Goal: Task Accomplishment & Management: Complete application form

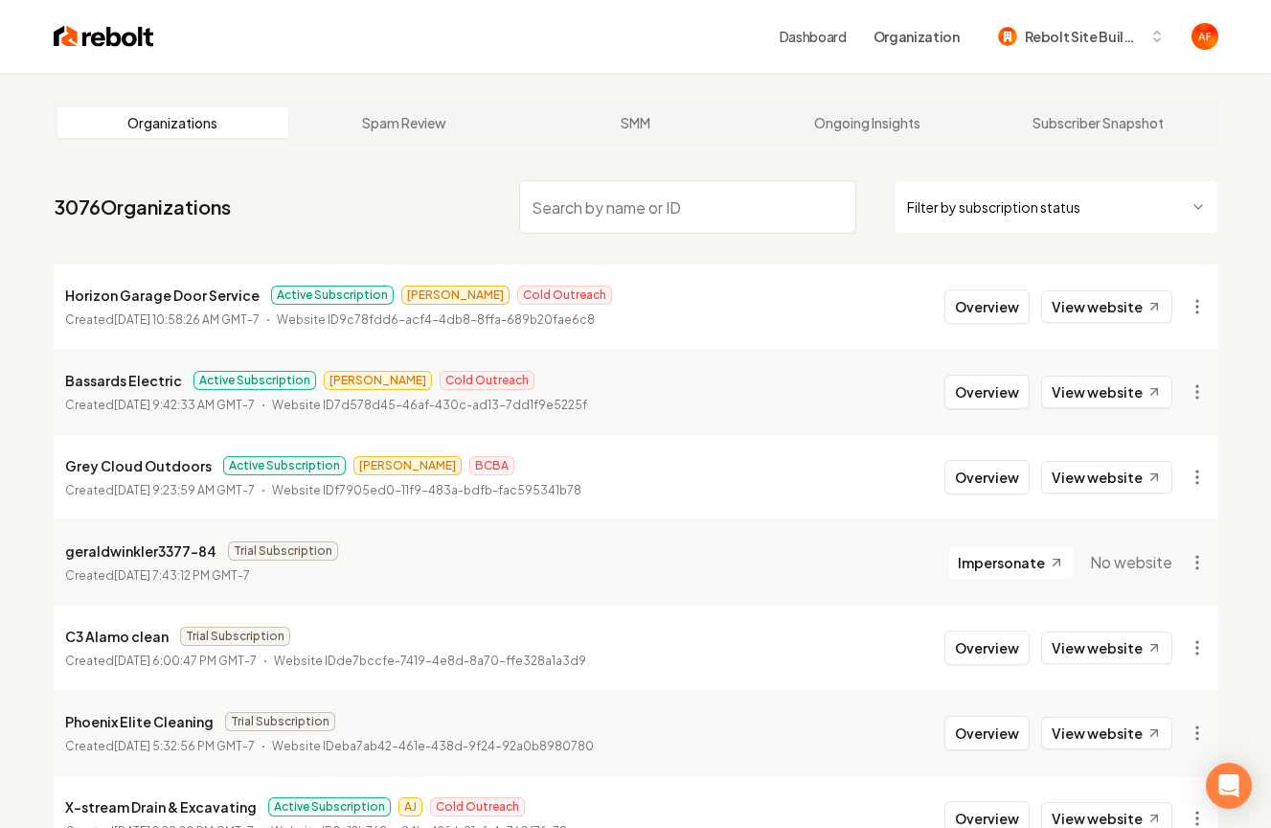
click at [588, 189] on input "search" at bounding box center [687, 207] width 337 height 54
click at [122, 42] on img at bounding box center [104, 36] width 101 height 27
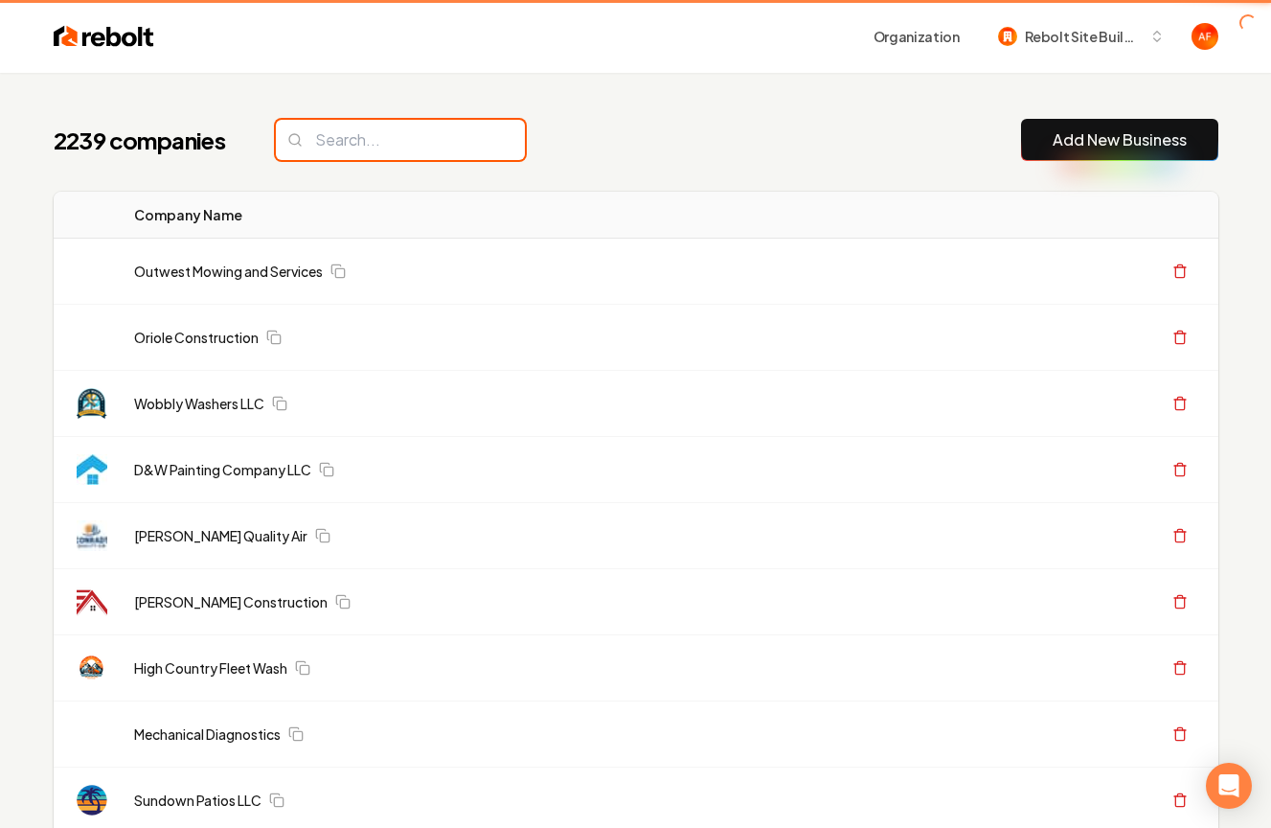
click at [353, 124] on input "search" at bounding box center [400, 140] width 249 height 40
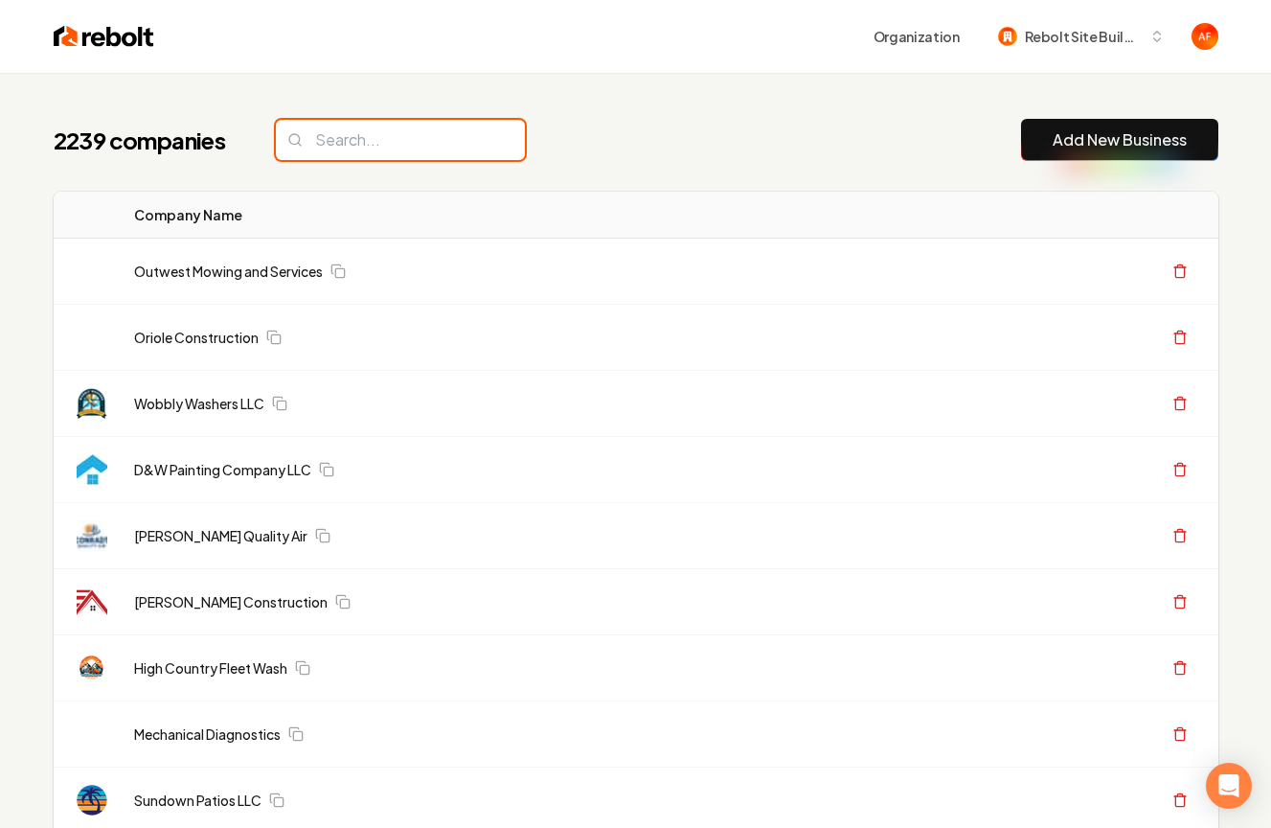
click at [353, 135] on input "search" at bounding box center [400, 140] width 249 height 40
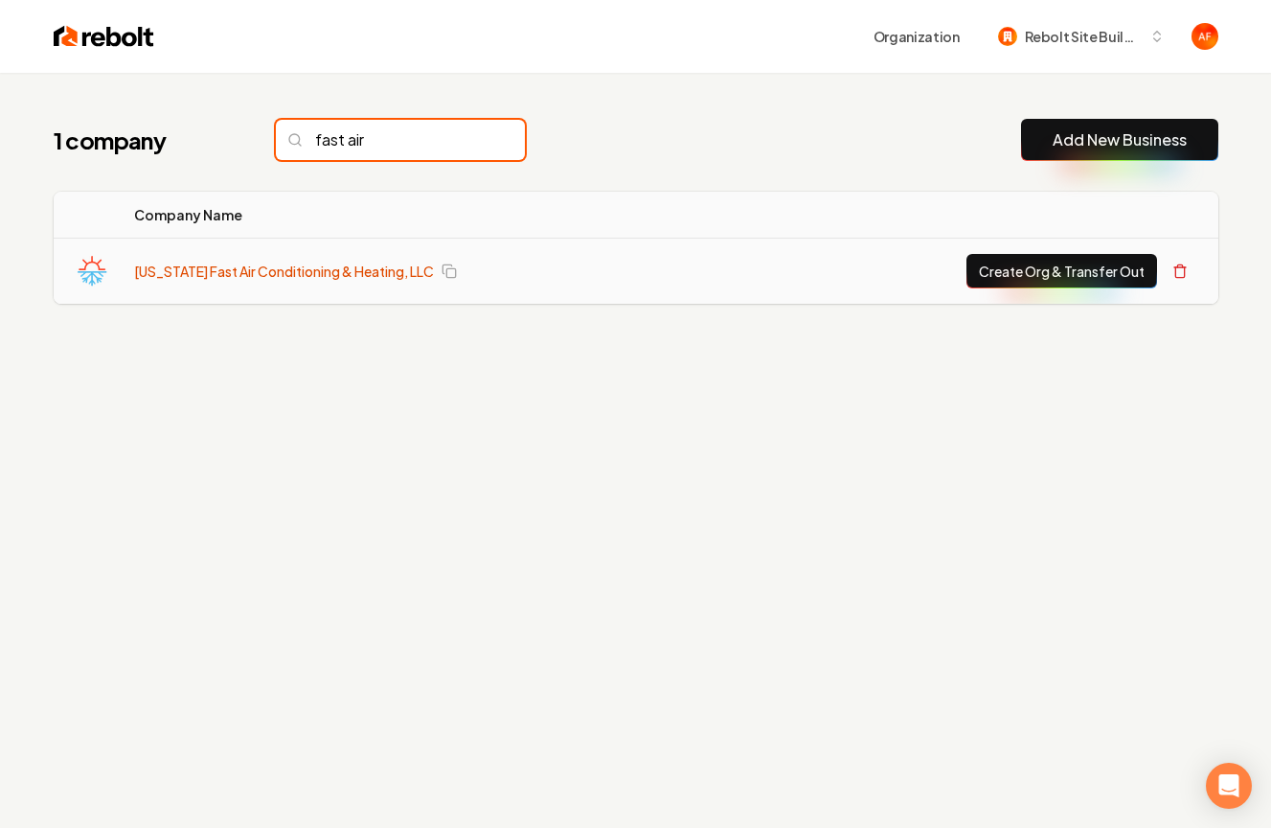
type input "fast air"
click at [210, 268] on link "Texas Fast Air Conditioning & Heating, LLC" at bounding box center [284, 271] width 300 height 19
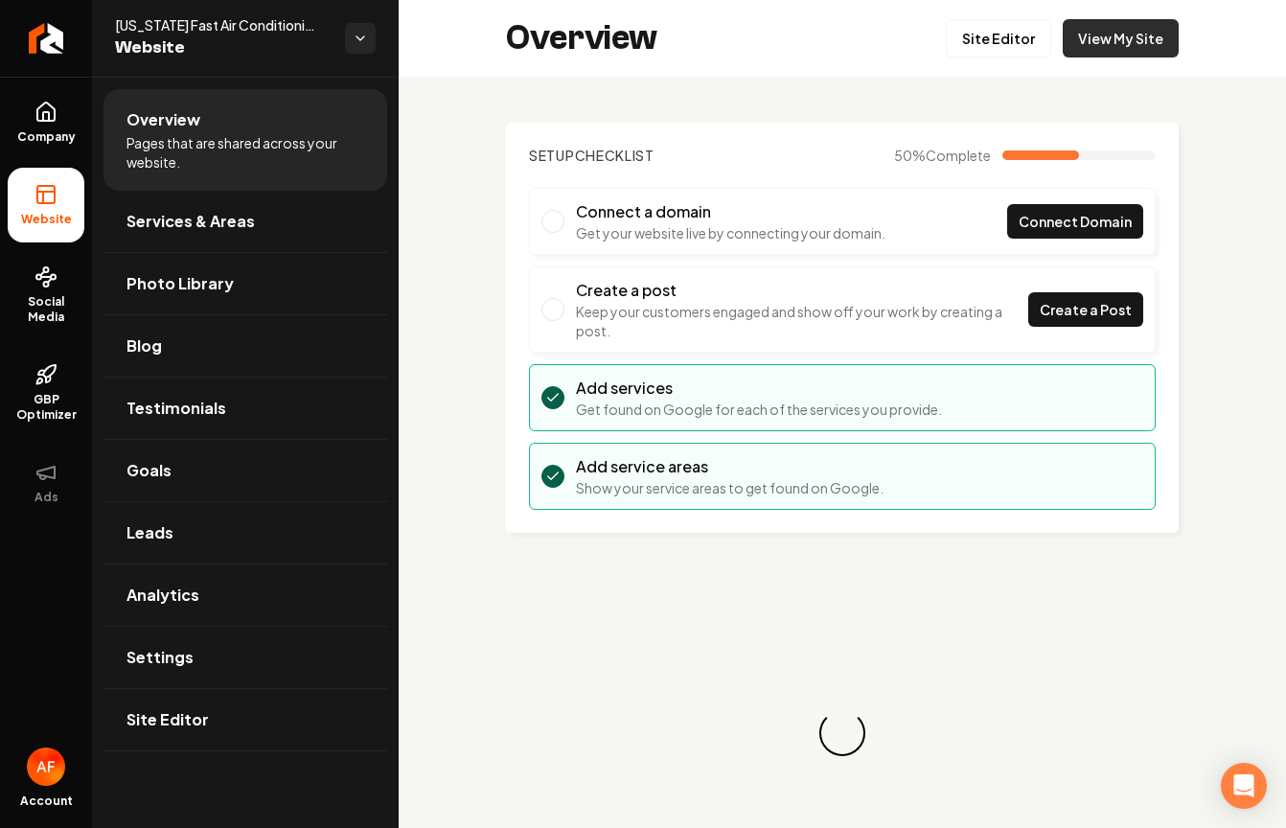
click at [1148, 49] on link "View My Site" at bounding box center [1120, 38] width 116 height 38
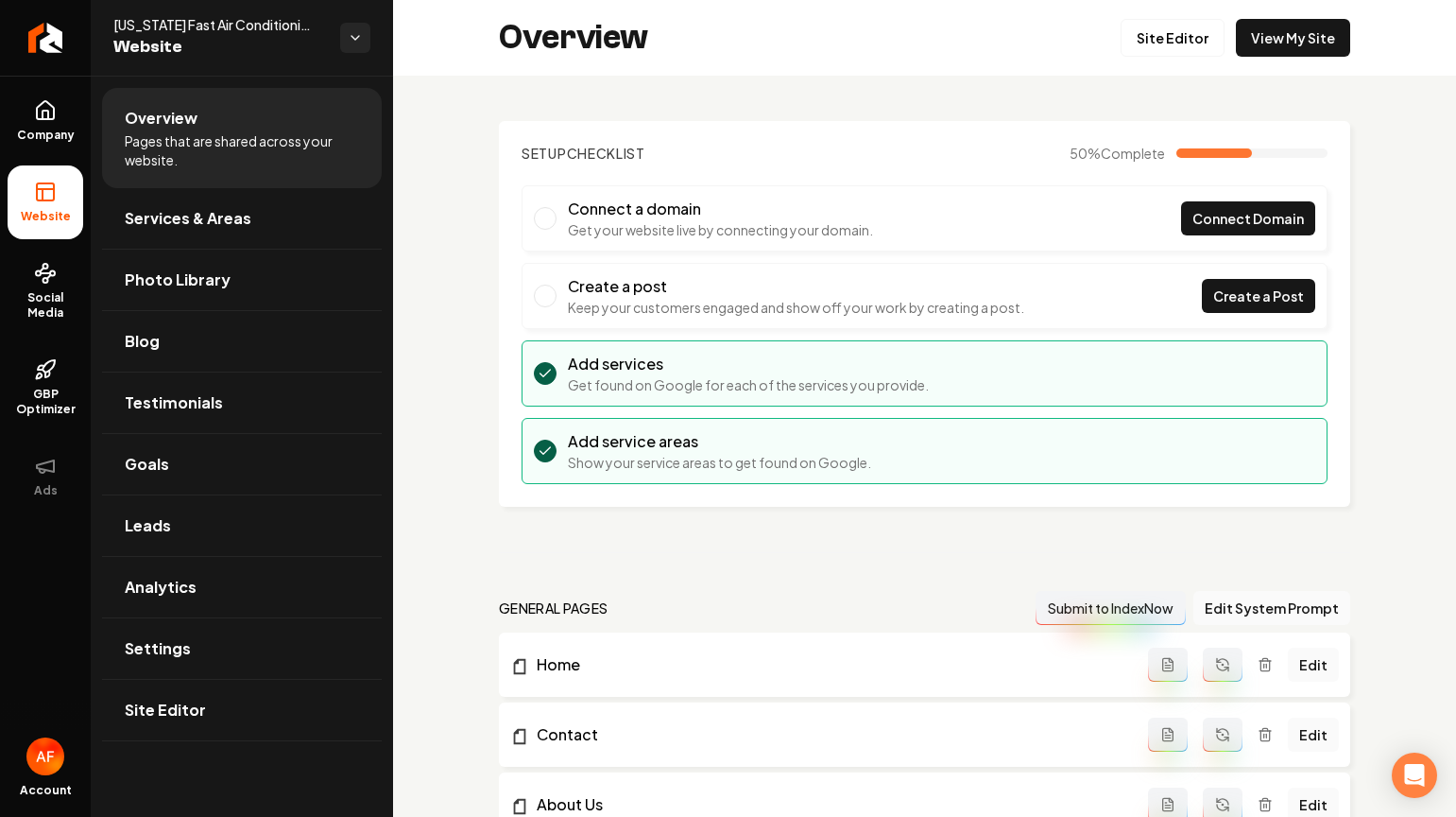
click at [520, 24] on h2 "Overview" at bounding box center [573, 37] width 149 height 37
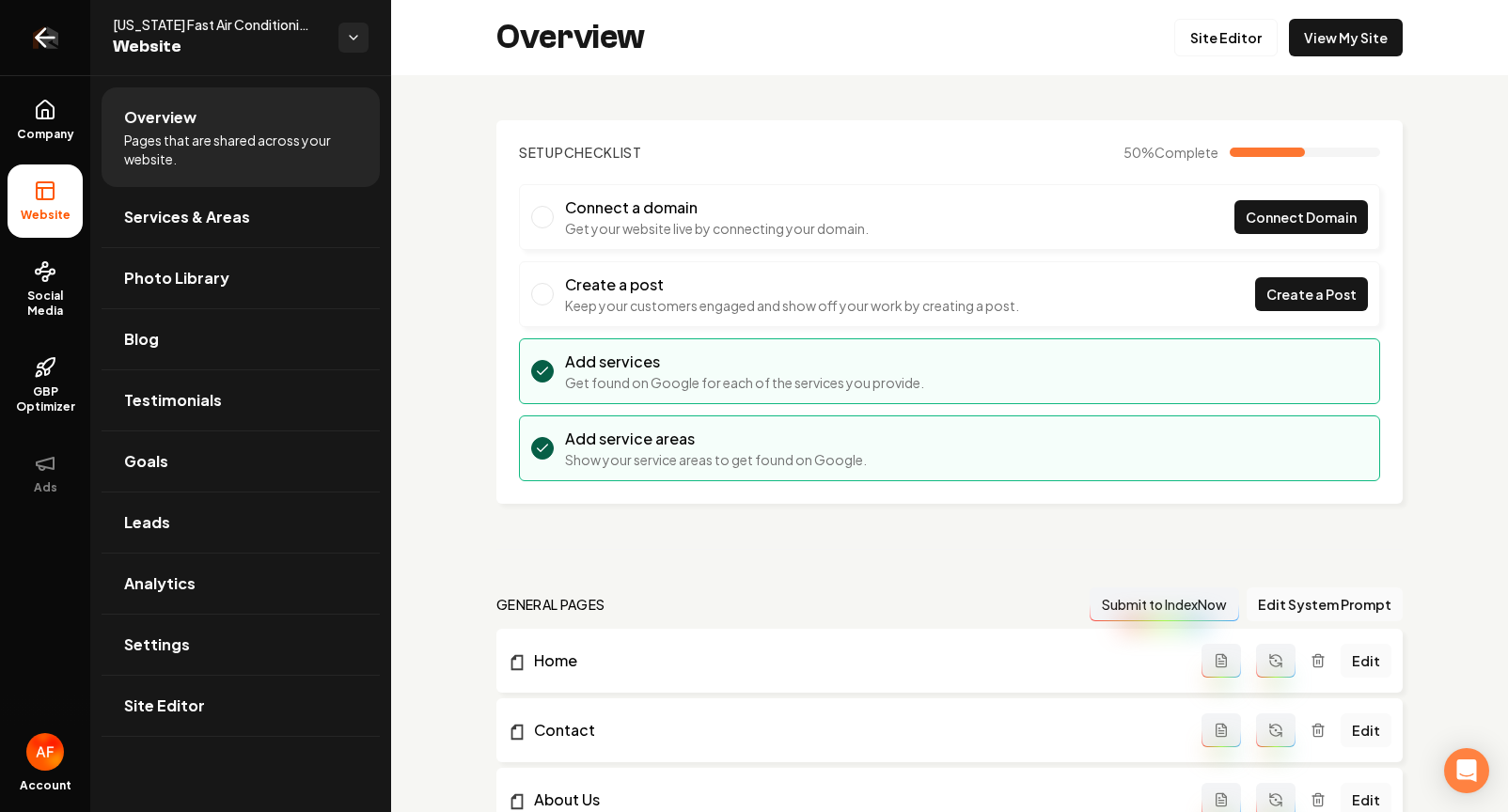
click at [44, 29] on icon "Return to dashboard" at bounding box center [40, 38] width 9 height 18
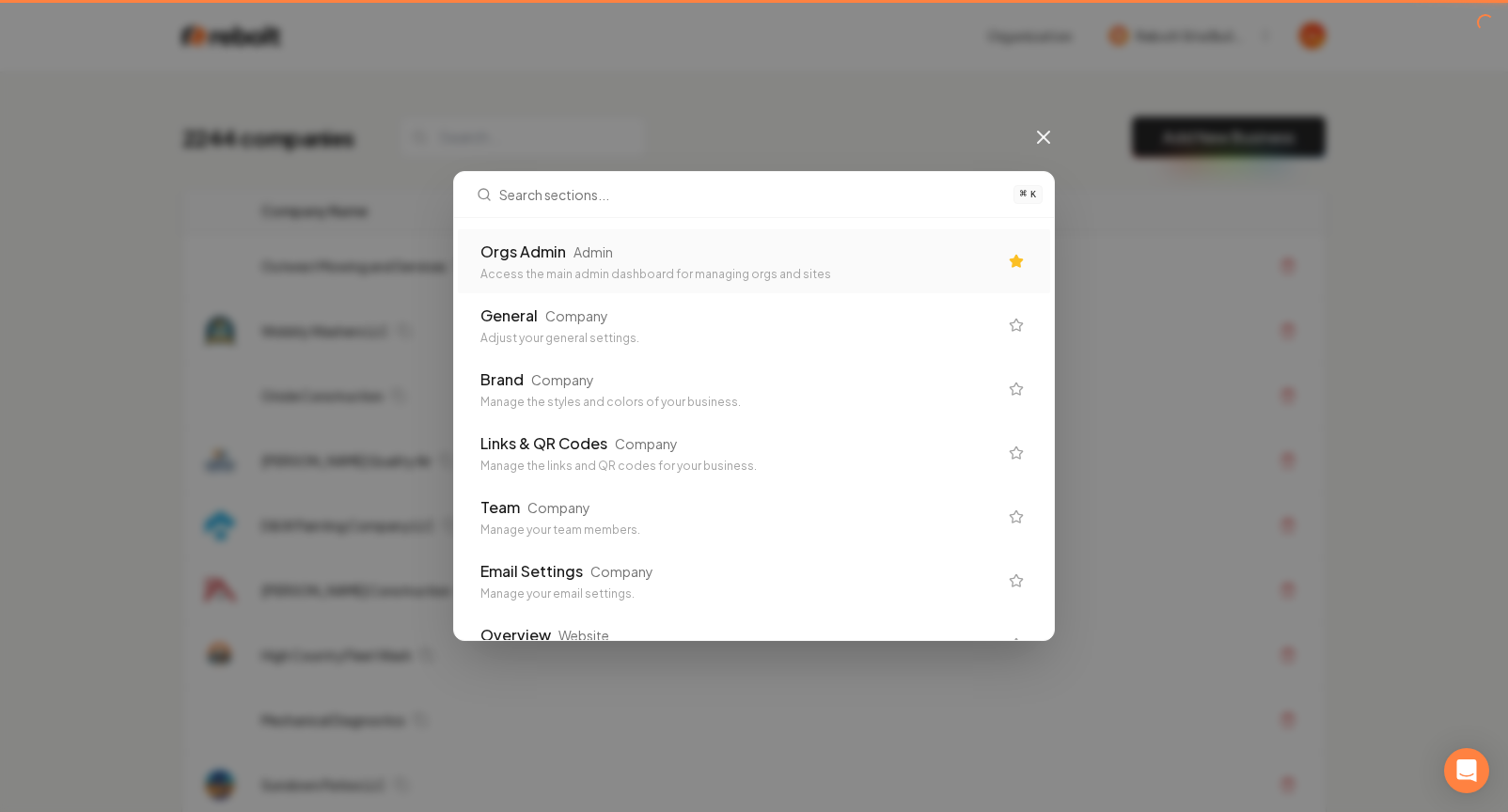
click at [566, 252] on div "Orgs Admin Admin" at bounding box center [739, 251] width 517 height 23
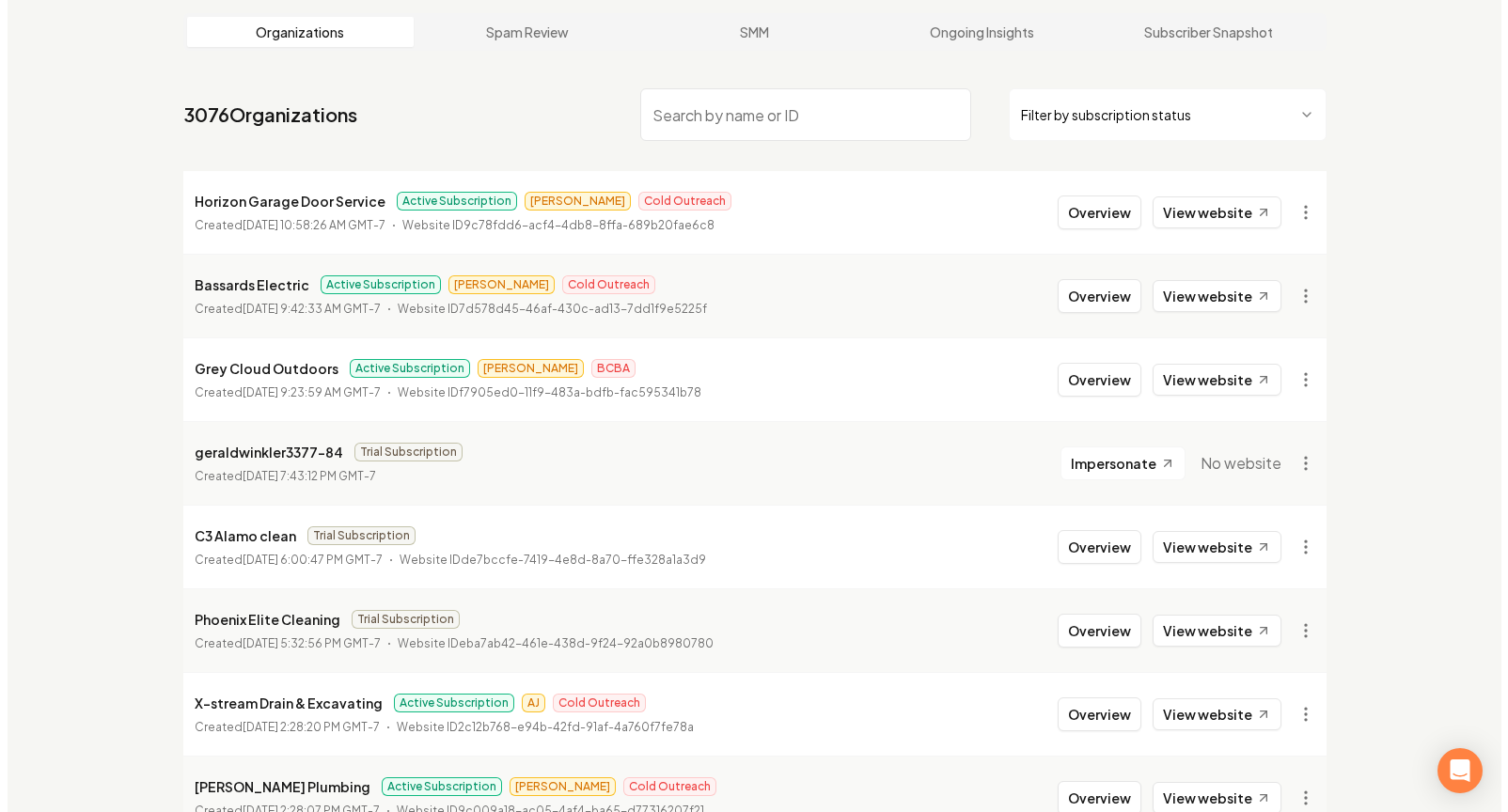
scroll to position [89, 0]
click at [1191, 101] on html "Dashboard Organization Rebolt Site Builder Organizations Spam Review SMM Ongoin…" at bounding box center [754, 317] width 1508 height 812
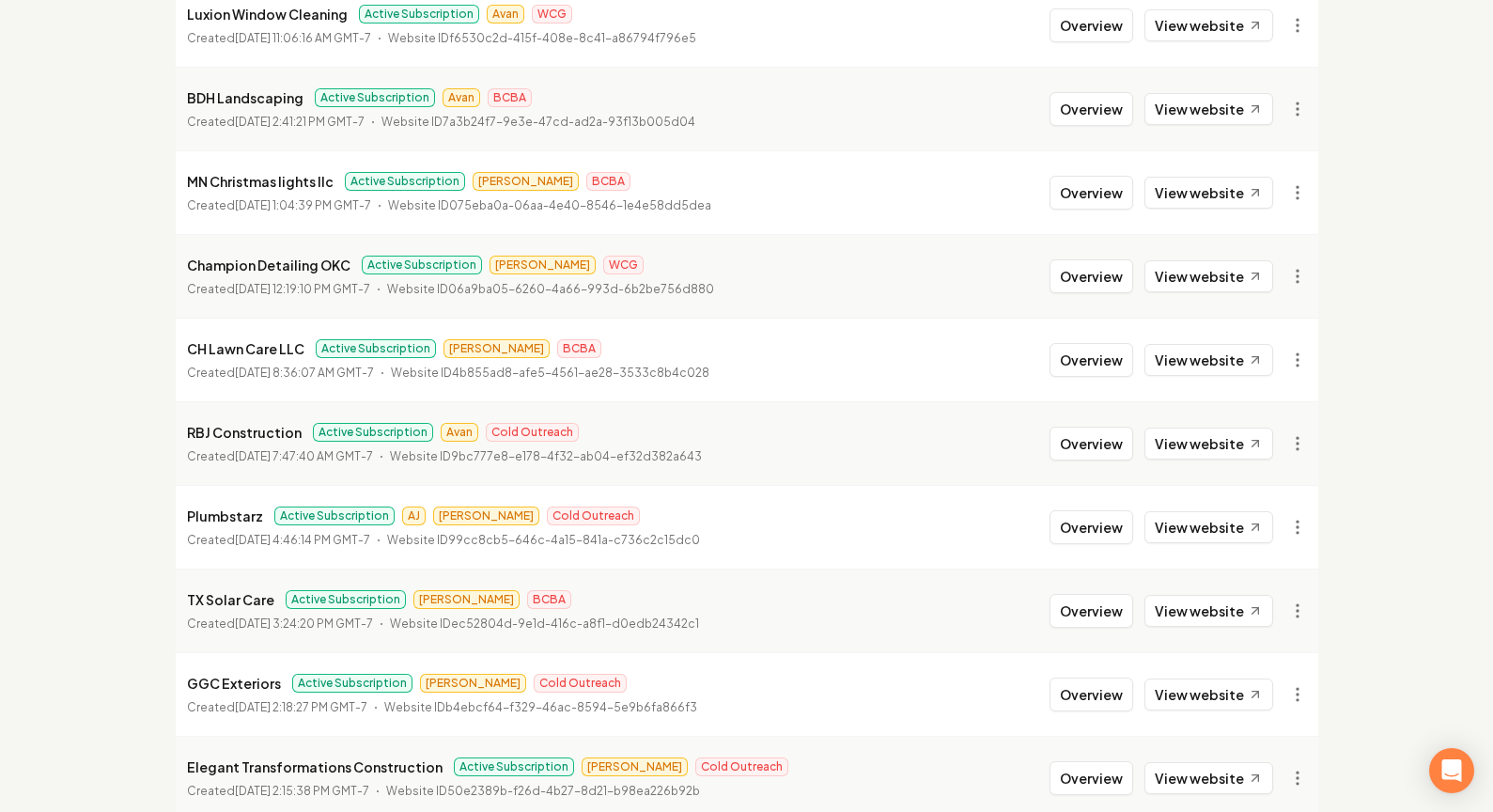
scroll to position [2034, 0]
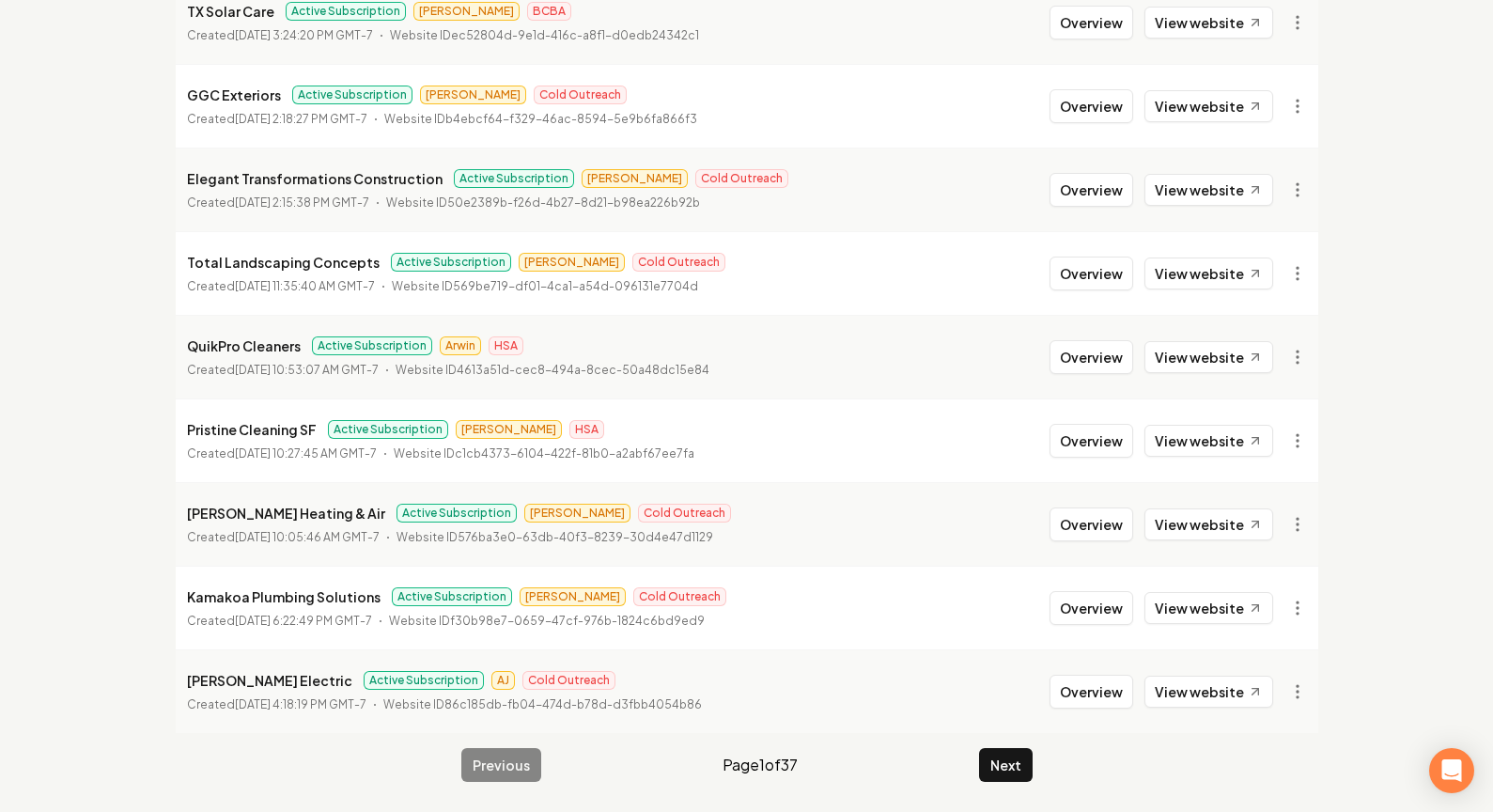
click at [1017, 756] on button "Next" at bounding box center [1005, 765] width 54 height 33
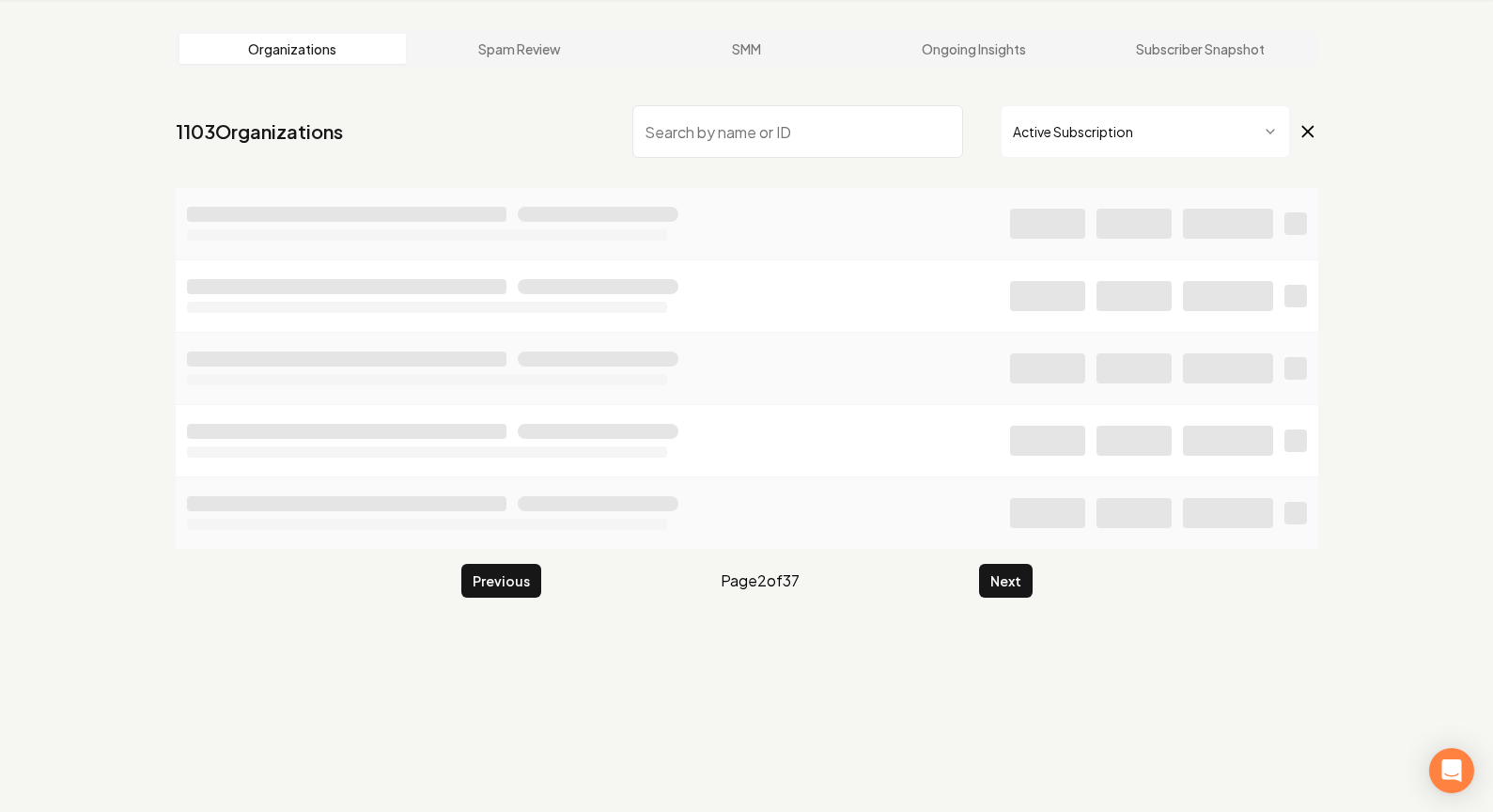
scroll to position [2034, 0]
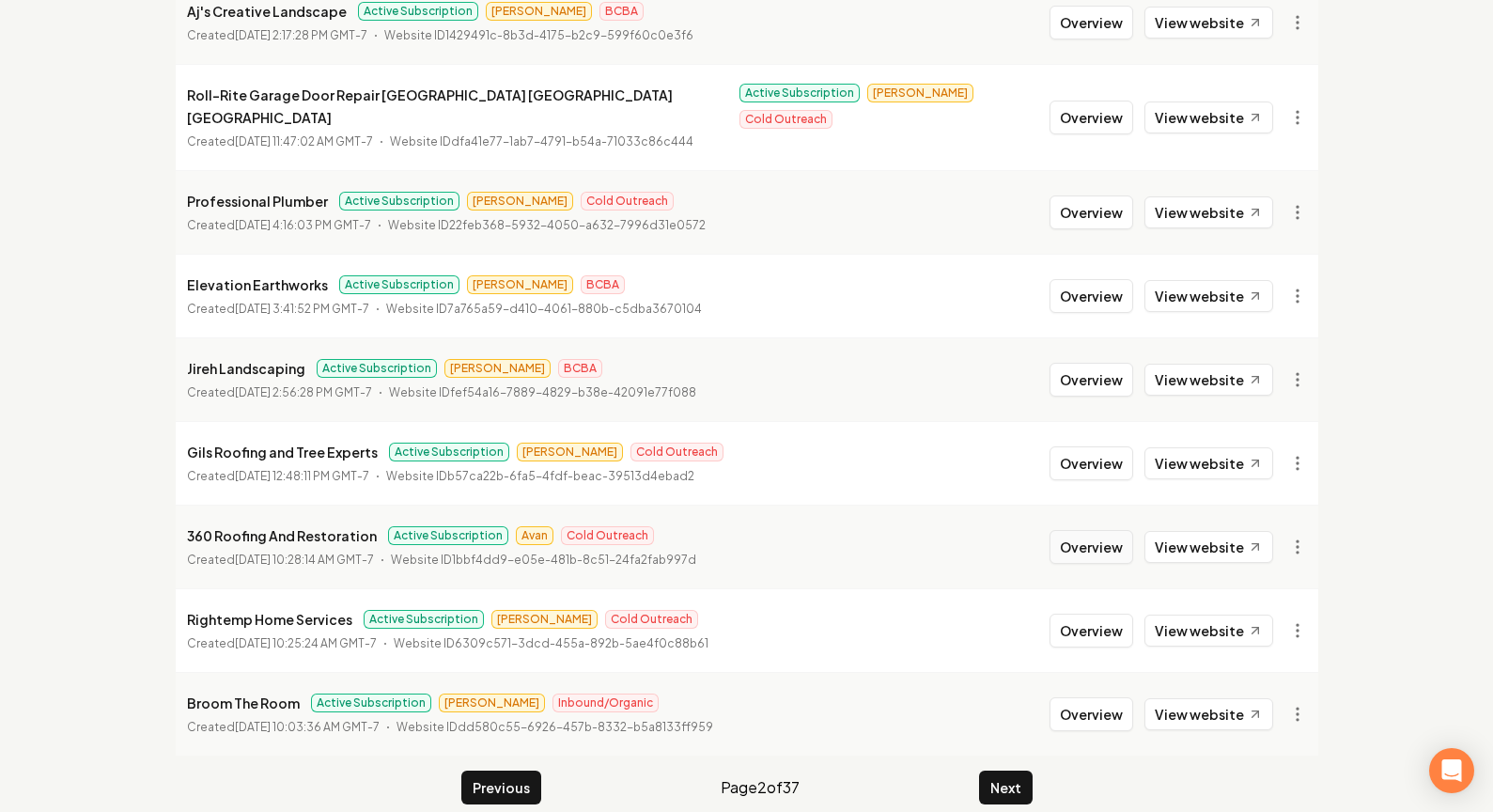
click at [1114, 530] on button "Overview" at bounding box center [1091, 546] width 83 height 33
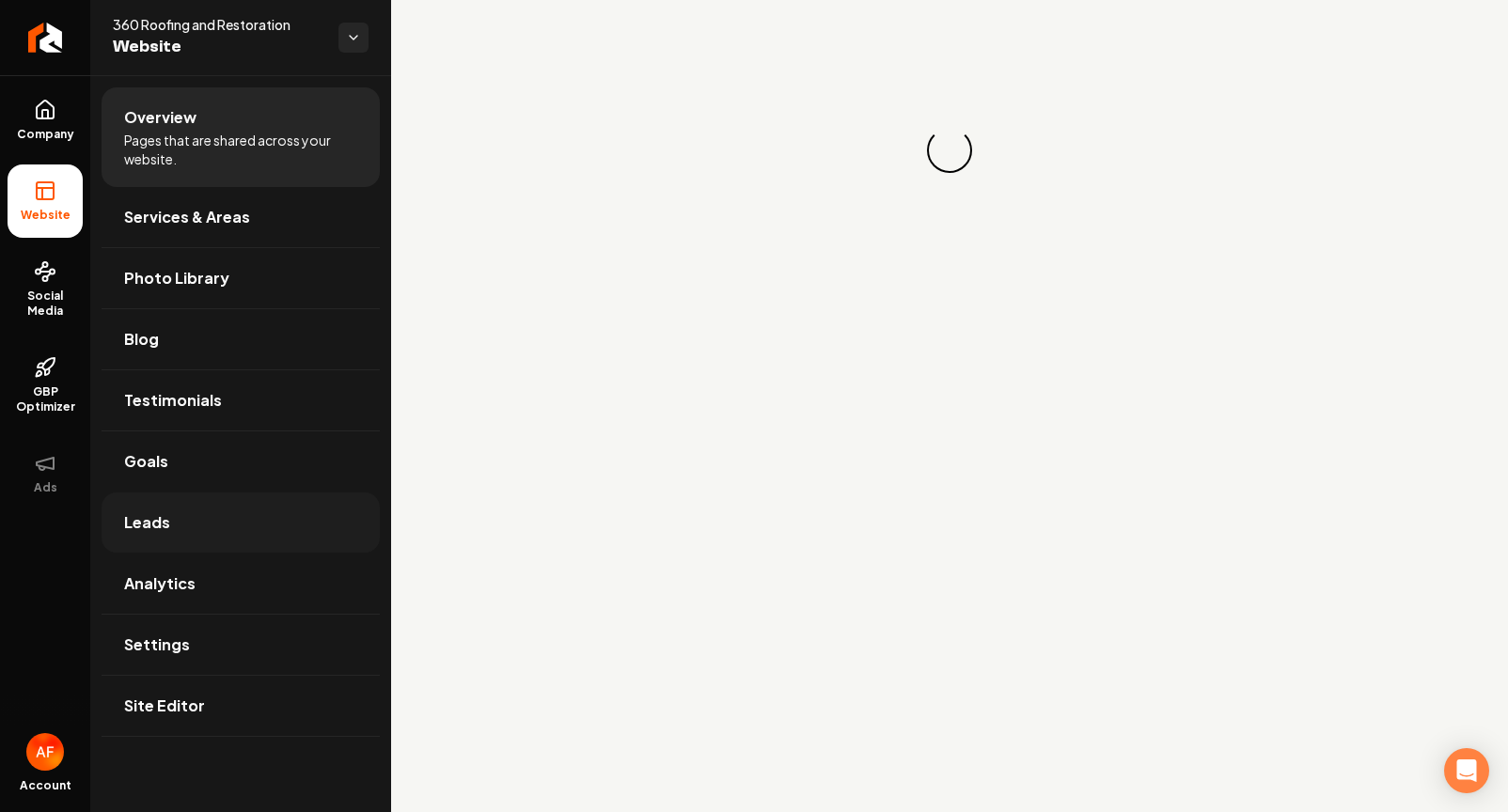
click at [255, 505] on link "Leads" at bounding box center [240, 522] width 279 height 60
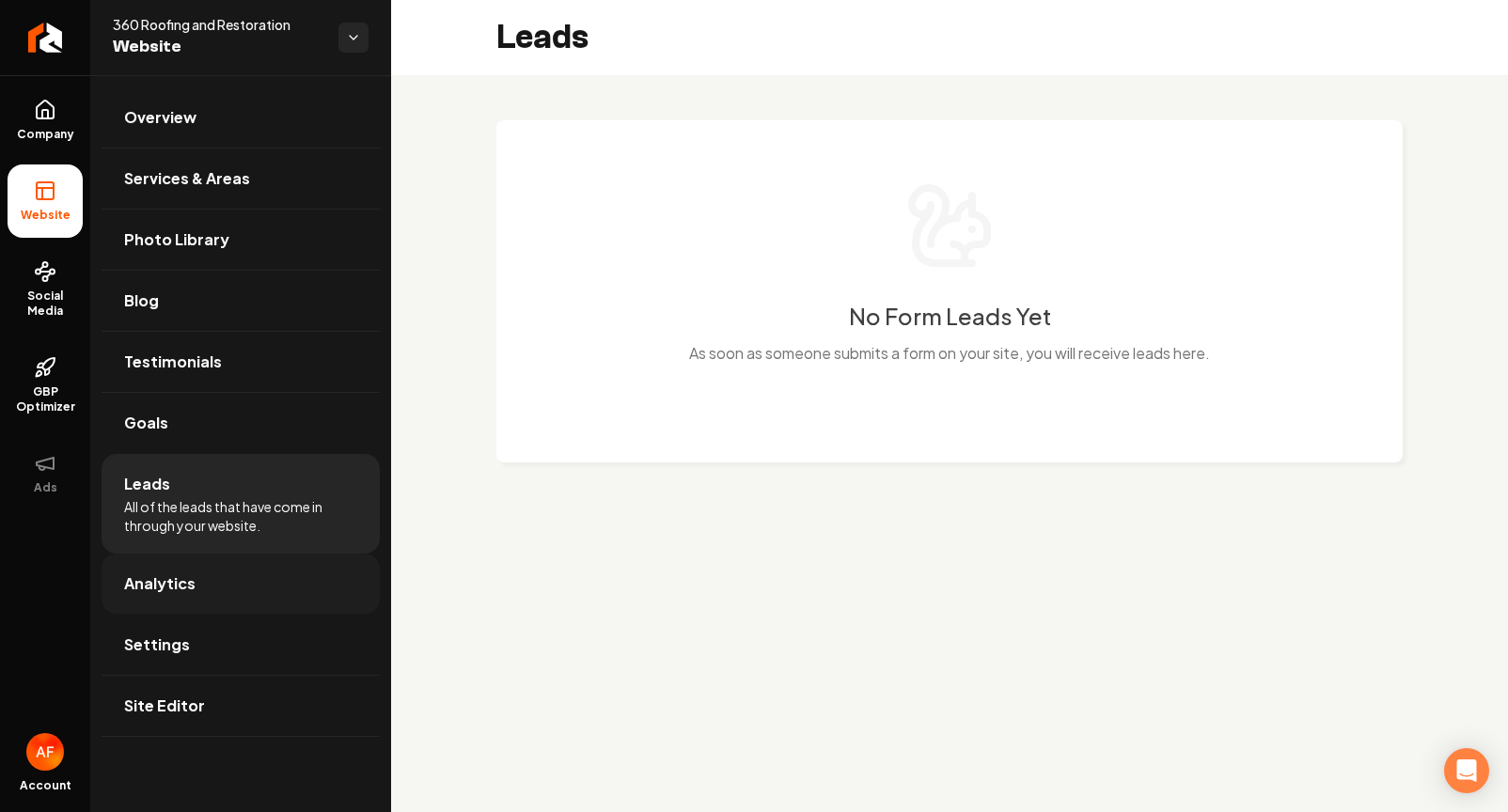
click at [231, 576] on link "Analytics" at bounding box center [240, 583] width 279 height 60
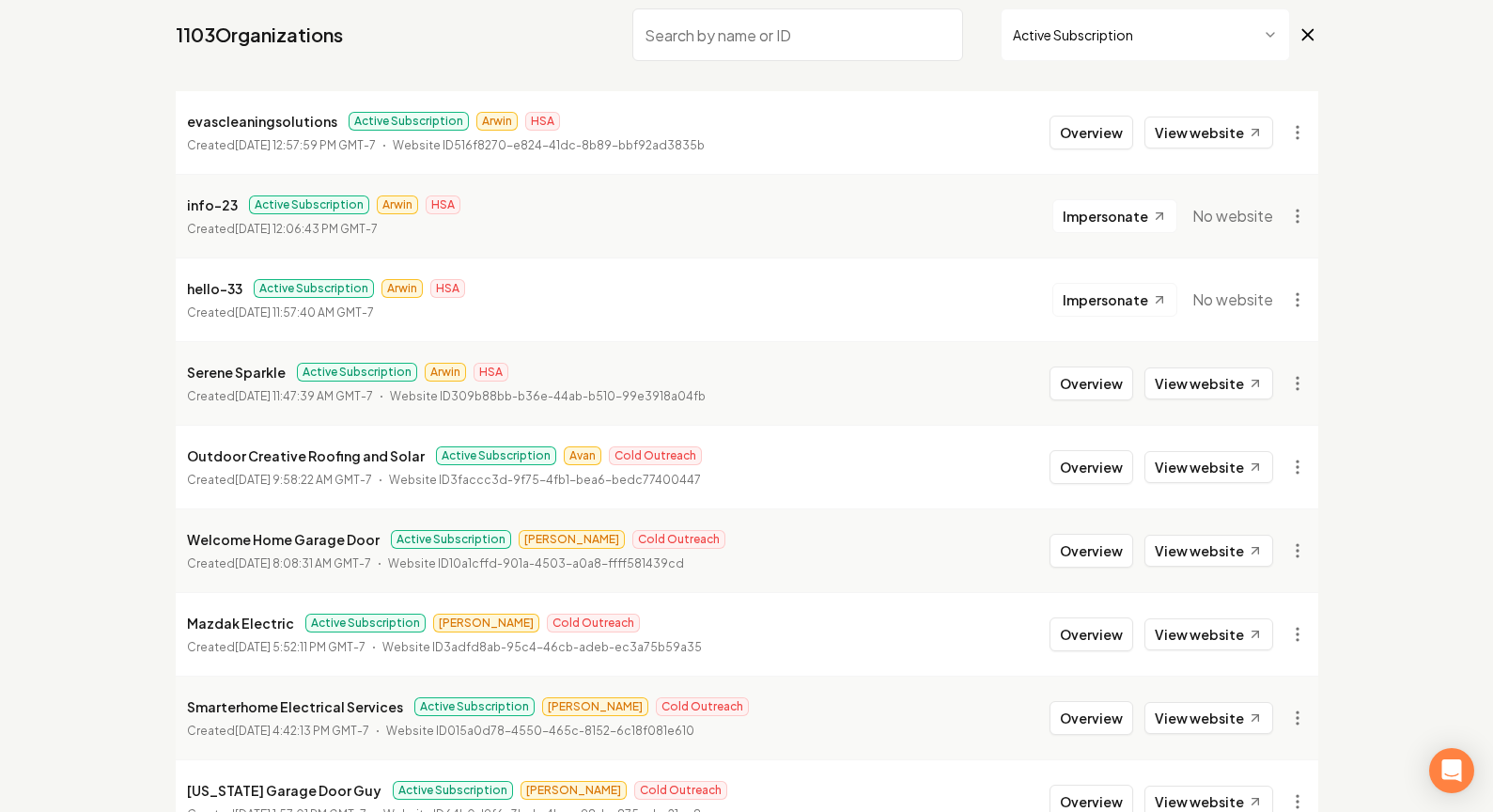
scroll to position [294, 0]
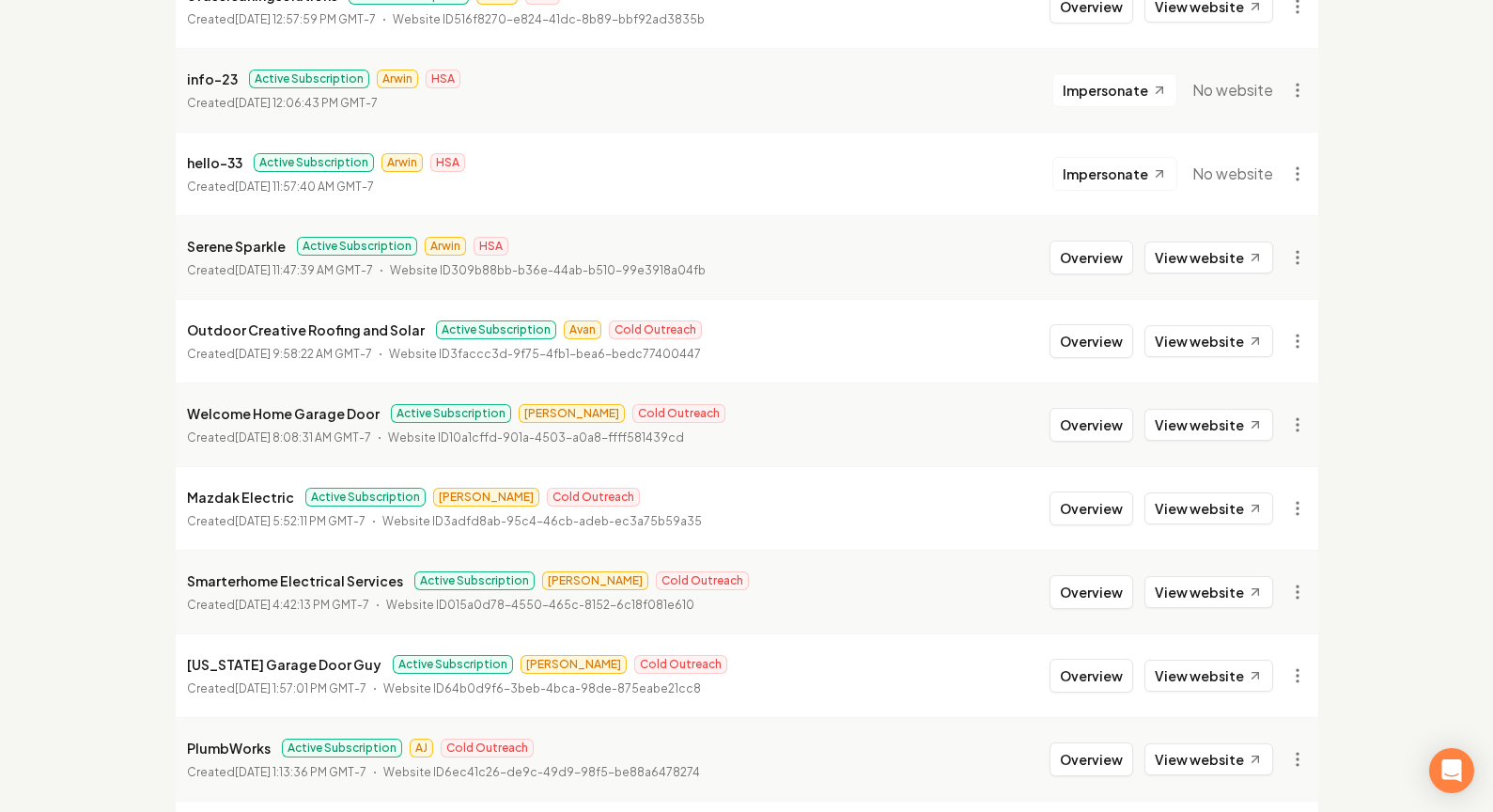
drag, startPoint x: 1117, startPoint y: 333, endPoint x: 1013, endPoint y: 323, distance: 104.5
click at [1116, 333] on button "Overview" at bounding box center [1091, 341] width 83 height 33
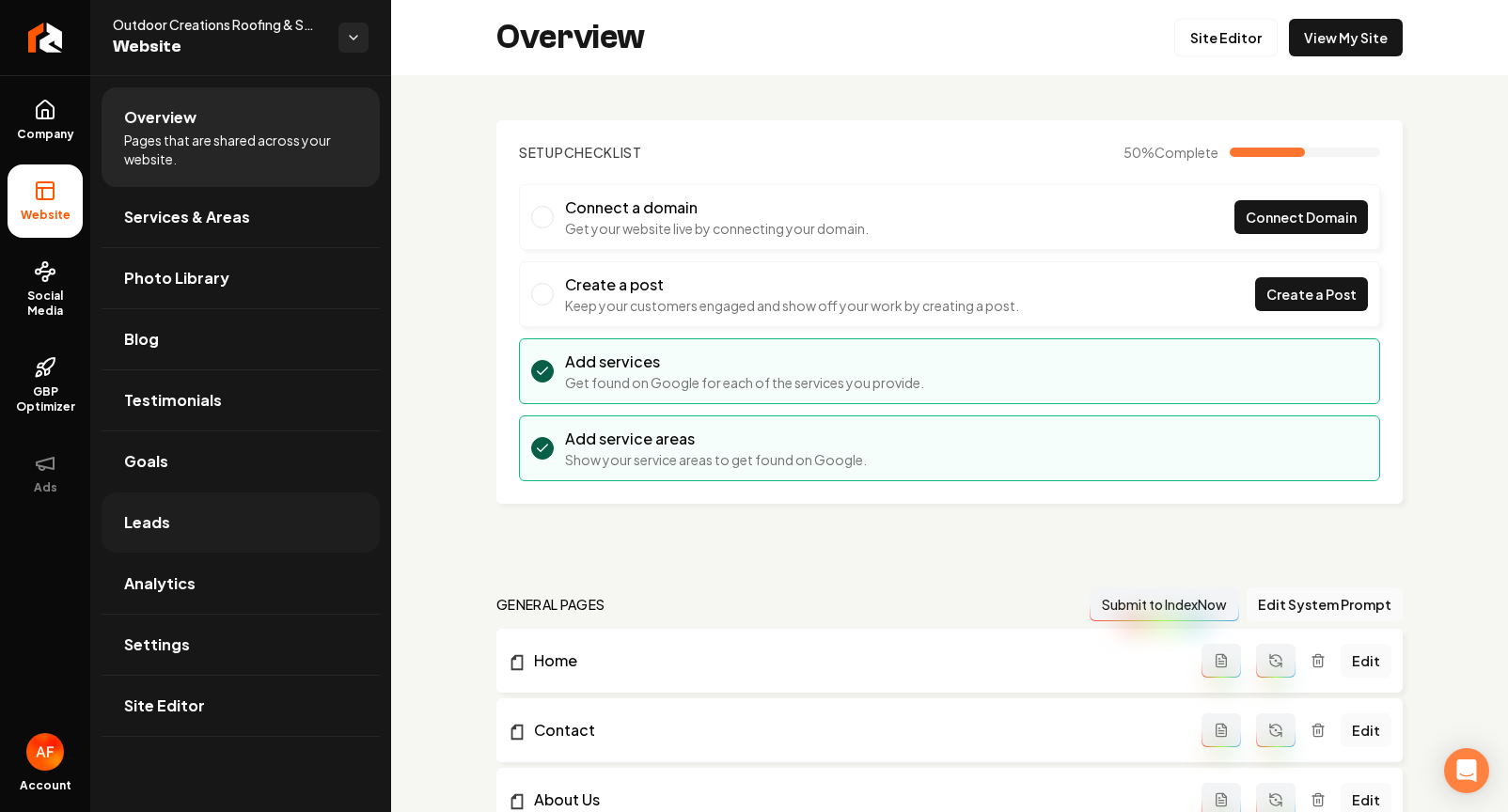
click at [186, 529] on link "Leads" at bounding box center [240, 522] width 279 height 60
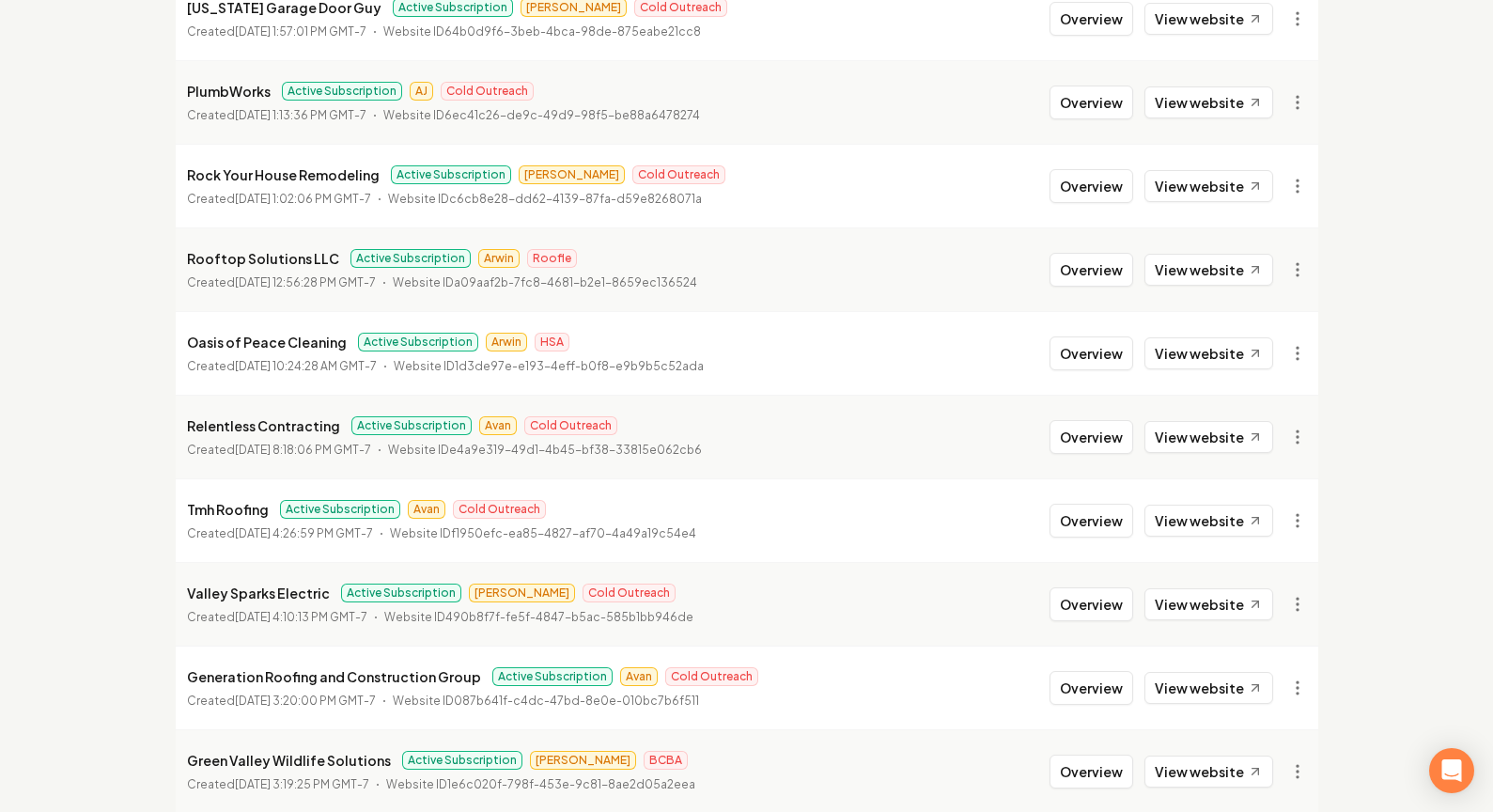
scroll to position [954, 0]
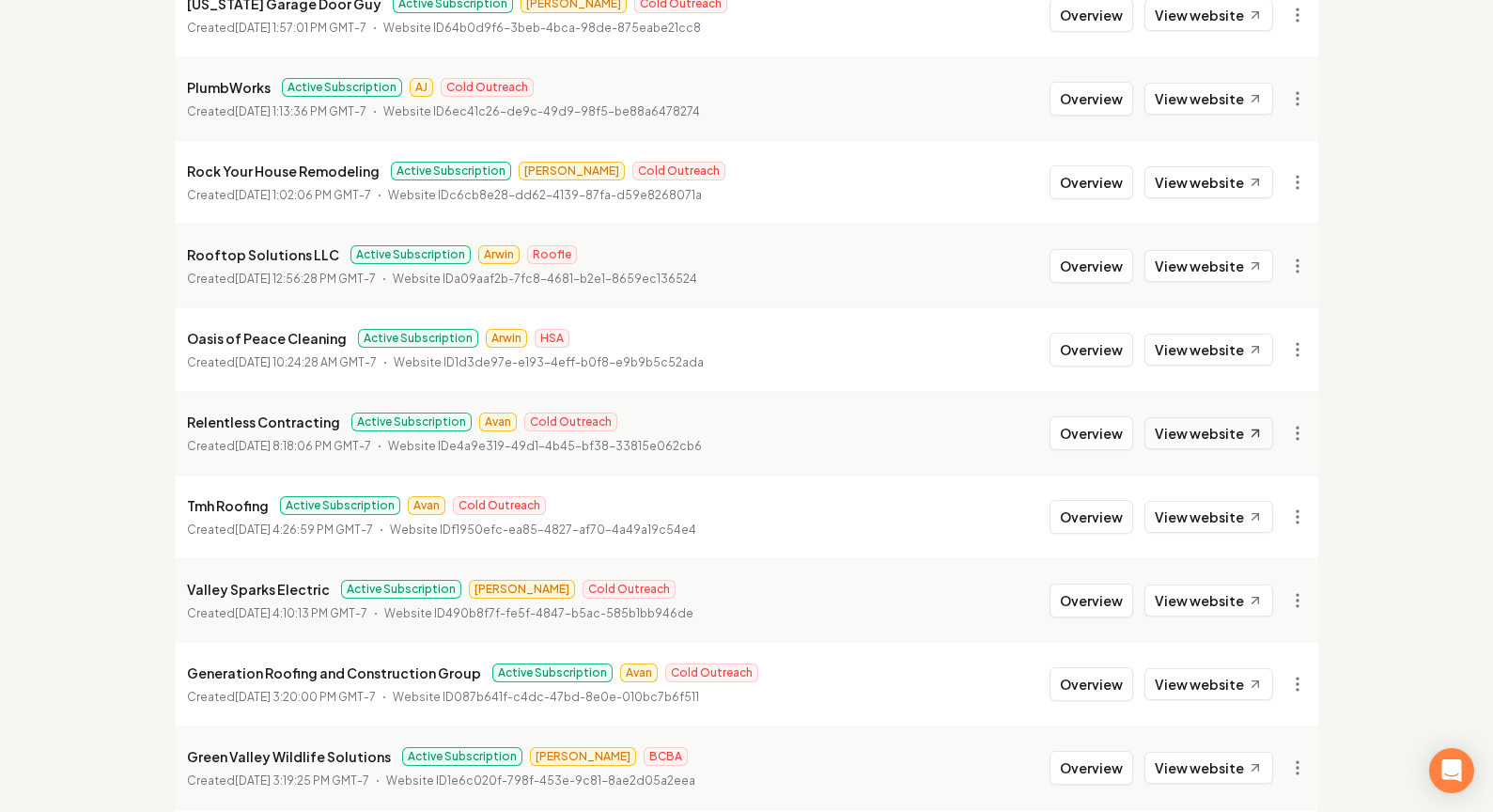
click at [1199, 431] on link "View website" at bounding box center [1209, 432] width 129 height 32
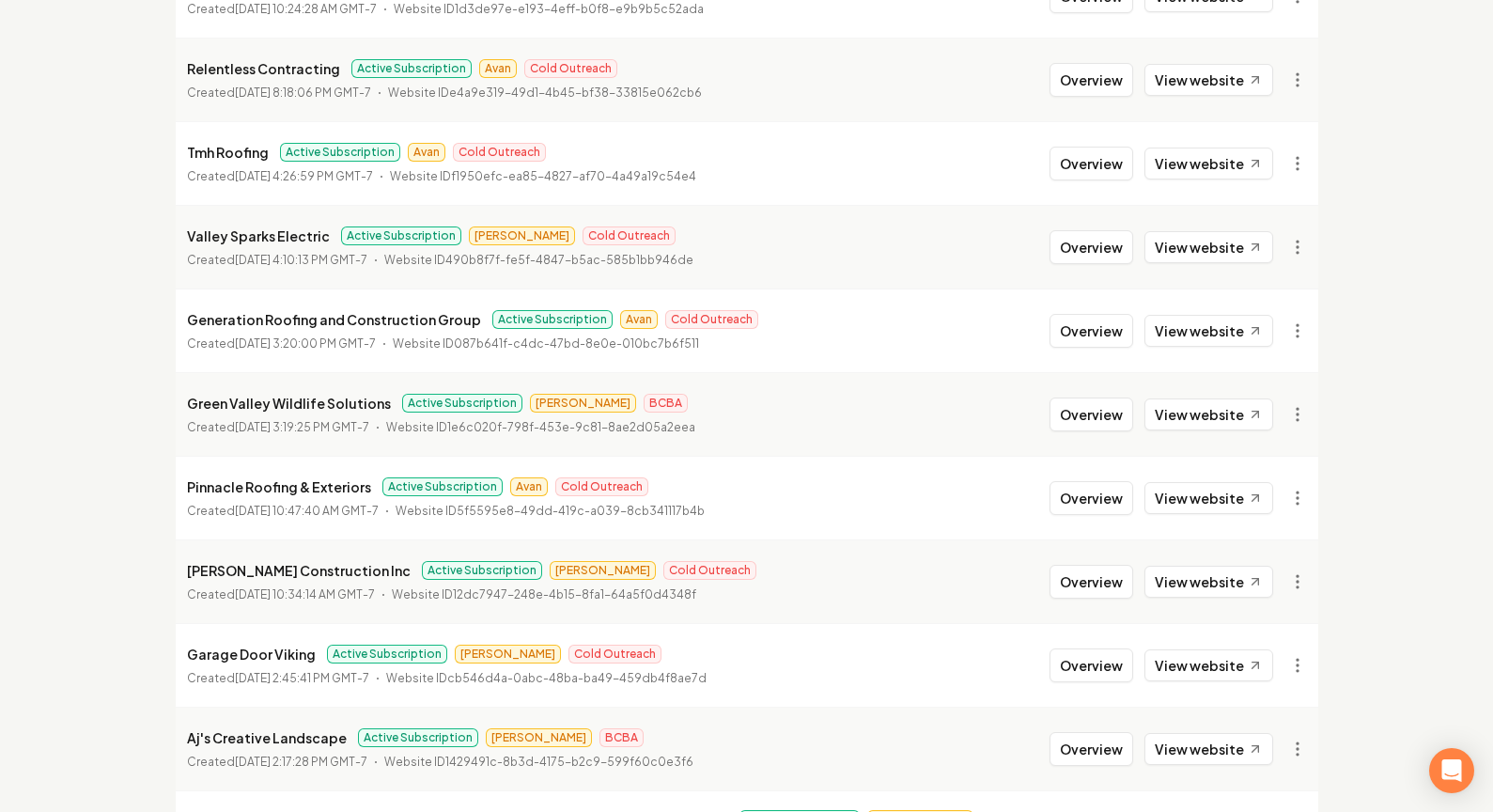
scroll to position [1312, 0]
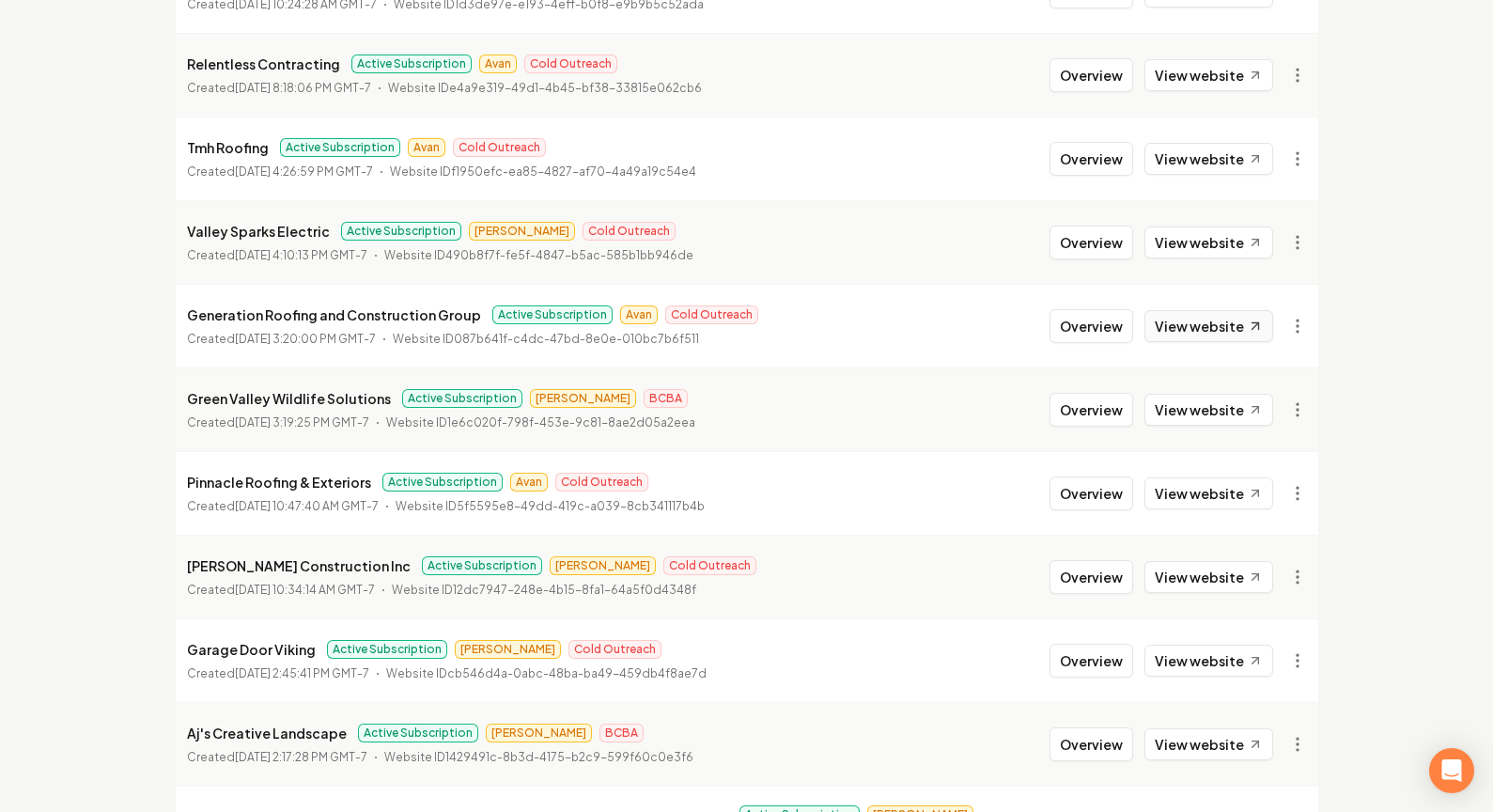
click at [1246, 331] on icon at bounding box center [1255, 327] width 16 height 16
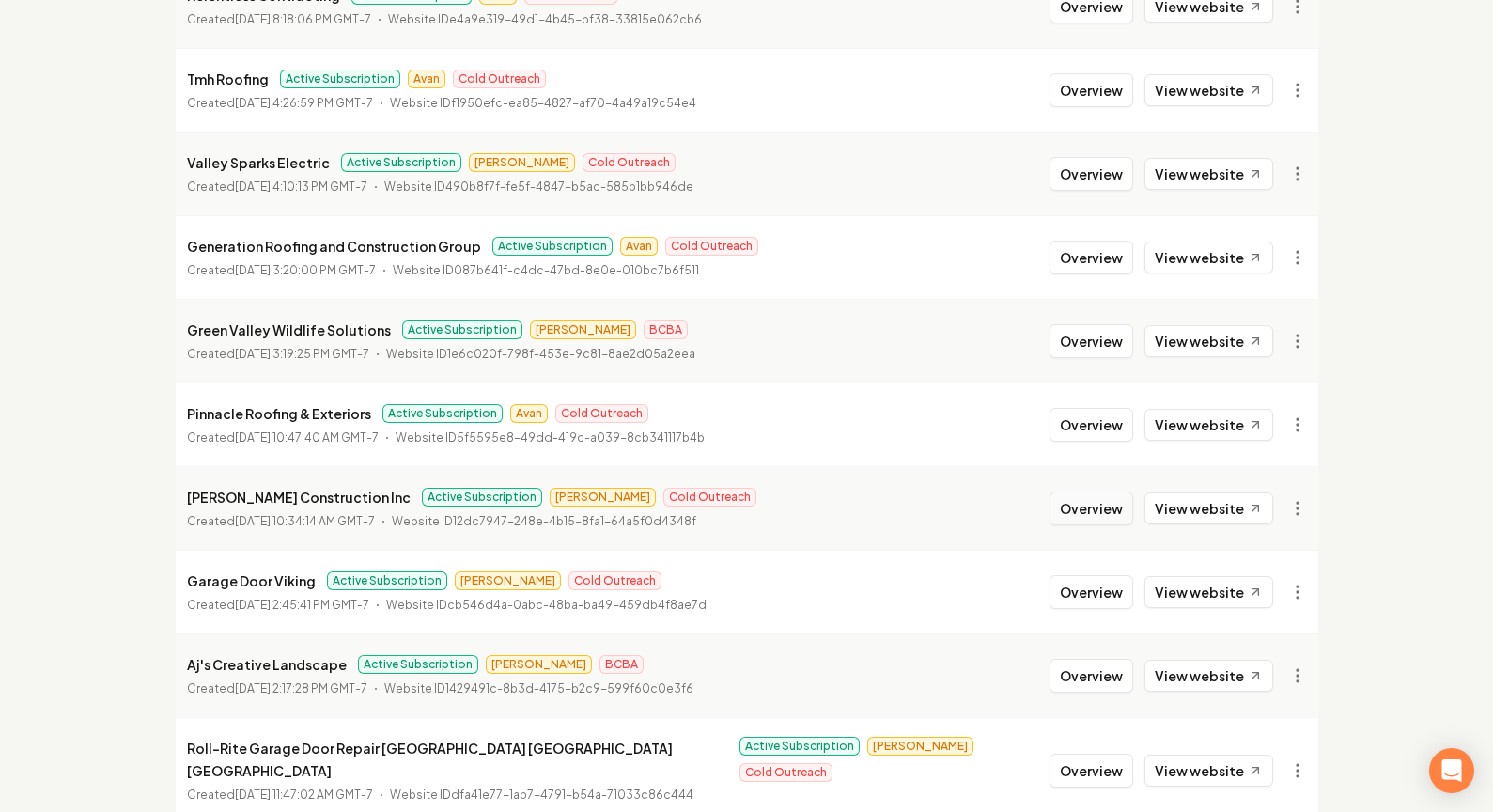
scroll to position [1389, 0]
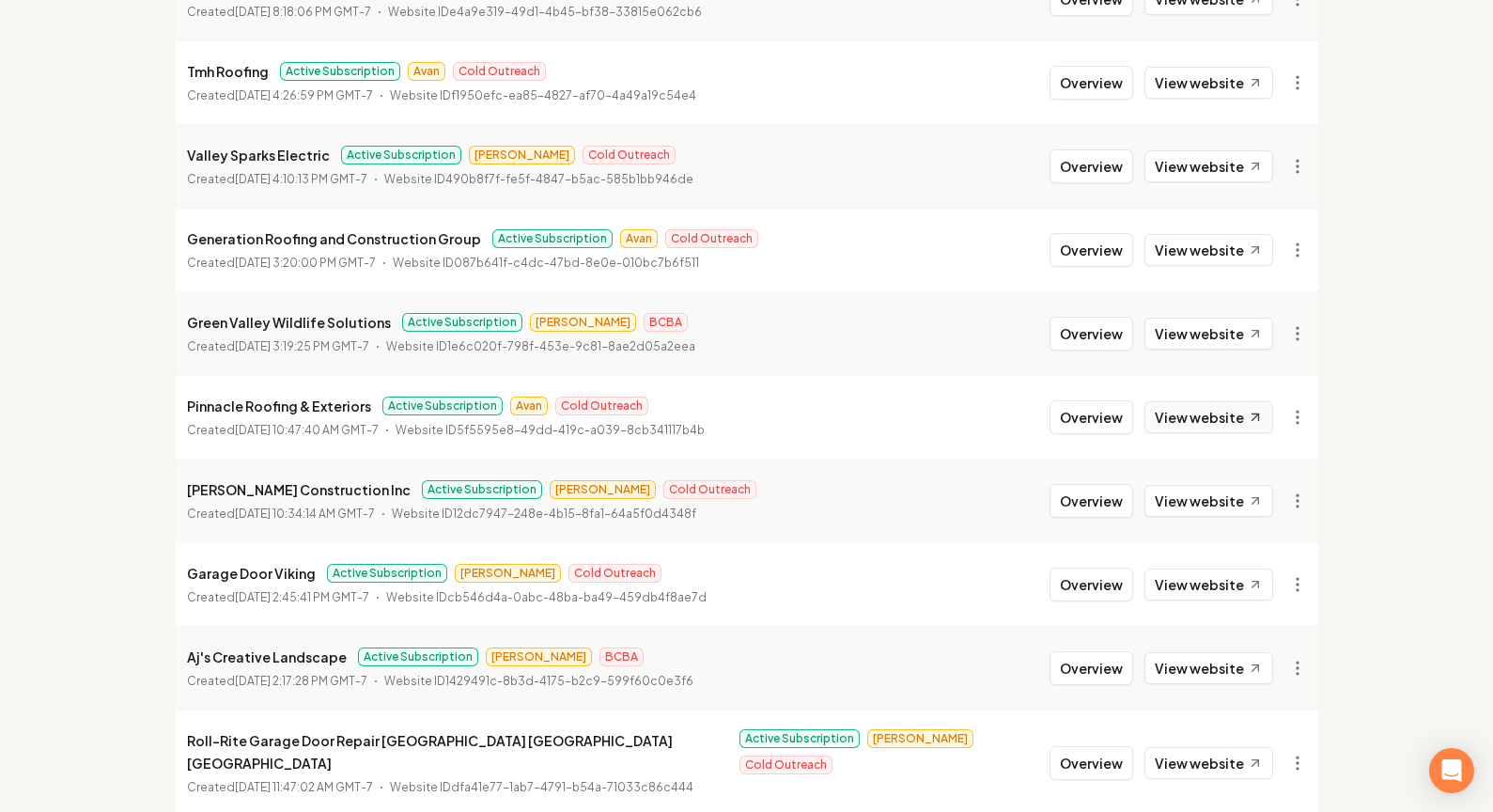
click at [1185, 411] on link "View website" at bounding box center [1209, 417] width 129 height 32
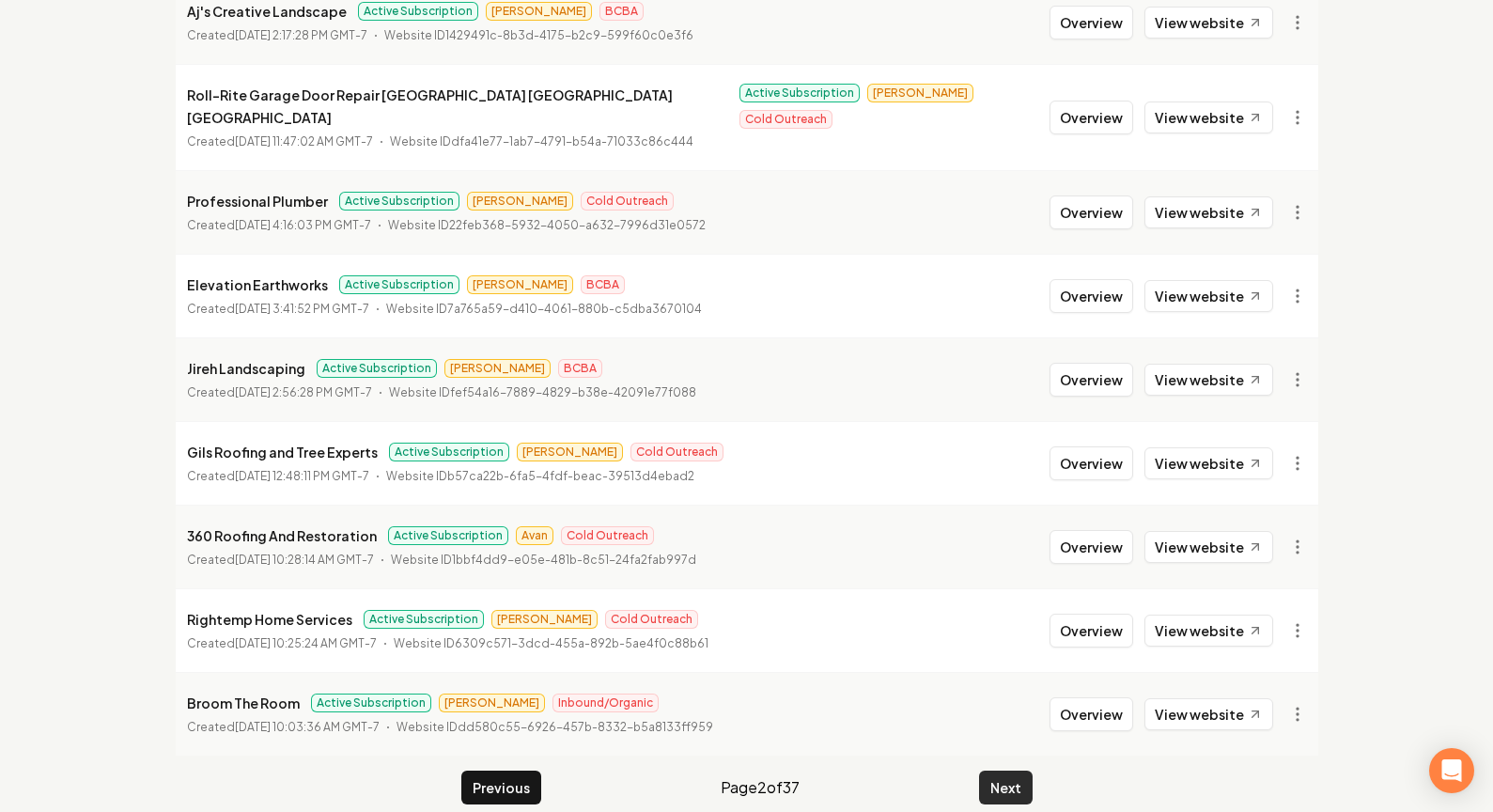
click at [1015, 771] on button "Next" at bounding box center [1005, 787] width 54 height 33
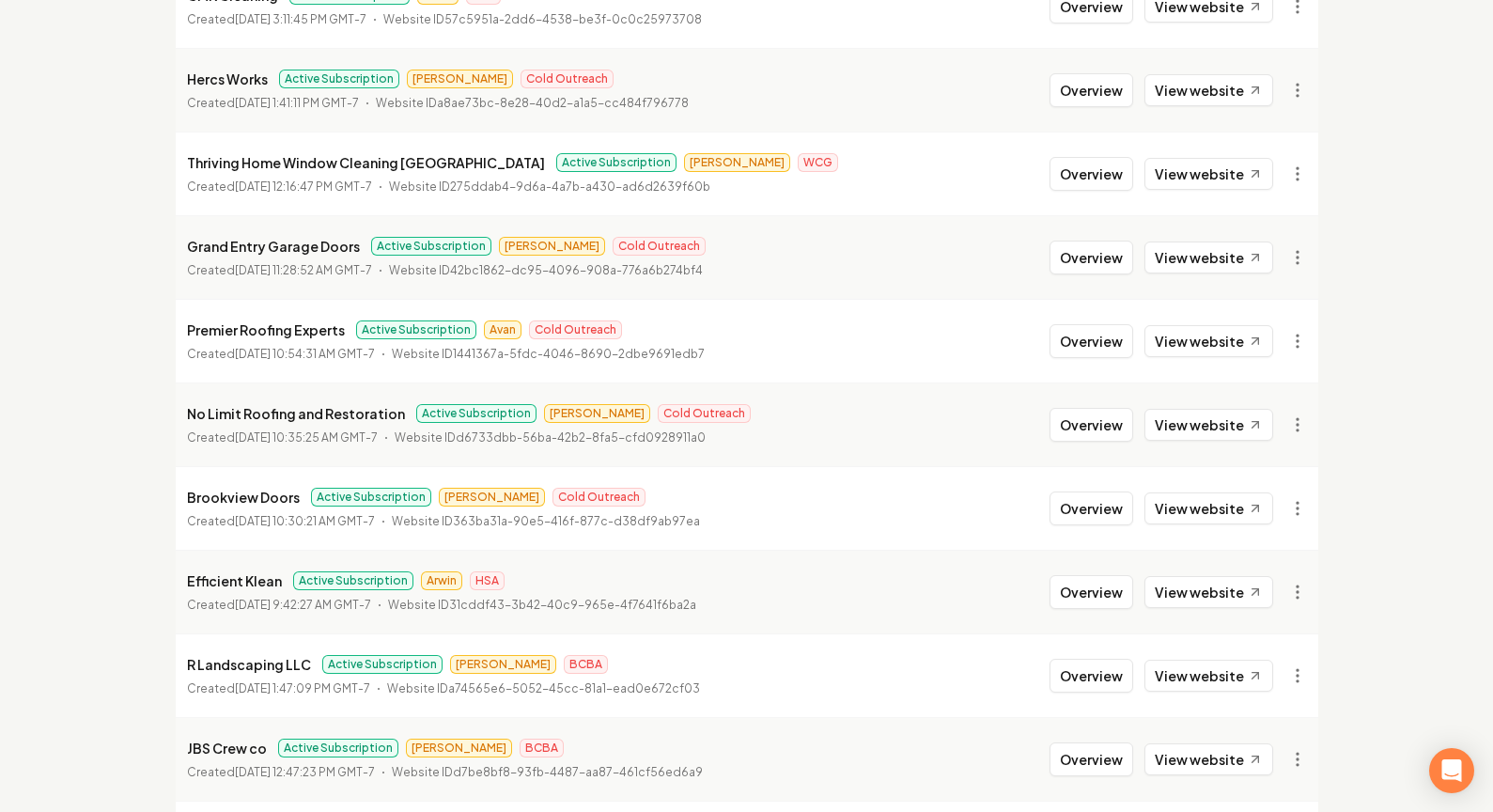
scroll to position [448, 0]
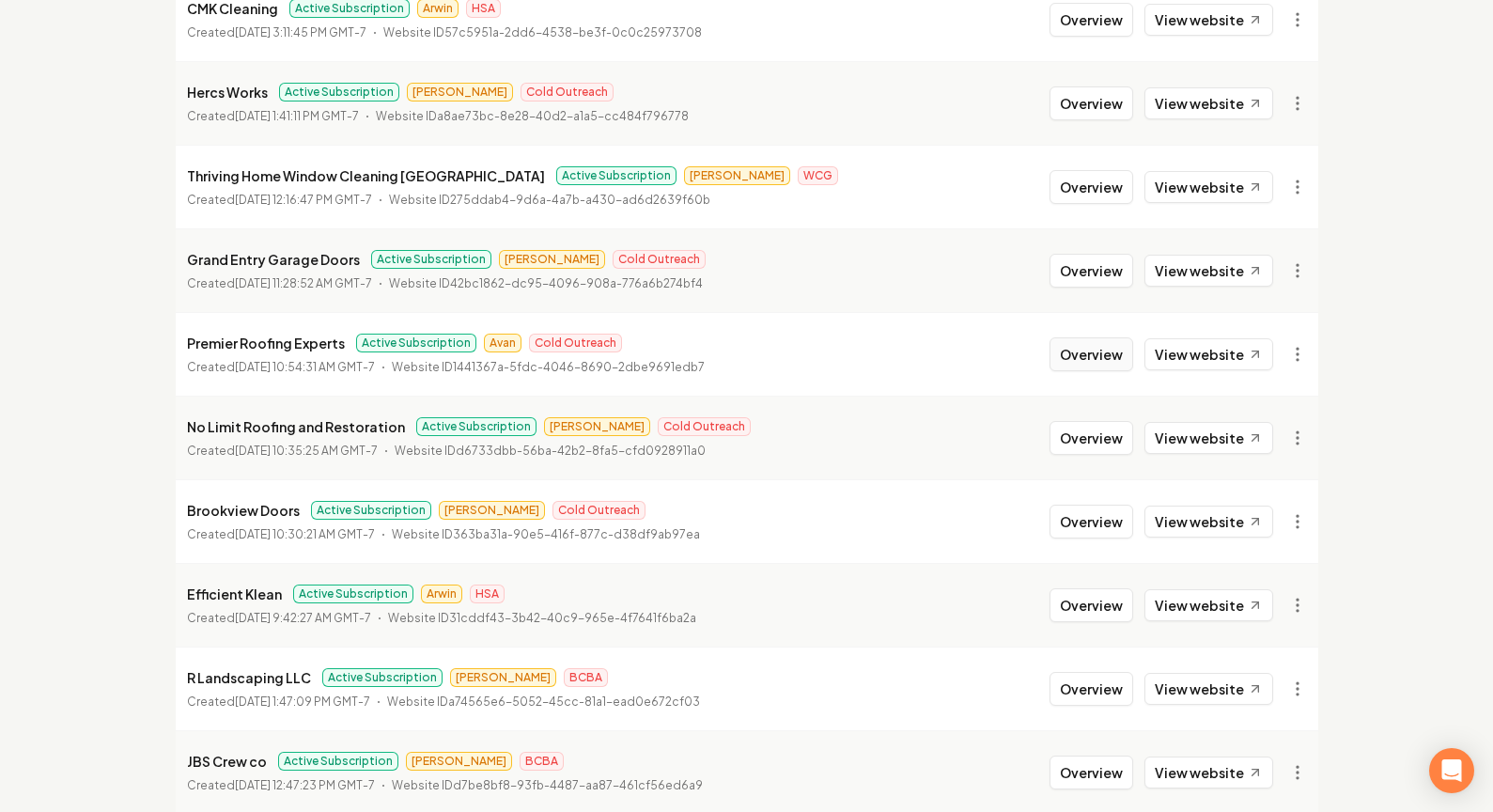
click at [1107, 369] on button "Overview" at bounding box center [1091, 354] width 83 height 33
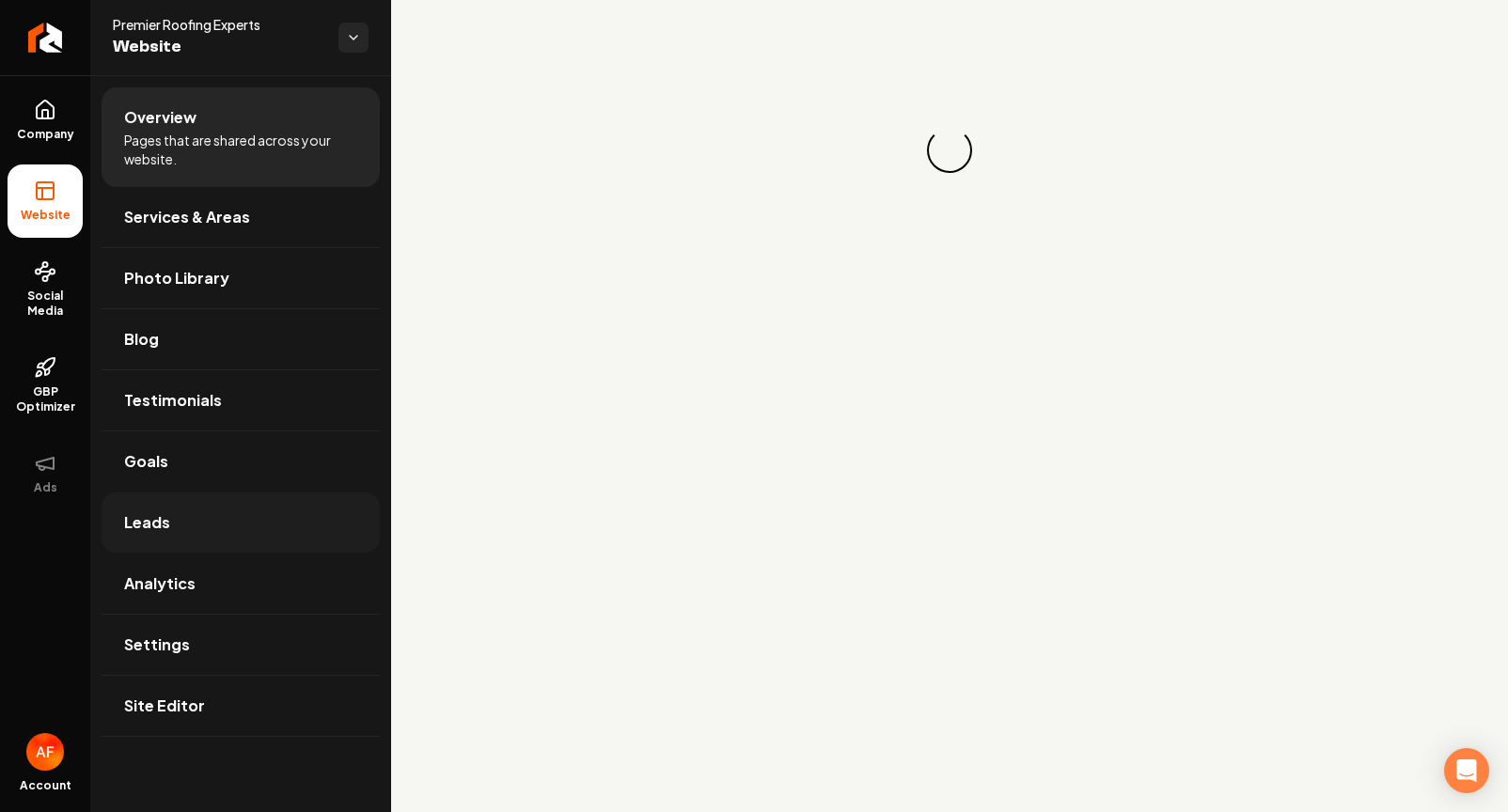
drag, startPoint x: 234, startPoint y: 504, endPoint x: 213, endPoint y: 549, distance: 49.7
click at [234, 504] on link "Leads" at bounding box center [240, 522] width 279 height 60
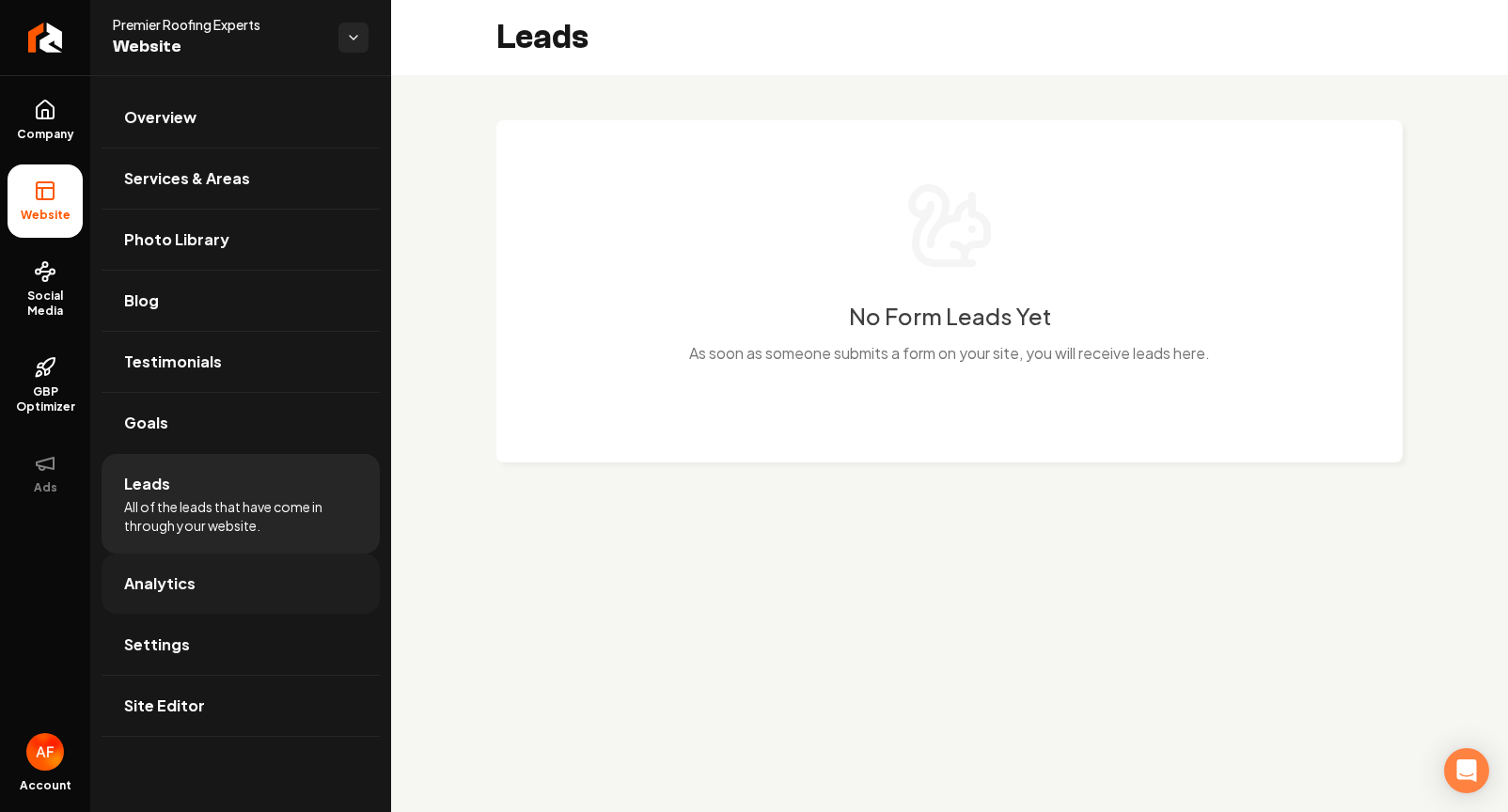
click at [196, 597] on link "Analytics" at bounding box center [240, 583] width 279 height 60
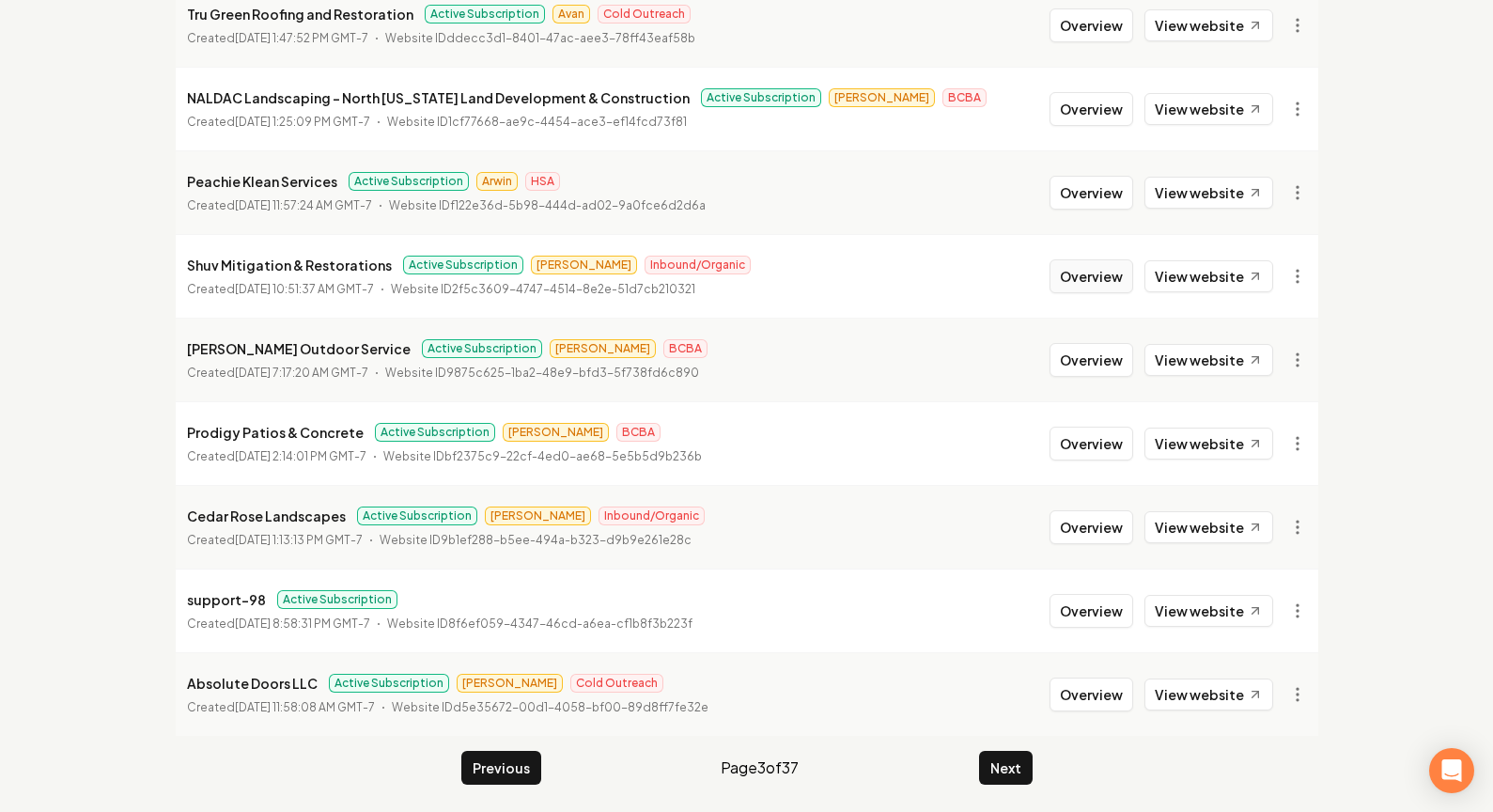
scroll to position [2034, 0]
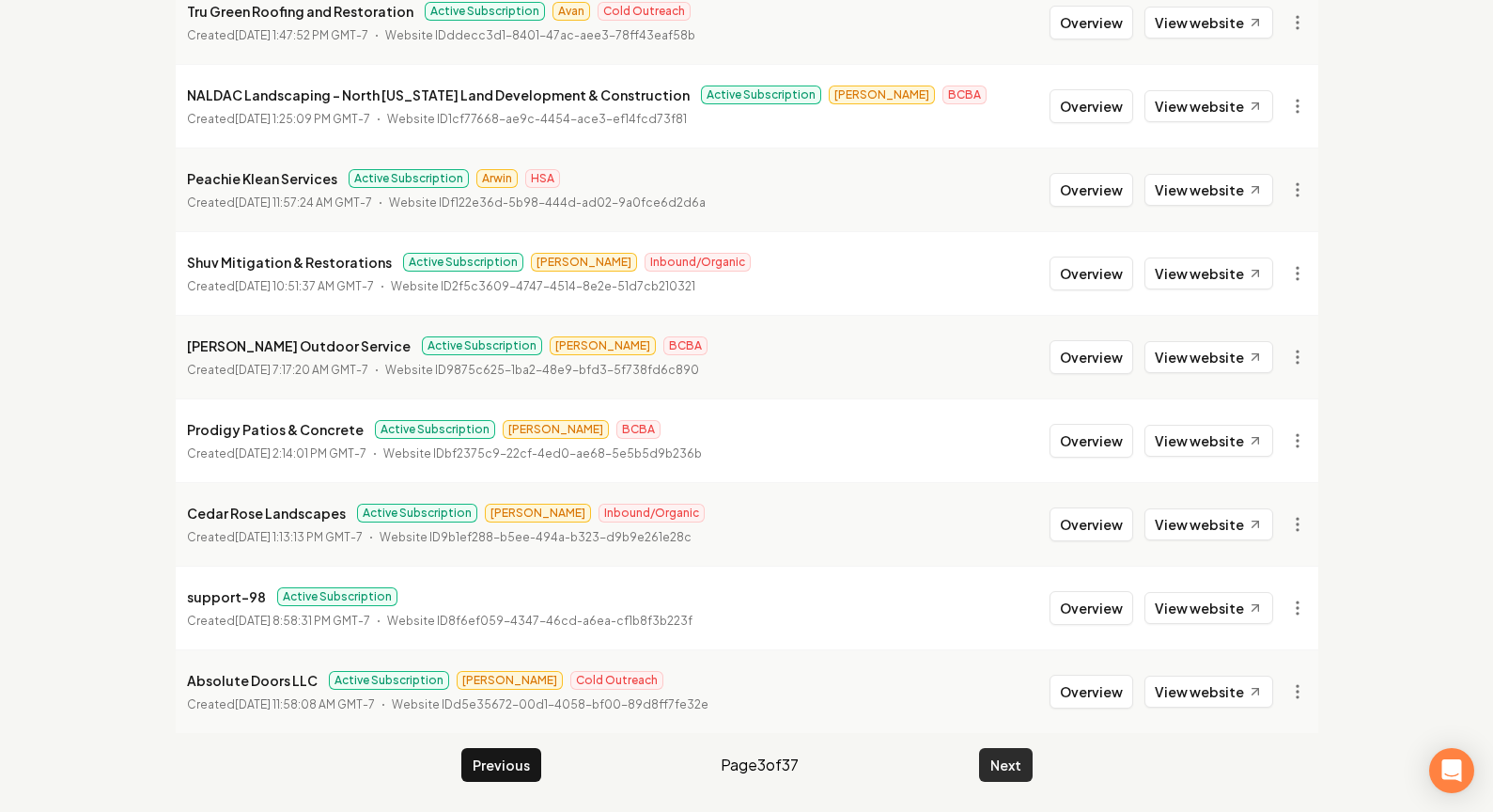
click at [1016, 771] on button "Next" at bounding box center [1005, 765] width 54 height 33
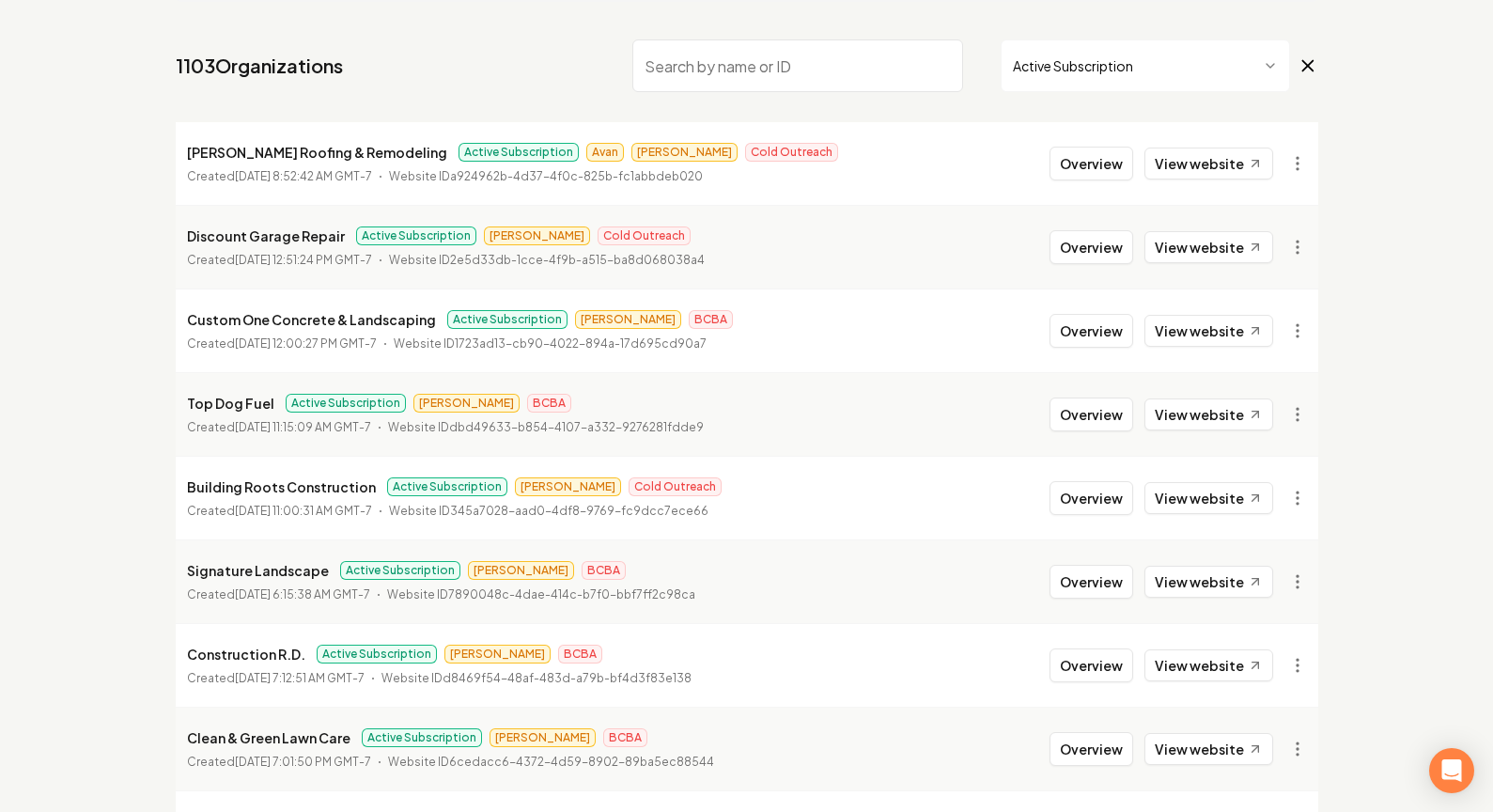
scroll to position [130, 0]
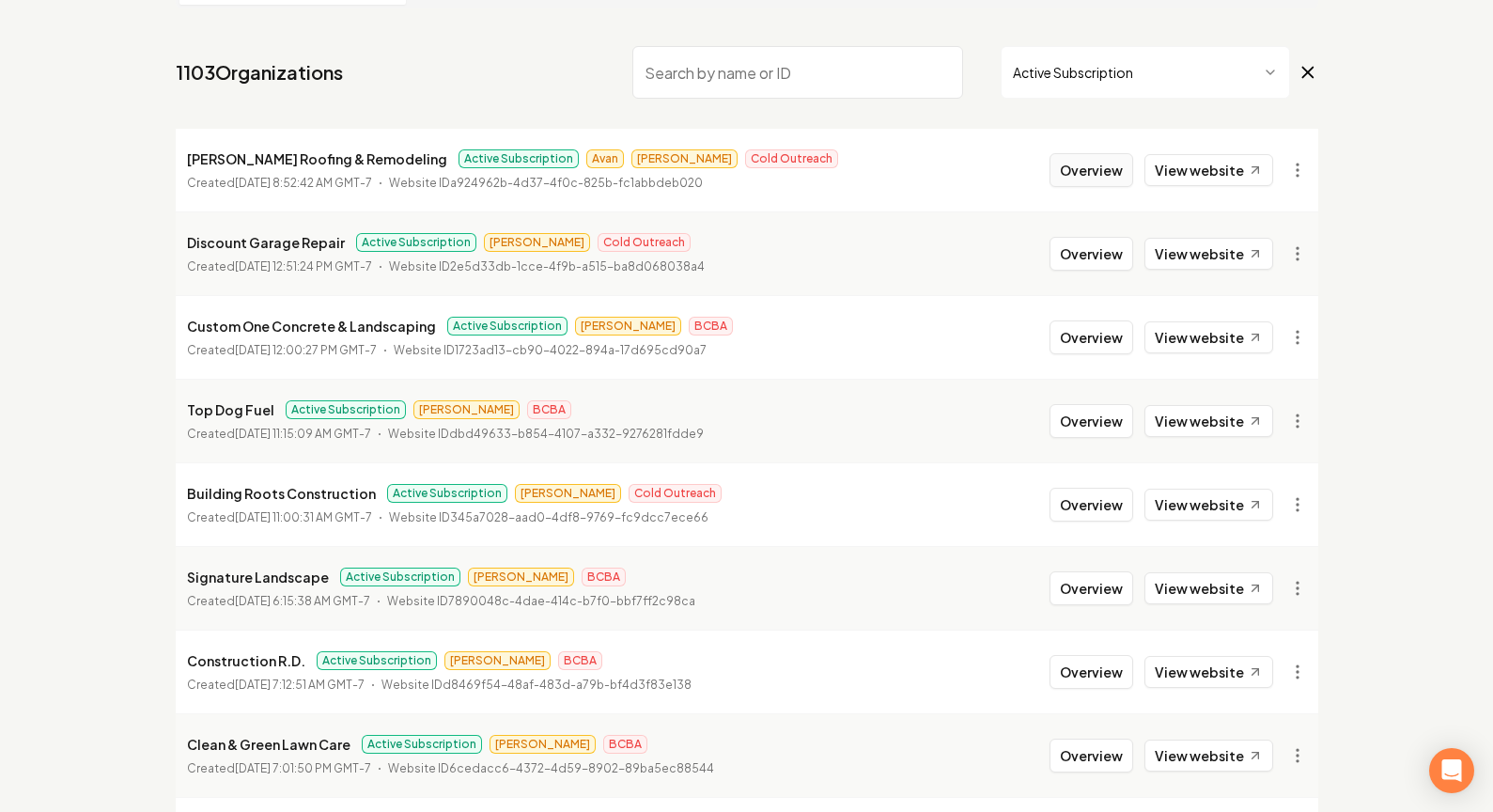
click at [1107, 154] on button "Overview" at bounding box center [1091, 170] width 83 height 33
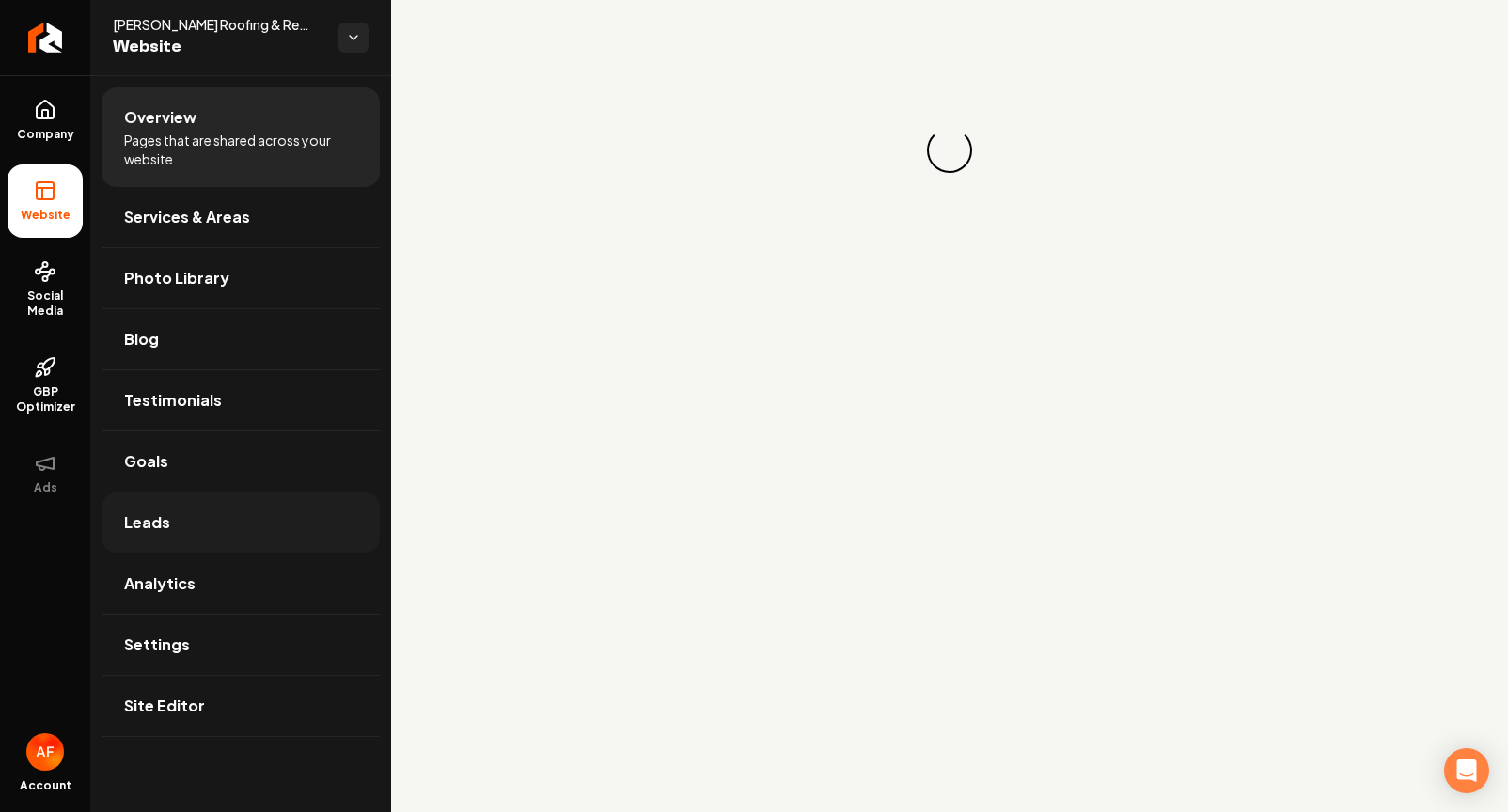
click at [254, 509] on link "Leads" at bounding box center [240, 522] width 279 height 60
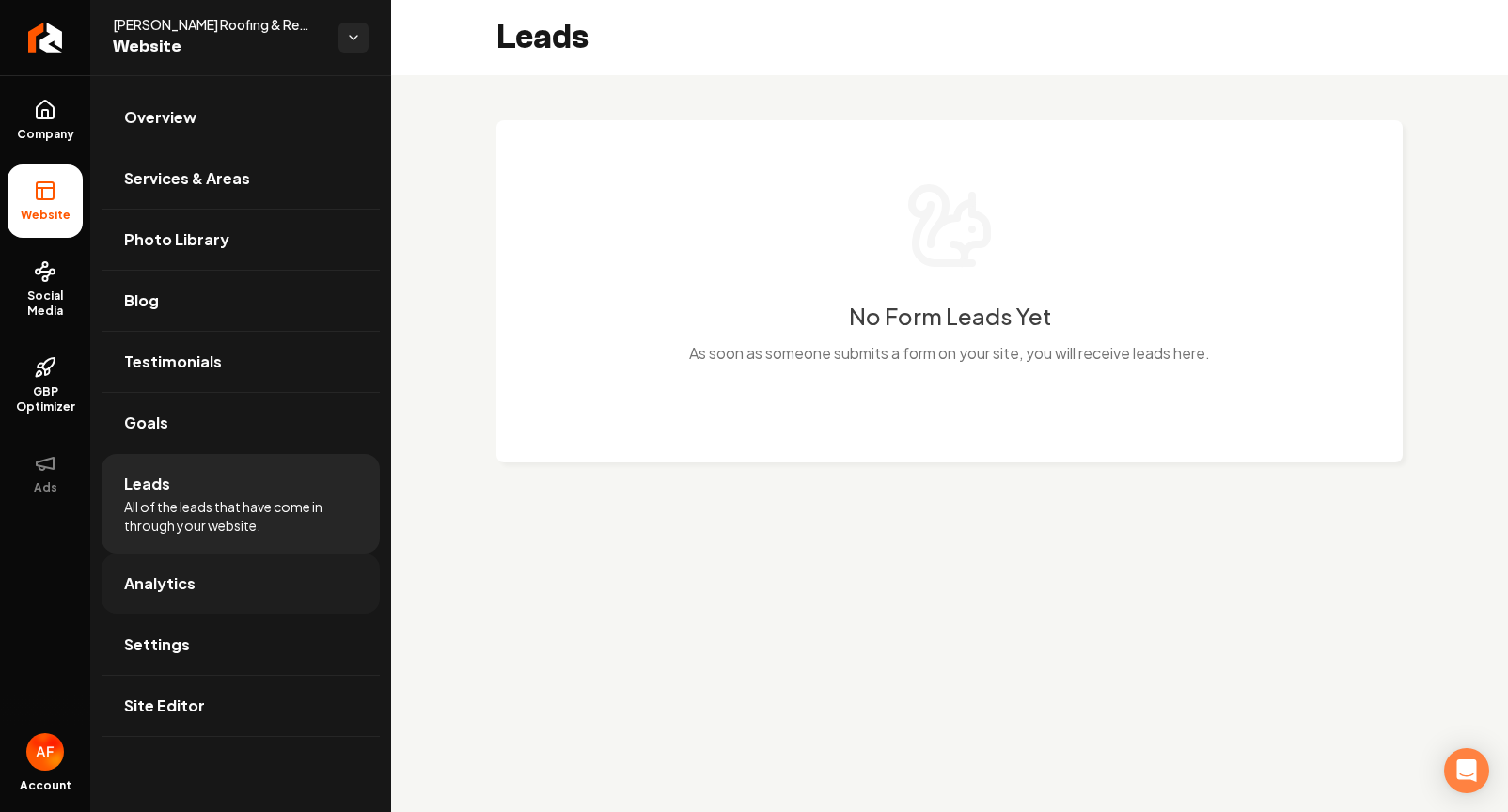
click at [240, 584] on link "Analytics" at bounding box center [240, 583] width 279 height 60
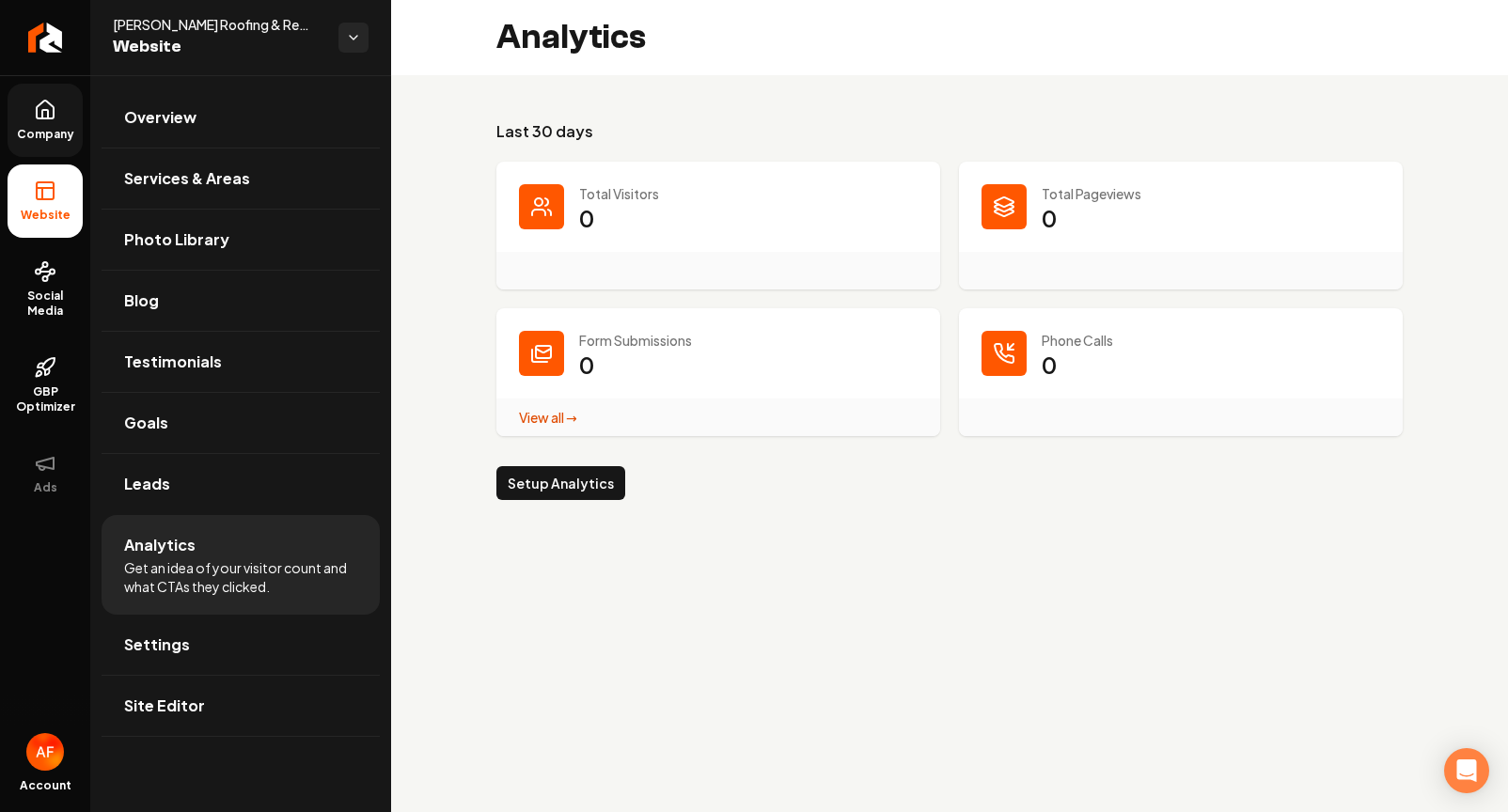
drag, startPoint x: 37, startPoint y: 120, endPoint x: 40, endPoint y: 160, distance: 40.1
click at [37, 120] on icon at bounding box center [44, 110] width 23 height 23
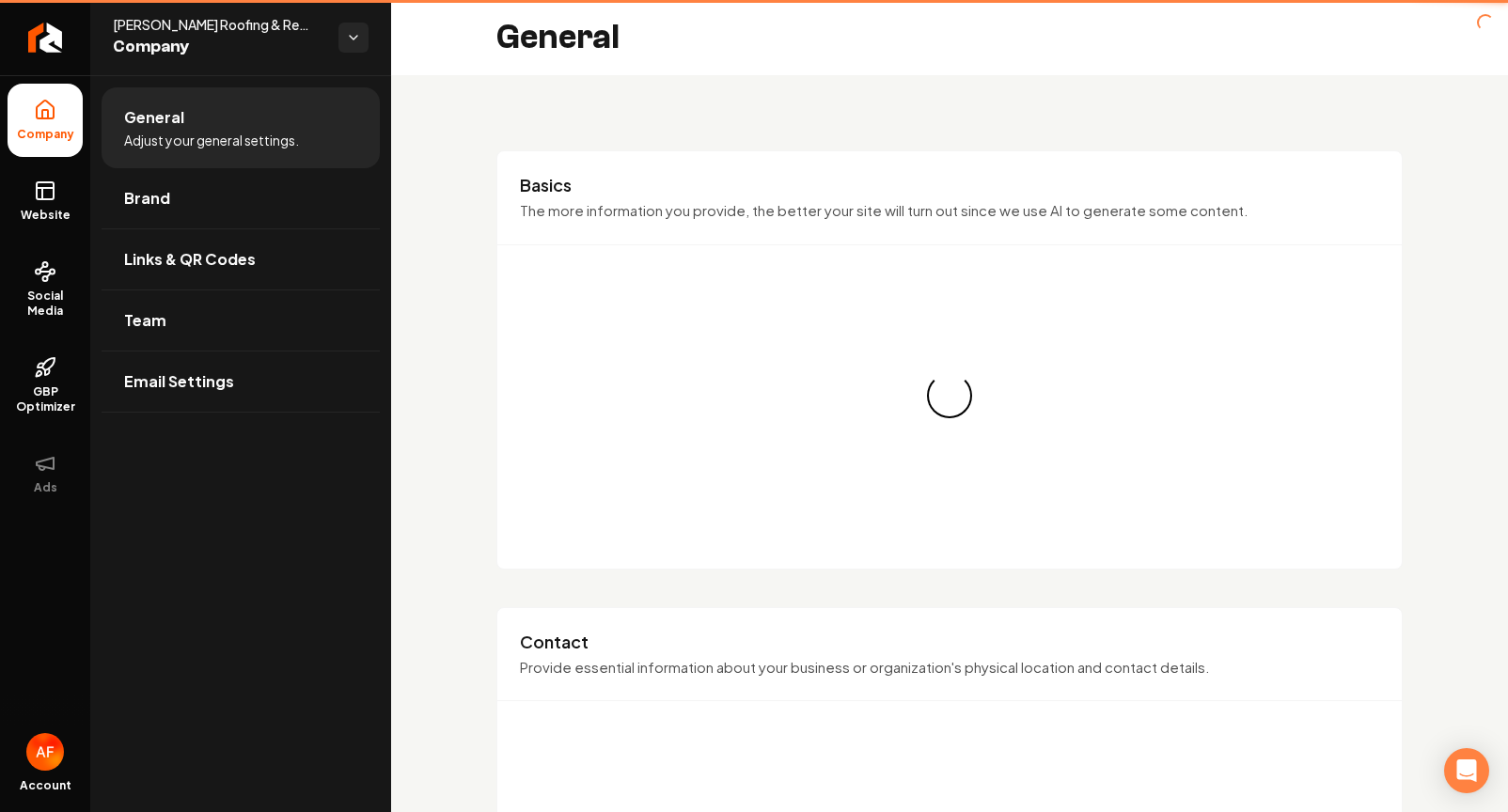
click at [49, 218] on span "Website" at bounding box center [45, 215] width 65 height 15
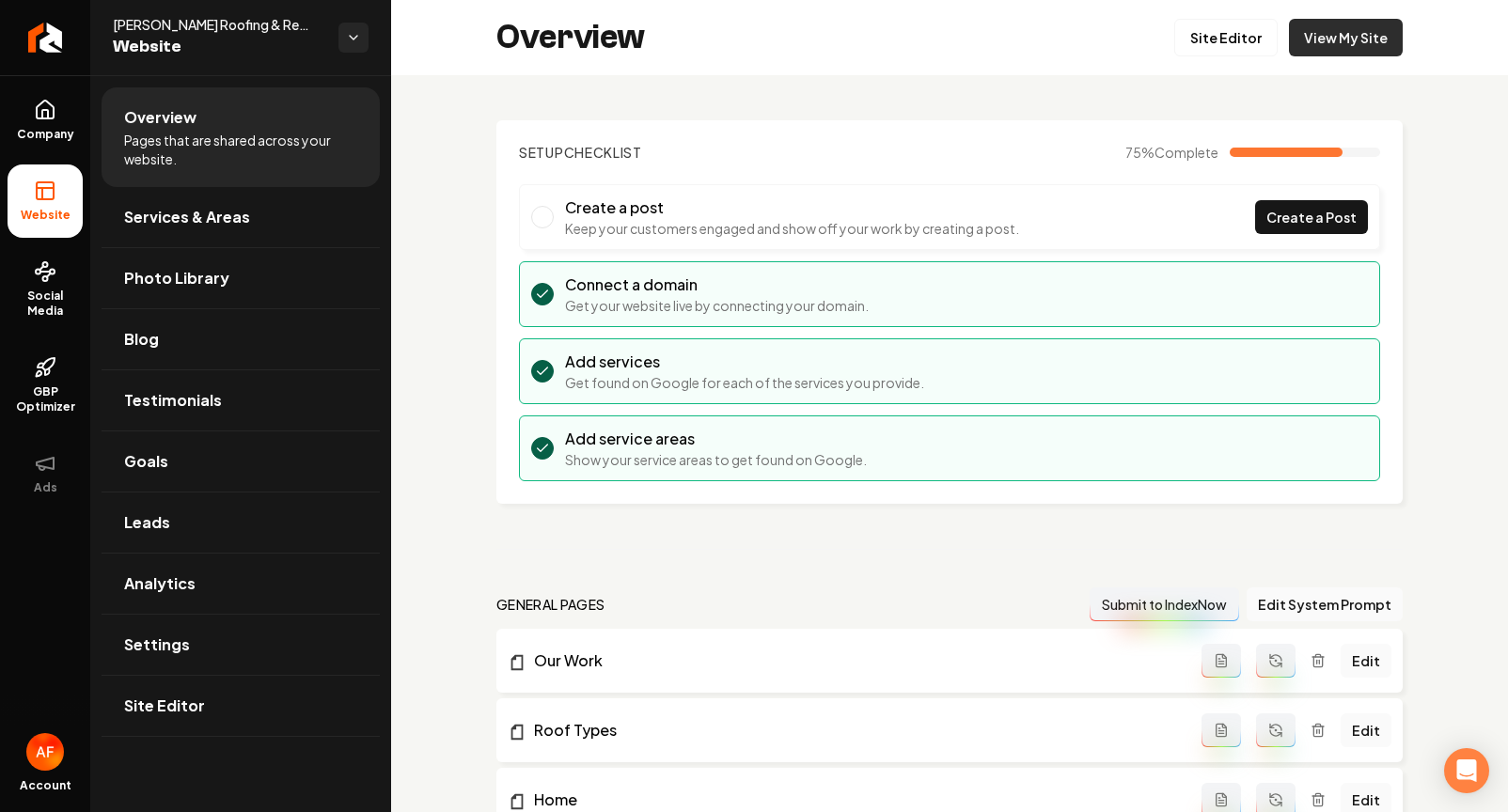
click at [1246, 33] on link "View My Site" at bounding box center [1345, 37] width 114 height 37
click at [36, 37] on icon "Return to dashboard" at bounding box center [45, 37] width 18 height 0
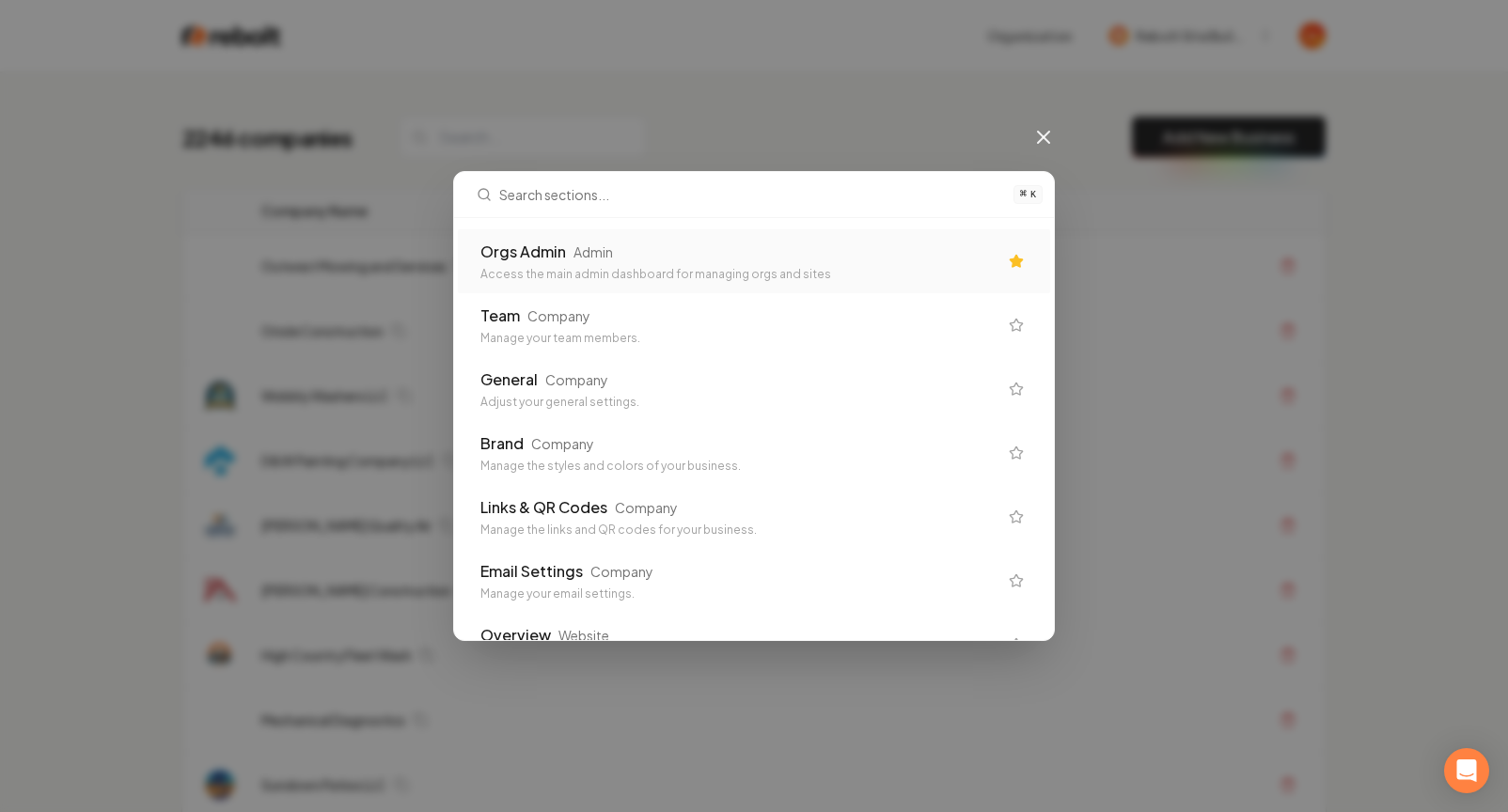
click at [903, 250] on div "Orgs Admin Admin" at bounding box center [739, 251] width 517 height 23
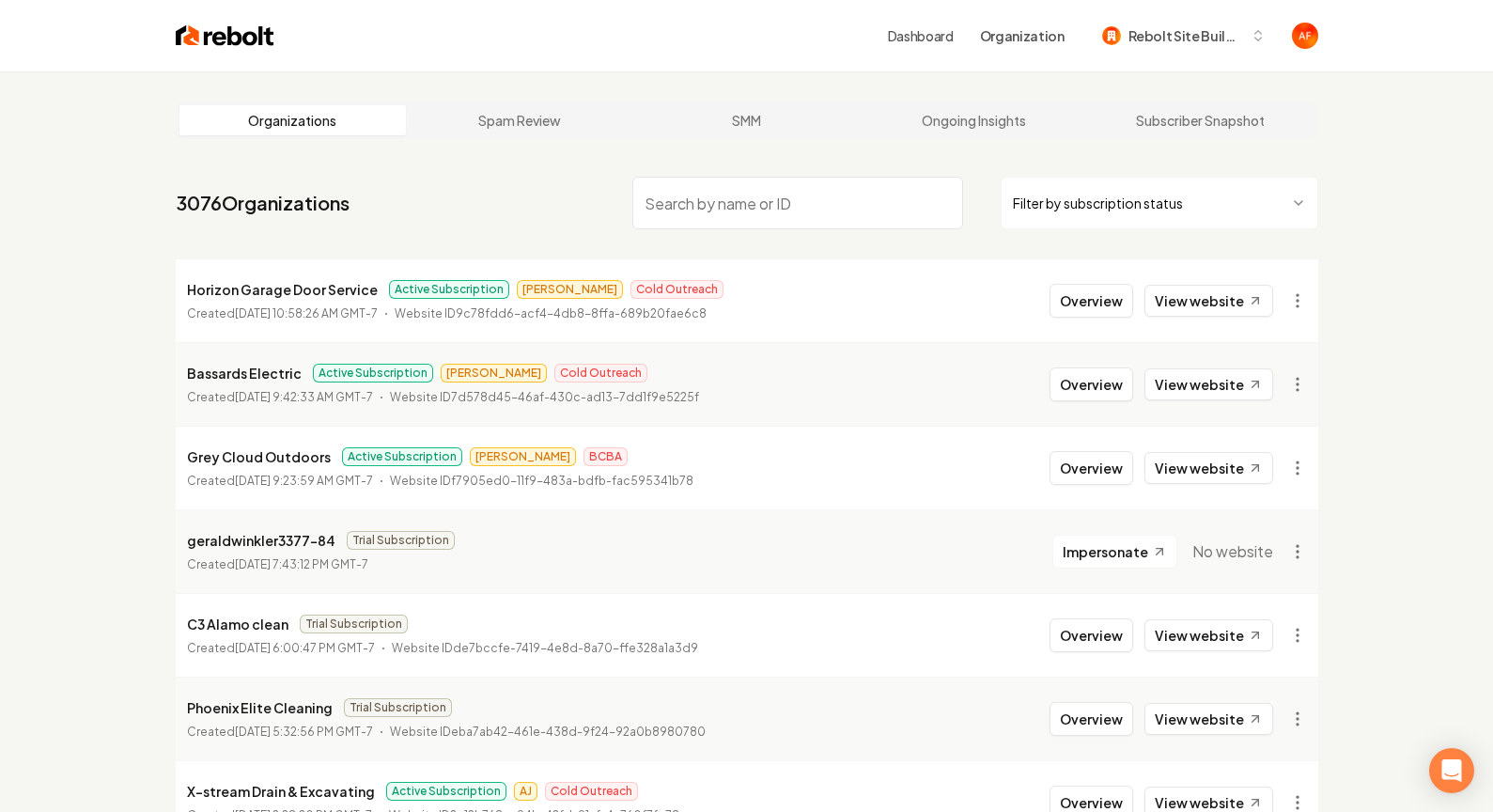
click at [716, 210] on input "search" at bounding box center [798, 203] width 331 height 53
click at [194, 45] on img at bounding box center [225, 35] width 99 height 26
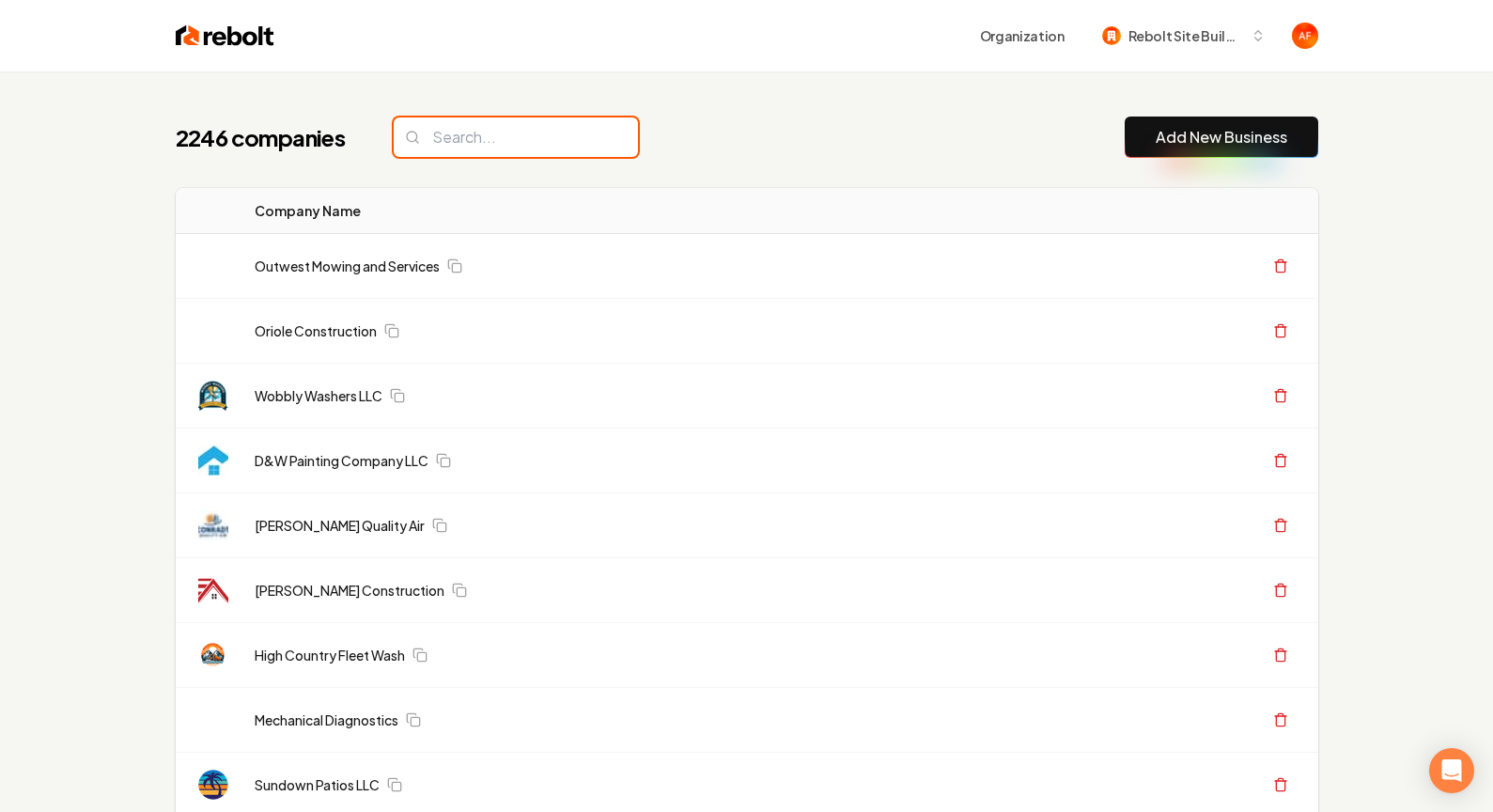
click at [462, 127] on input "search" at bounding box center [515, 137] width 244 height 39
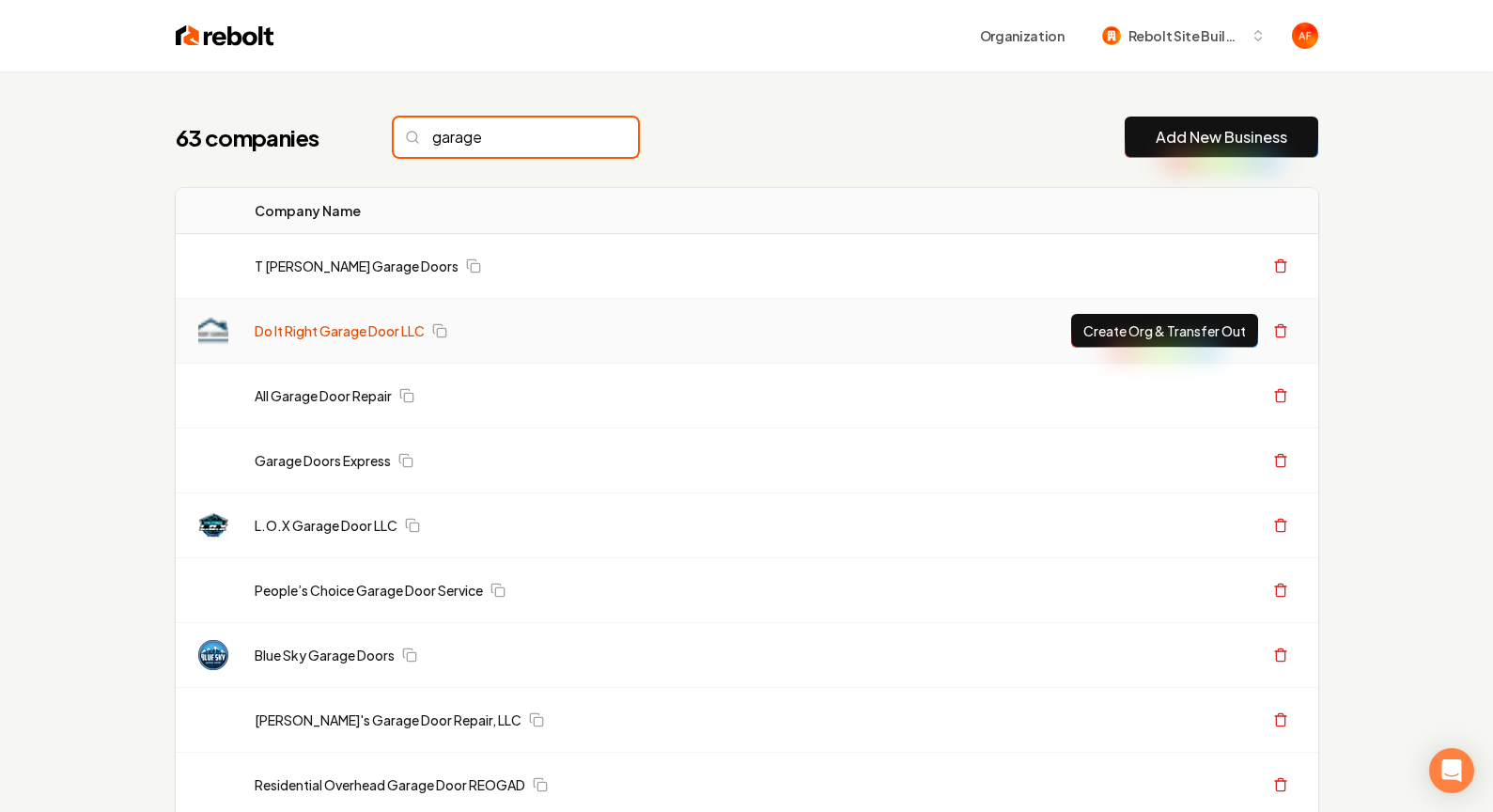
type input "garage"
click at [359, 326] on link "Do It Right Garage Door LLC" at bounding box center [339, 330] width 170 height 19
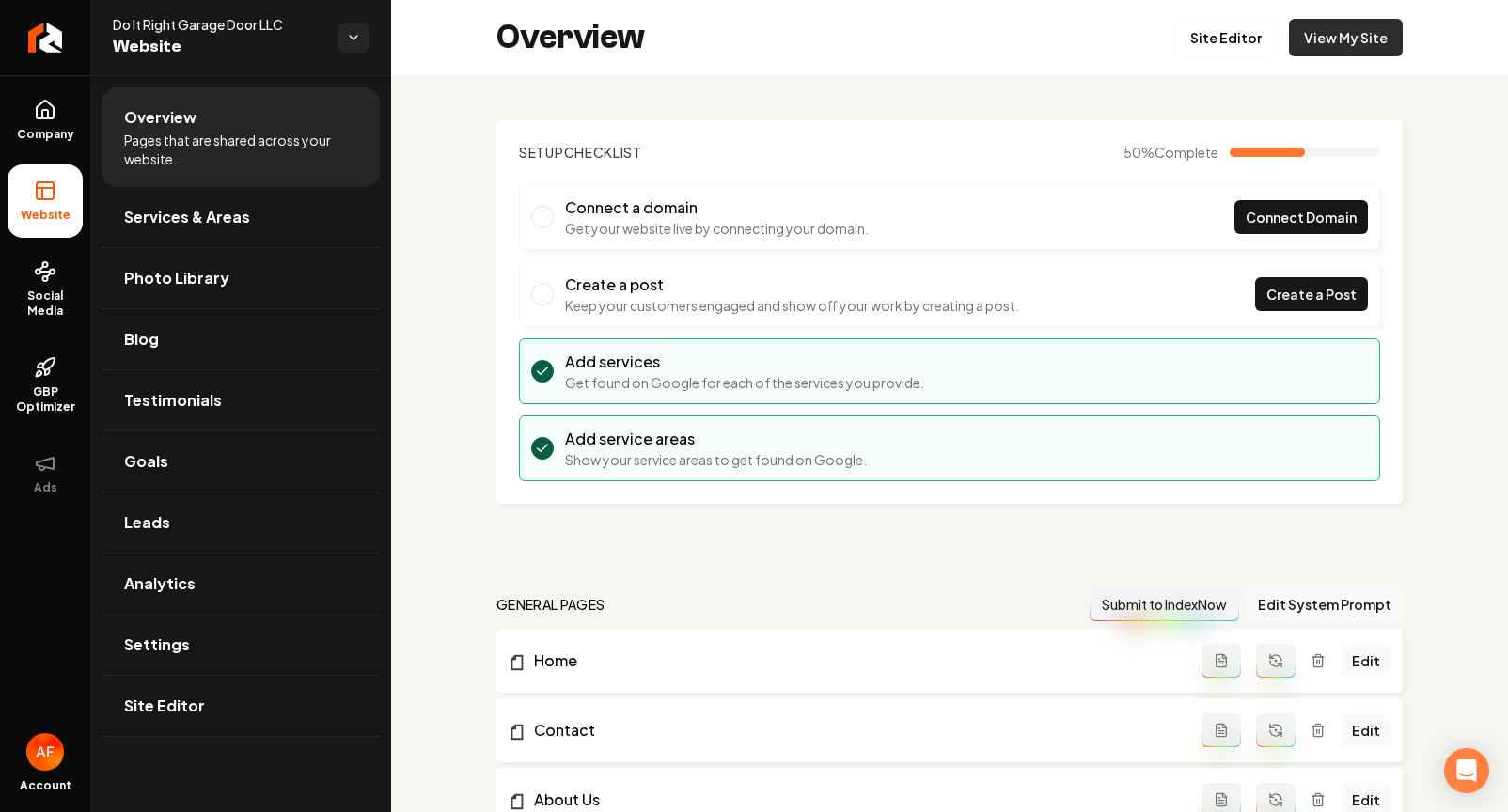
click at [1246, 47] on link "View My Site" at bounding box center [1345, 37] width 114 height 37
click at [1198, 39] on link "Site Editor" at bounding box center [1225, 37] width 103 height 37
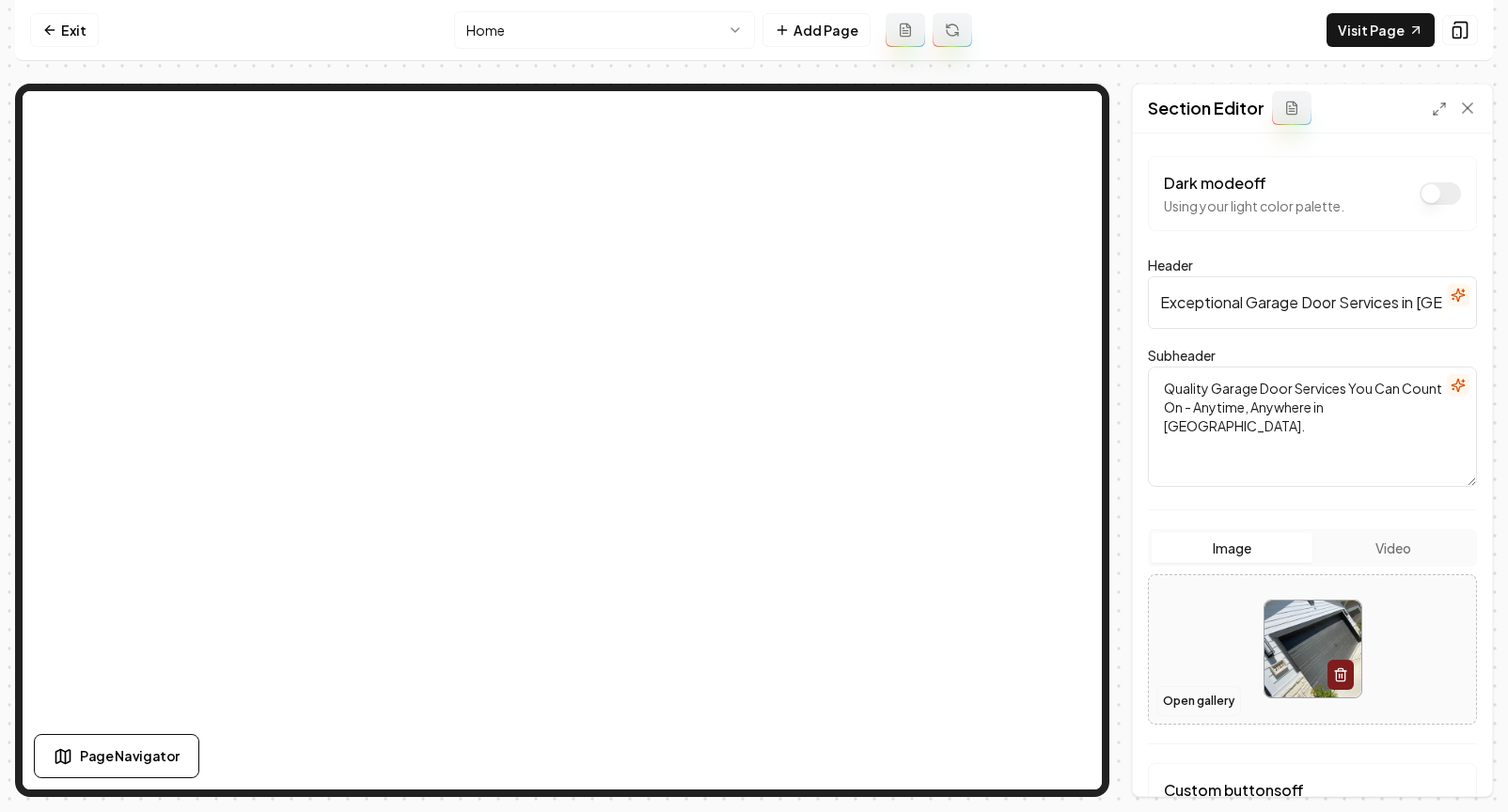
click at [1192, 710] on button "Open gallery" at bounding box center [1198, 700] width 84 height 30
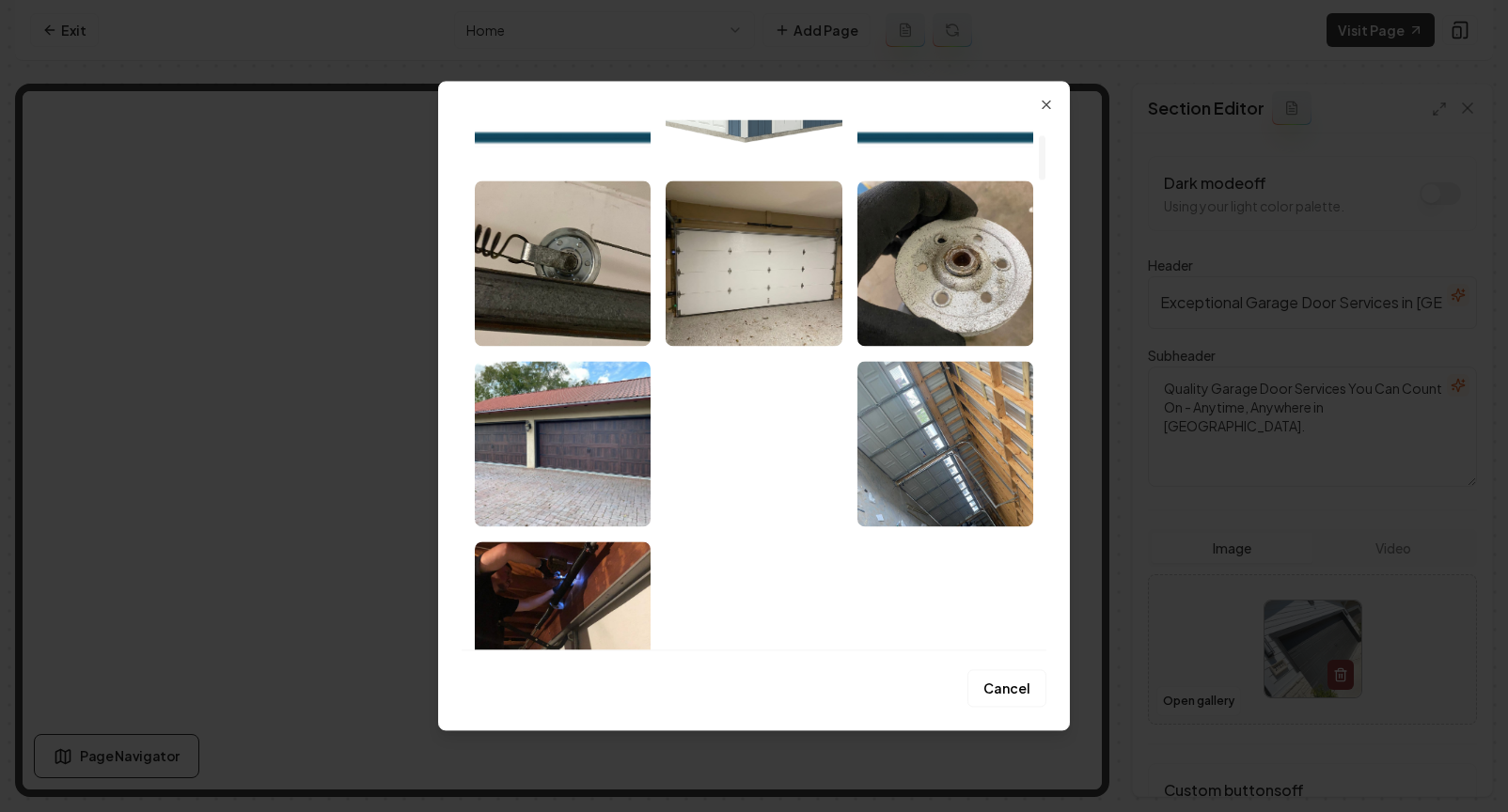
scroll to position [180, 0]
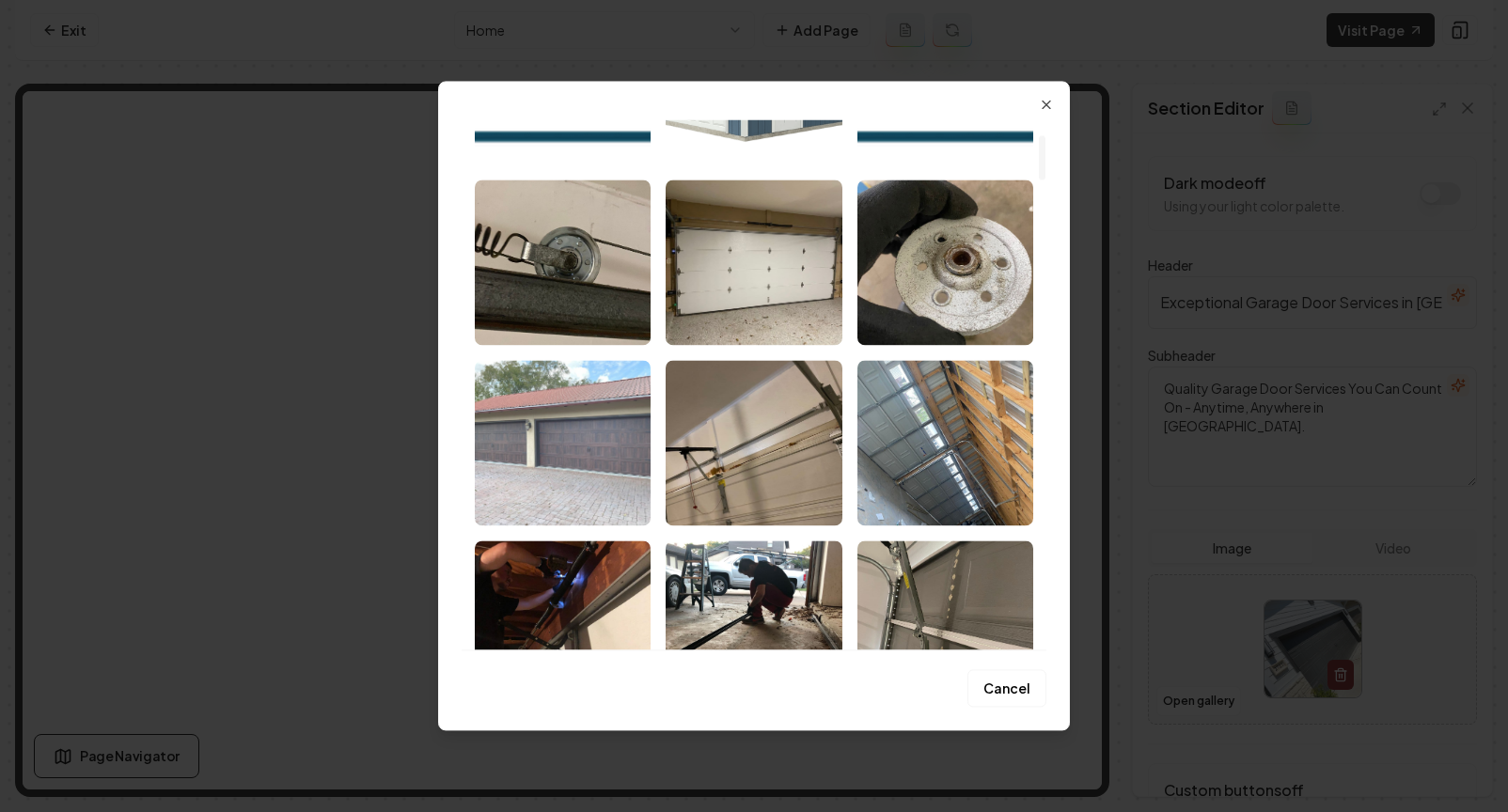
click at [536, 428] on img "Select image image_6841d3fcb13a102537dc0b13.jpeg" at bounding box center [562, 442] width 176 height 166
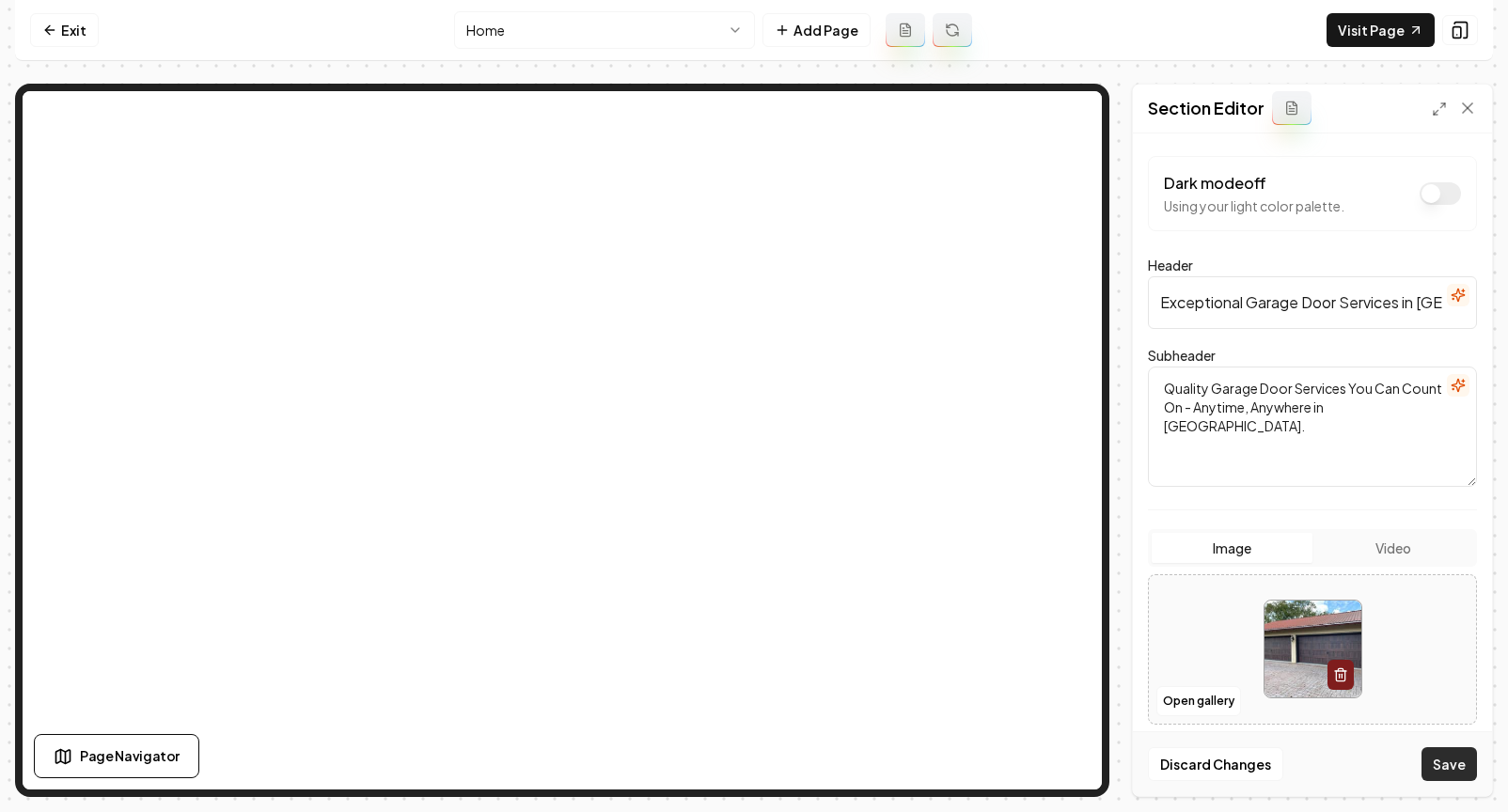
click at [1246, 767] on button "Save" at bounding box center [1449, 764] width 56 height 33
click at [58, 15] on link "Exit" at bounding box center [65, 29] width 69 height 33
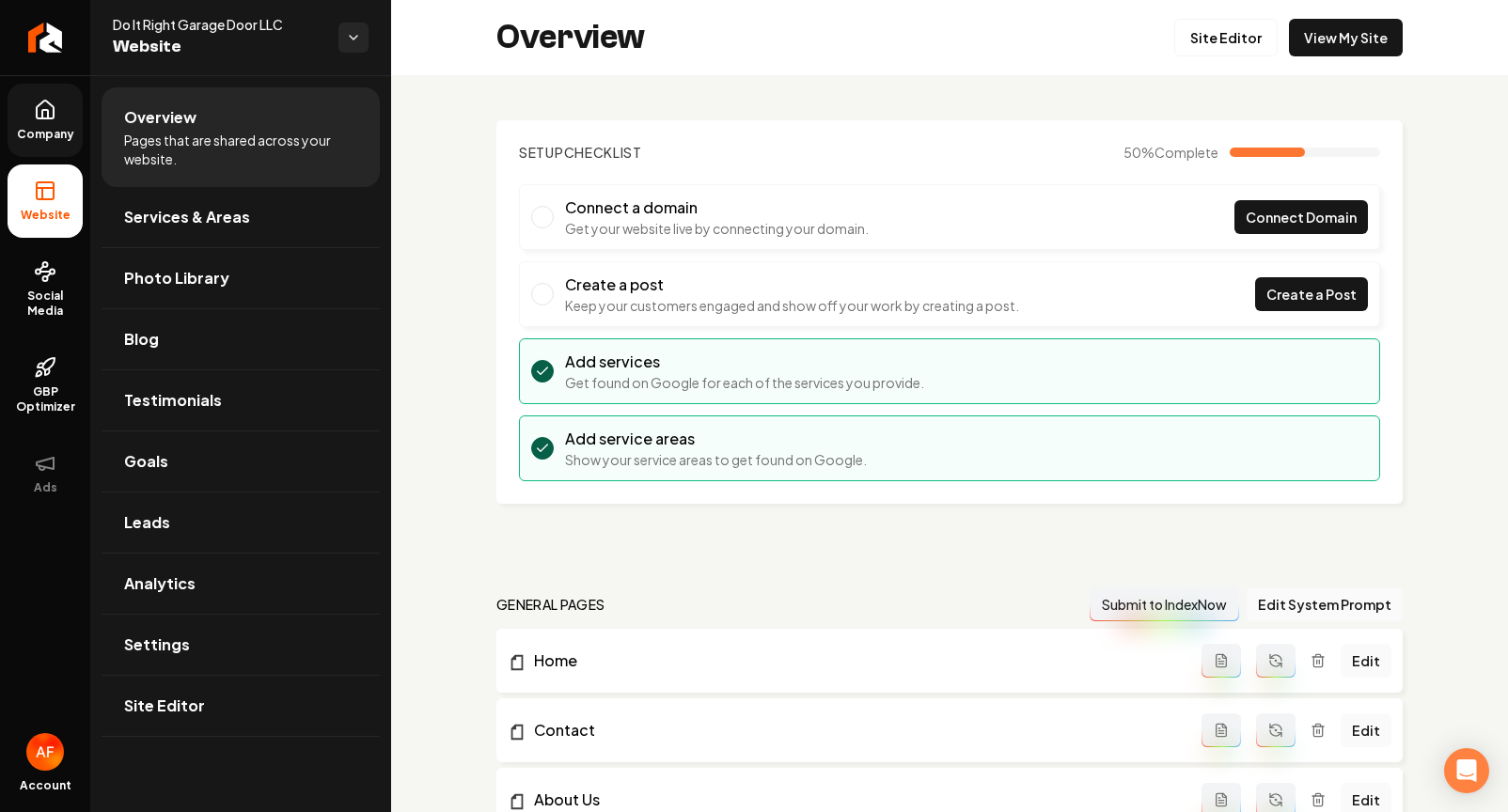
click at [57, 102] on link "Company" at bounding box center [45, 120] width 76 height 74
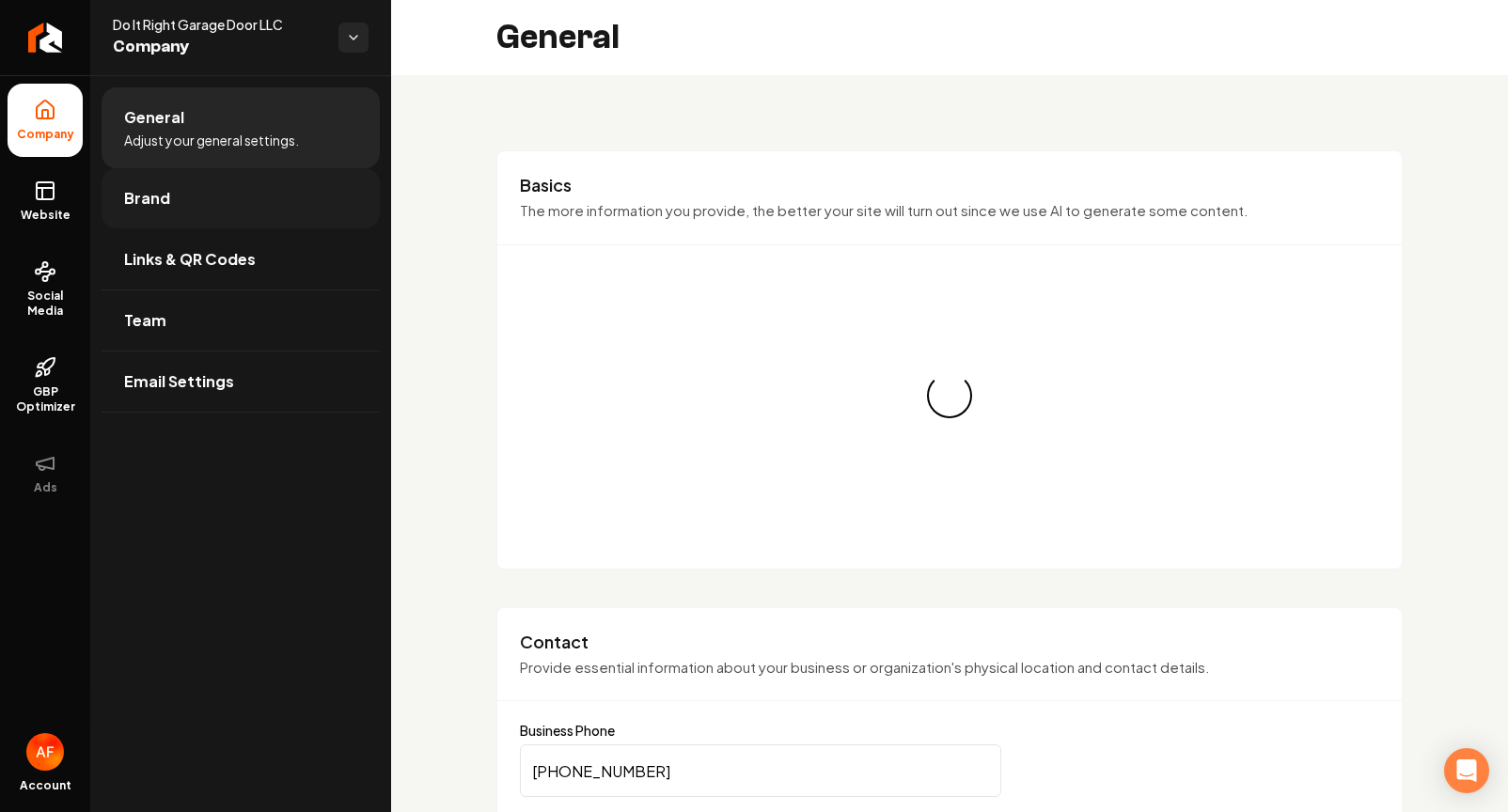
click at [156, 206] on span "Brand" at bounding box center [146, 198] width 46 height 23
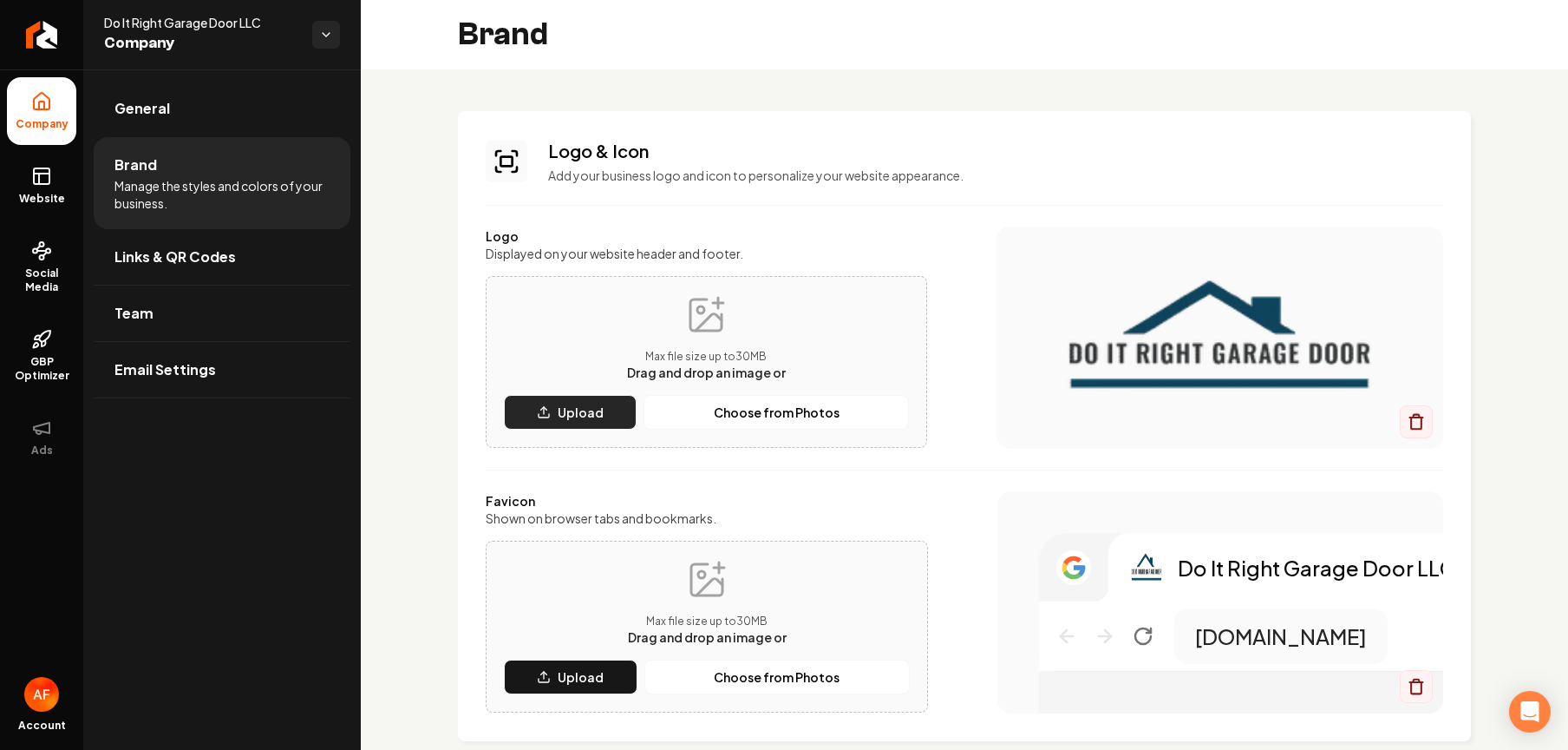
click at [578, 418] on p "Upload" at bounding box center [580, 411] width 46 height 17
click at [744, 407] on p "Choose from Photos" at bounding box center [776, 411] width 126 height 17
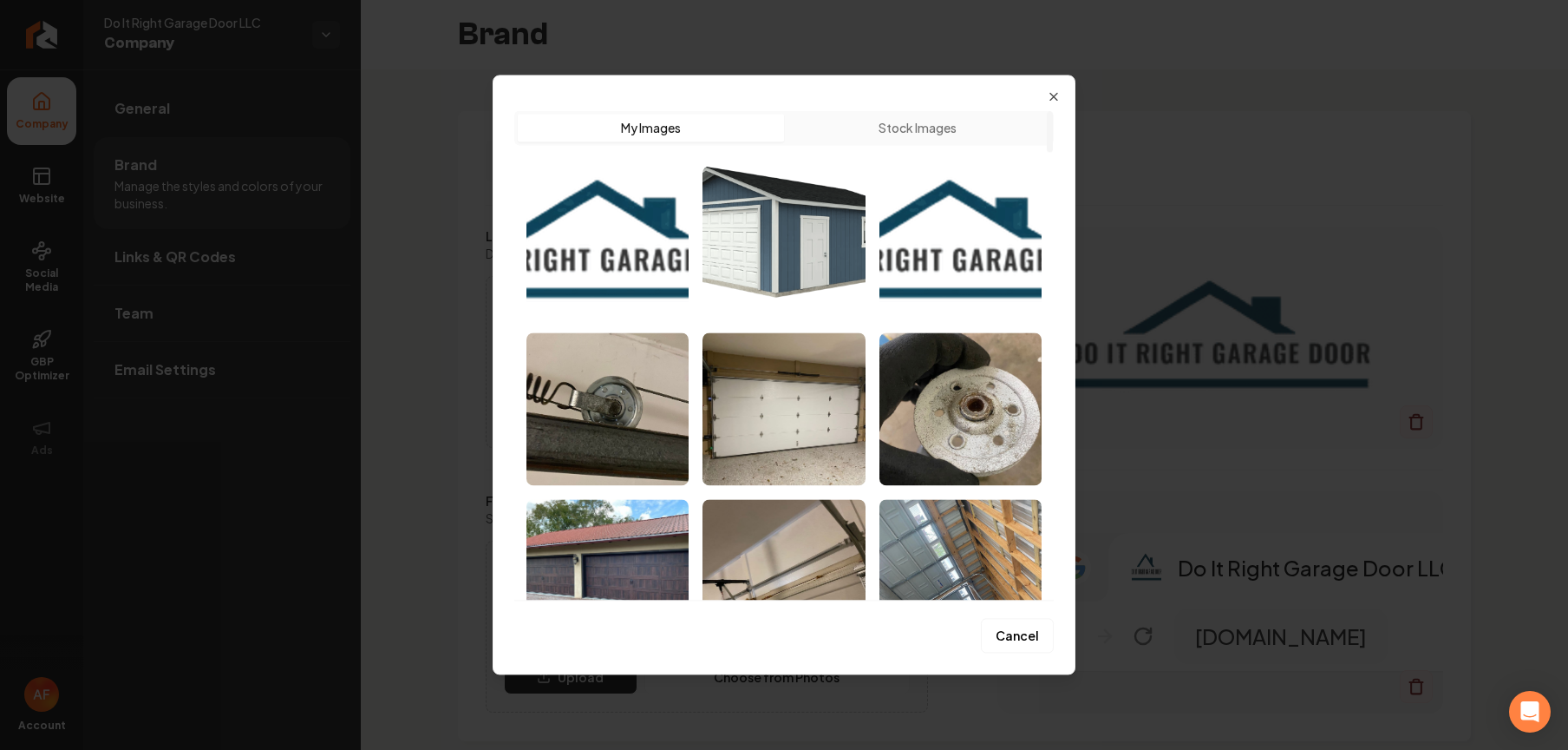
drag, startPoint x: 1054, startPoint y: 88, endPoint x: 1171, endPoint y: 8, distance: 141.7
click at [1054, 88] on div "Upload My Images Stock Images Cancel Close" at bounding box center [784, 374] width 583 height 600
drag, startPoint x: 1059, startPoint y: 93, endPoint x: 1067, endPoint y: 85, distance: 11.3
click at [1059, 93] on icon "button" at bounding box center [1053, 96] width 14 height 14
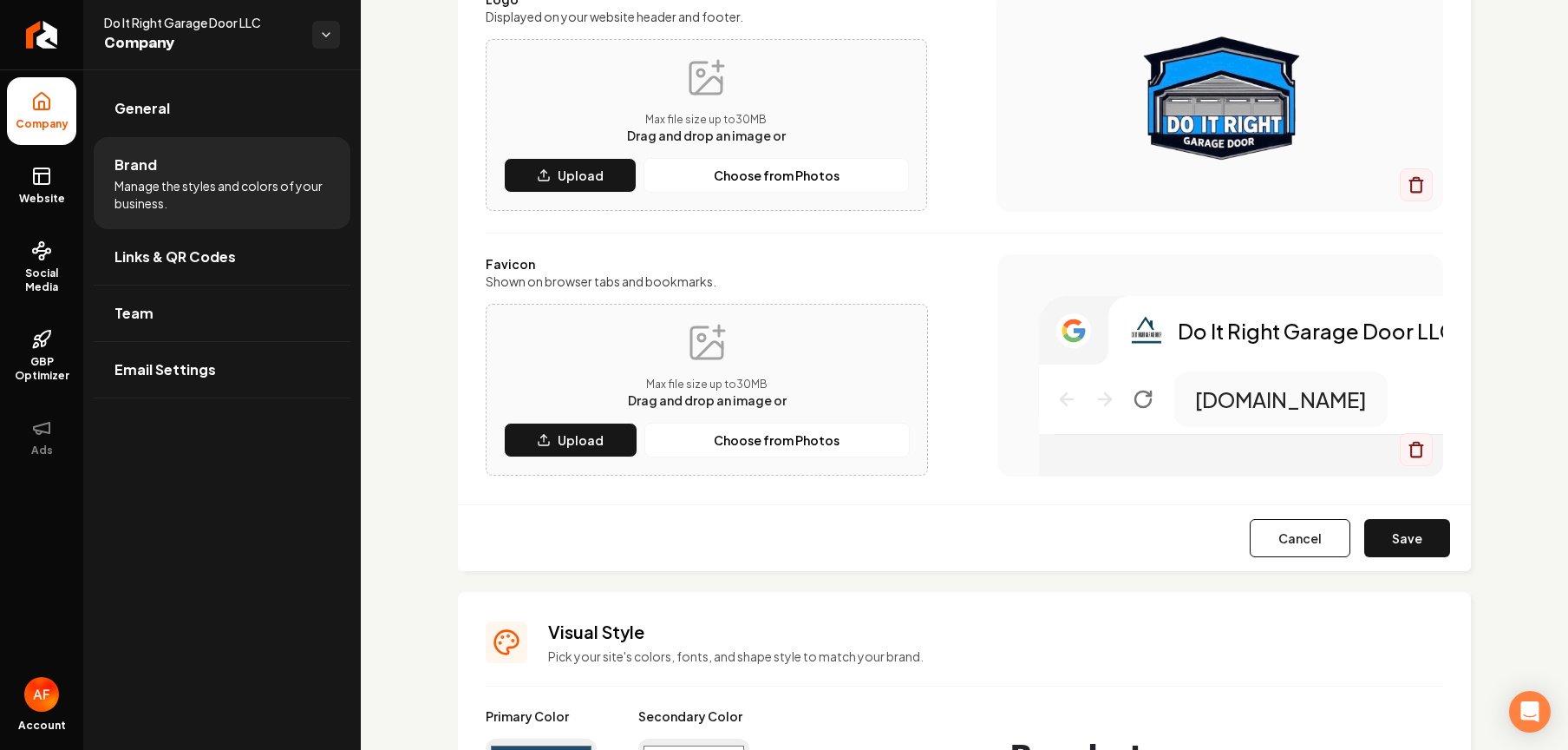
scroll to position [137, 0]
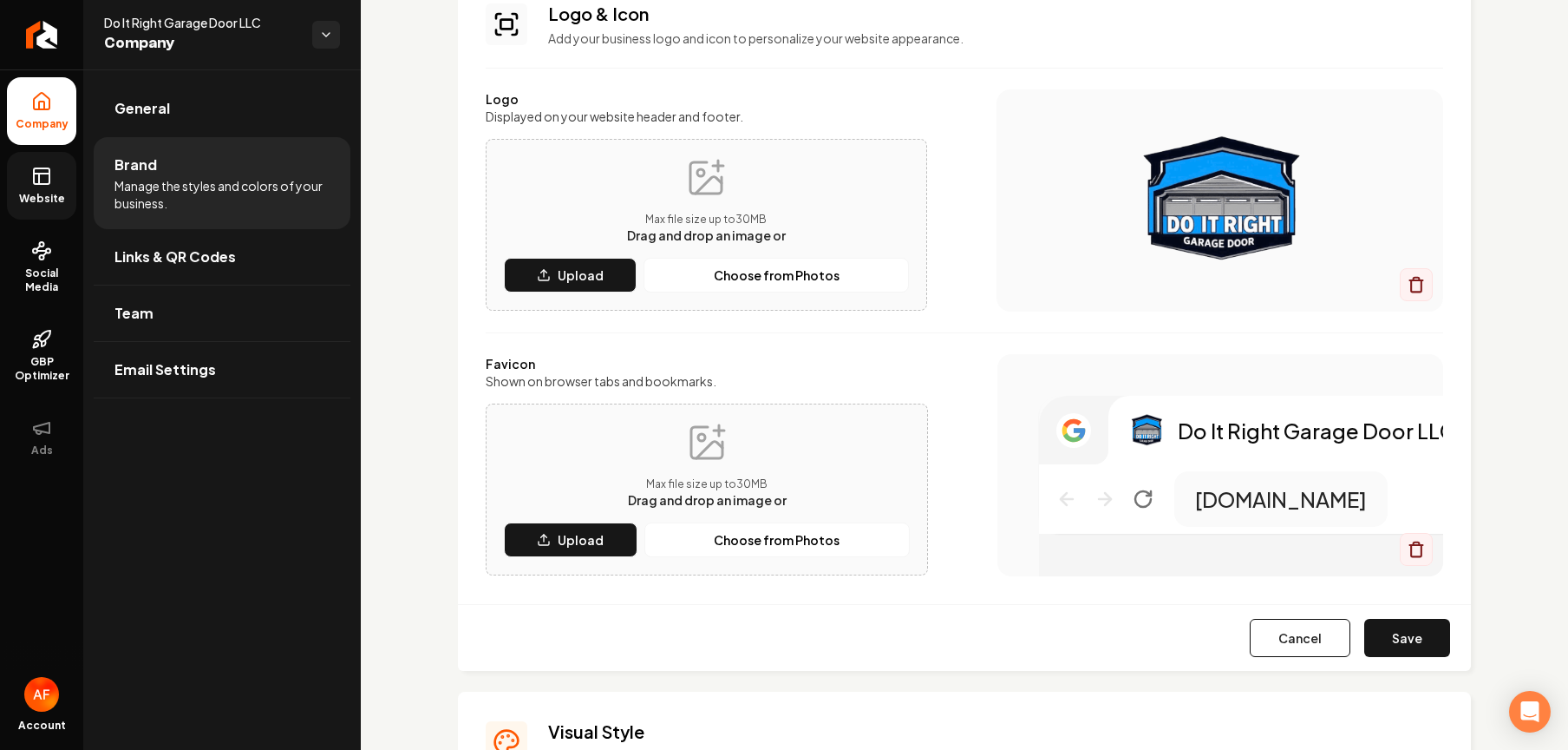
click at [42, 169] on icon at bounding box center [41, 176] width 21 height 21
click at [1150, 642] on button "Save" at bounding box center [1407, 638] width 86 height 38
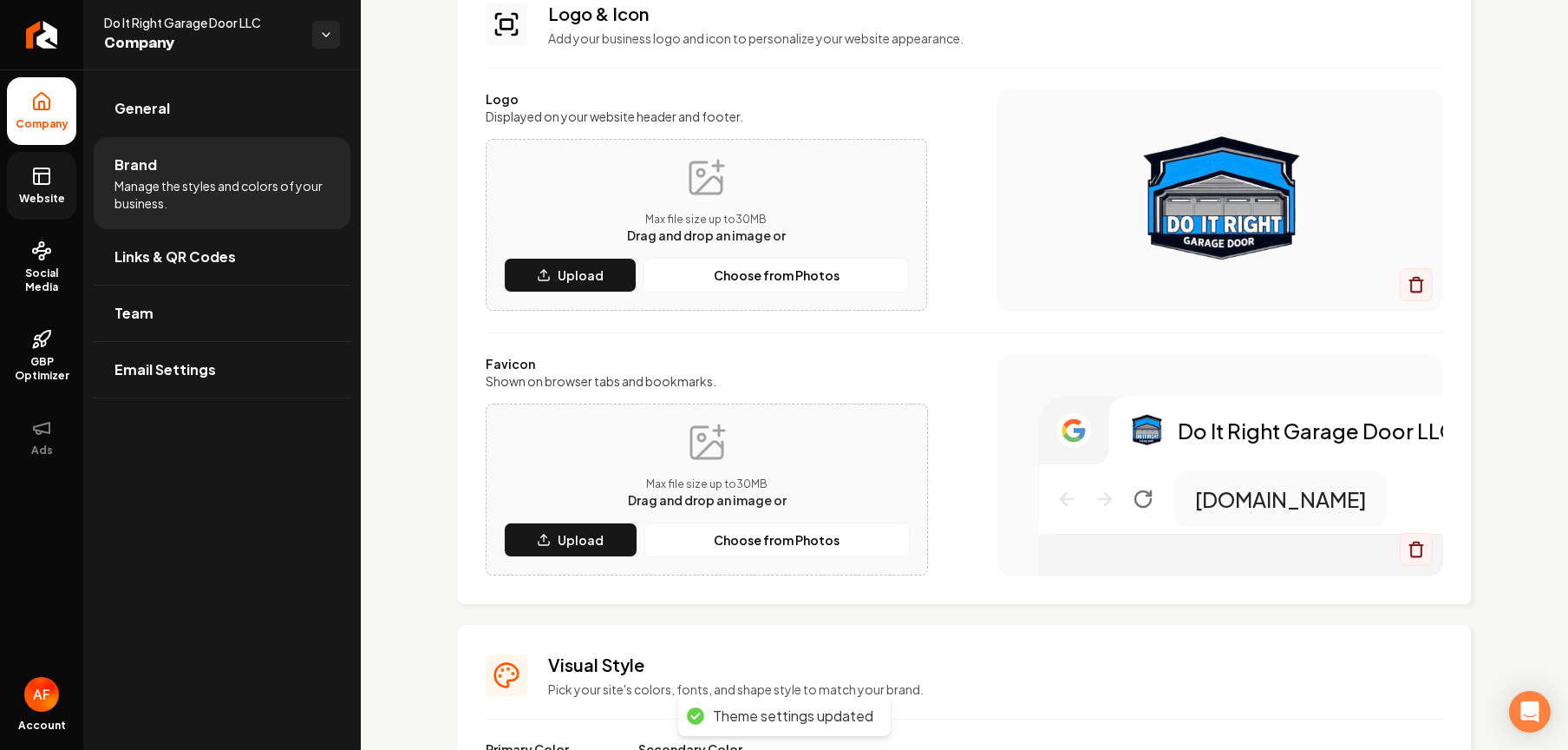
click at [29, 182] on link "Website" at bounding box center [42, 186] width 70 height 68
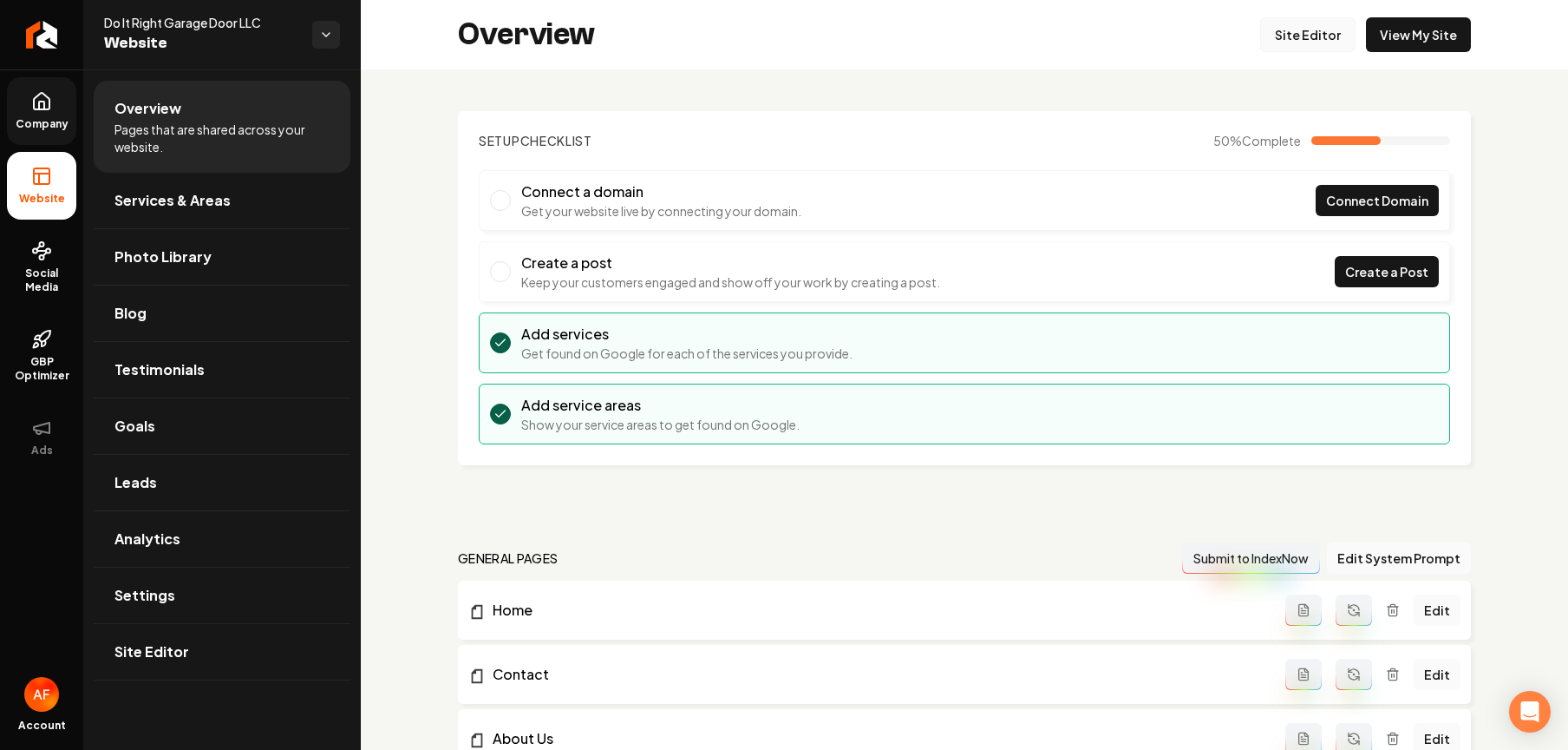
click at [1150, 35] on link "Site Editor" at bounding box center [1307, 34] width 95 height 34
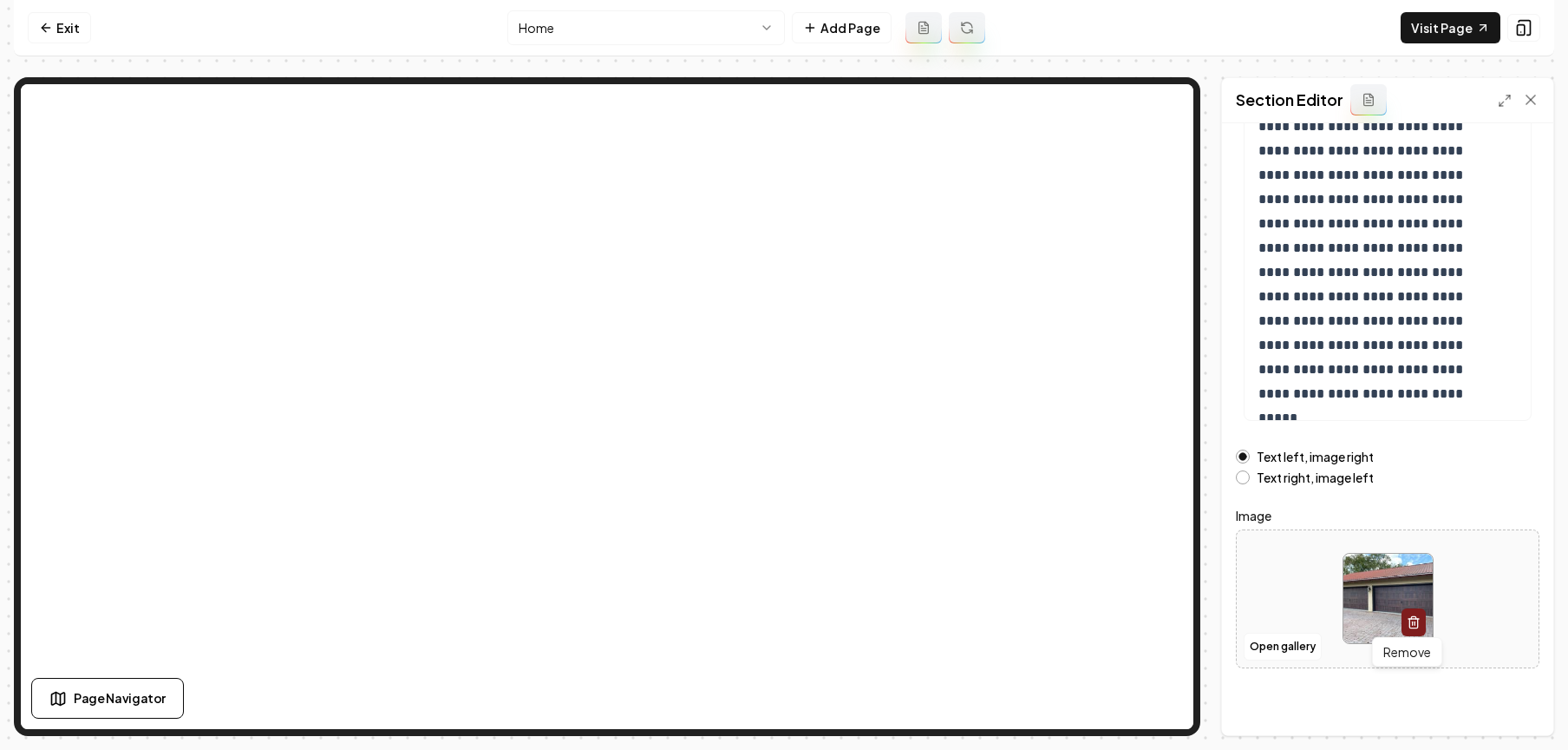
scroll to position [188, 0]
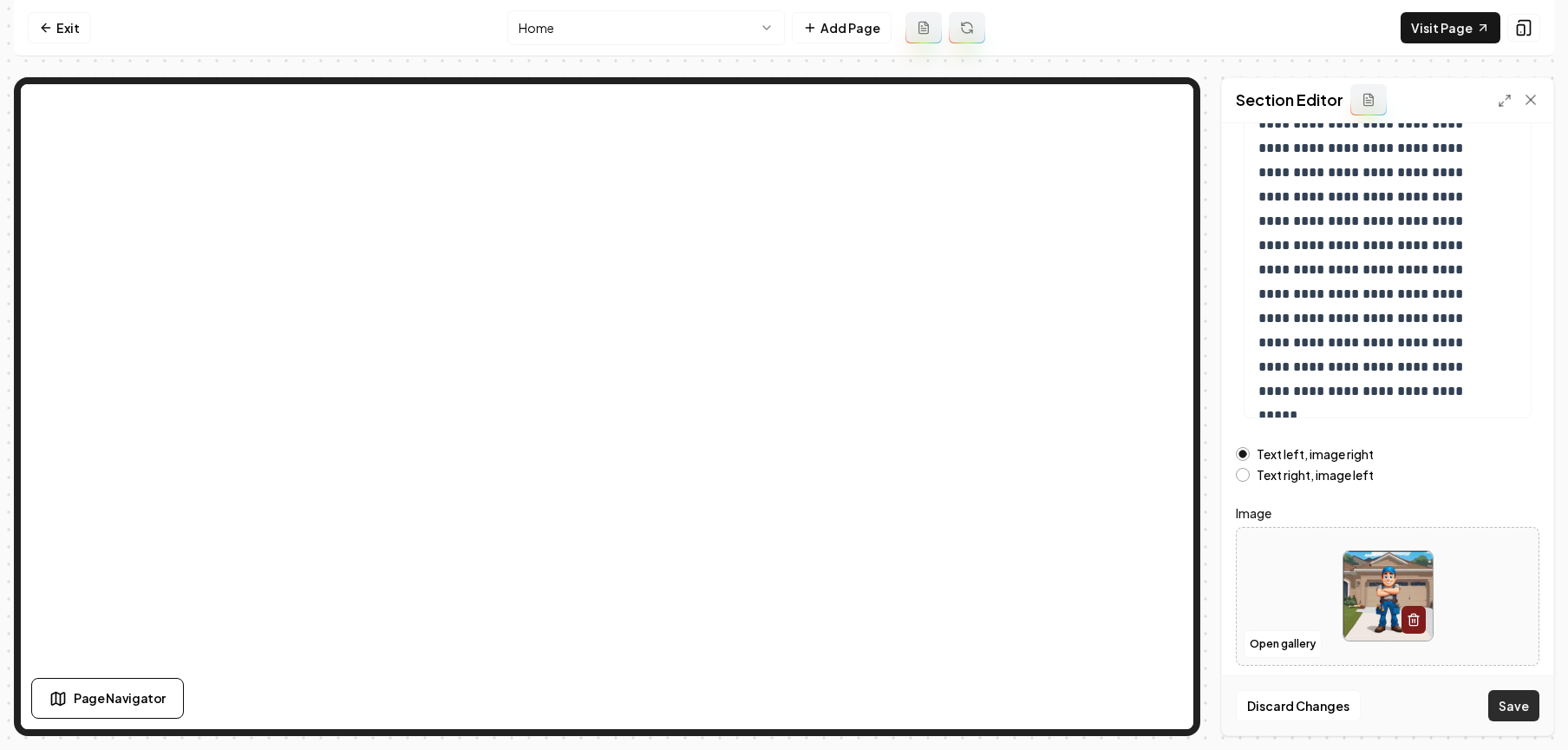
click at [1150, 699] on button "Save" at bounding box center [1514, 706] width 52 height 31
click at [64, 26] on link "Exit" at bounding box center [60, 27] width 63 height 31
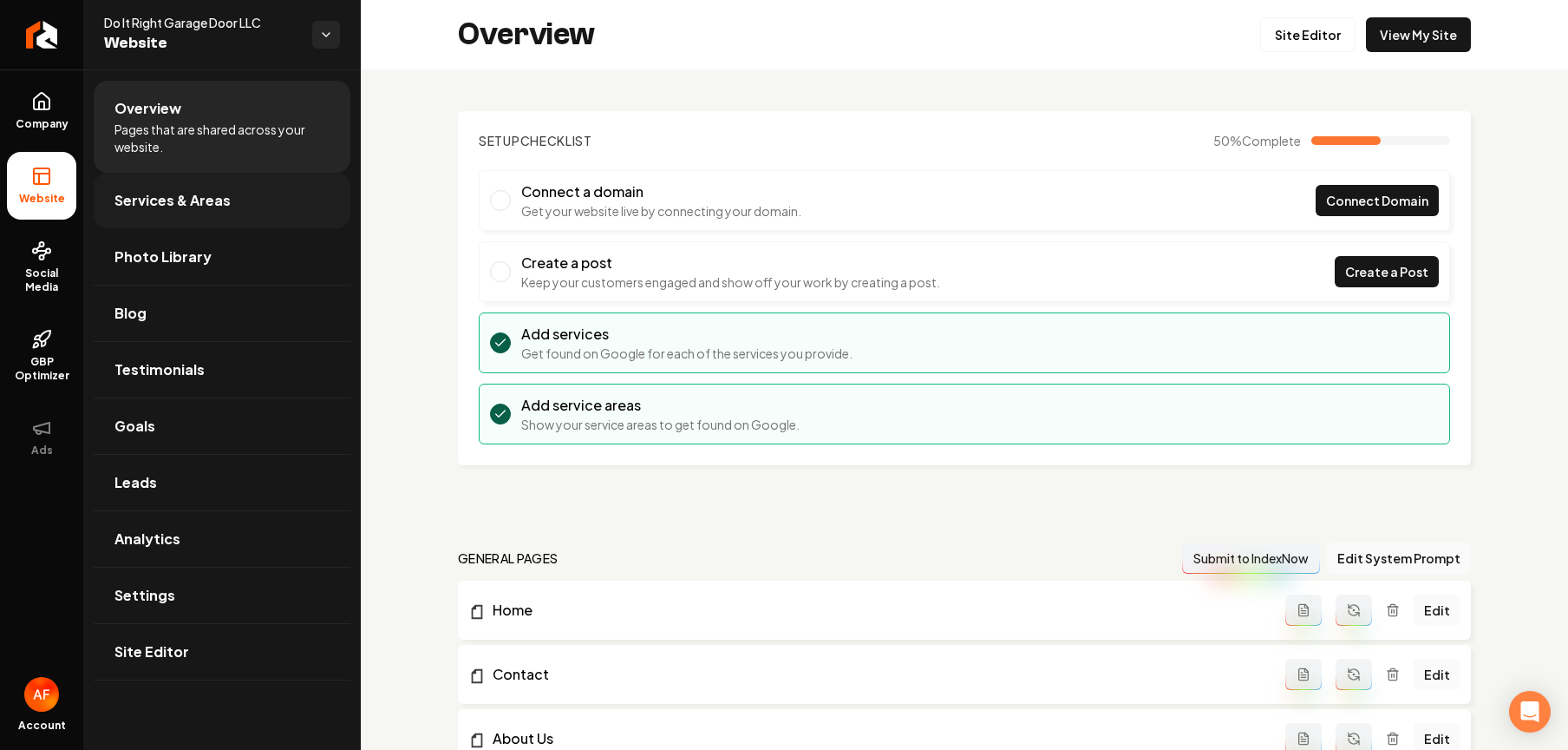
click at [148, 201] on span "Services & Areas" at bounding box center [172, 200] width 116 height 21
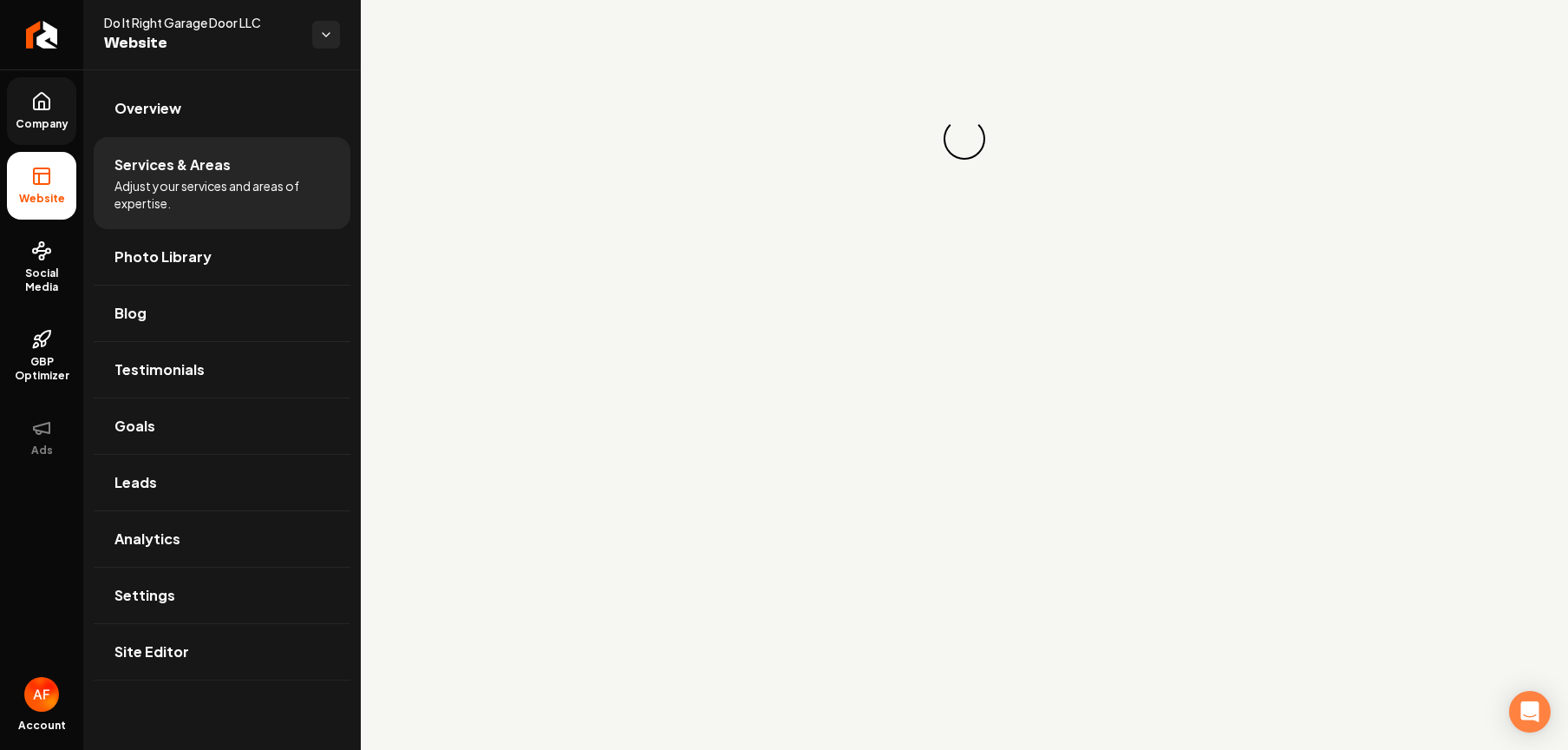
drag, startPoint x: 30, startPoint y: 96, endPoint x: 91, endPoint y: 143, distance: 77.0
click at [30, 97] on link "Company" at bounding box center [42, 111] width 70 height 68
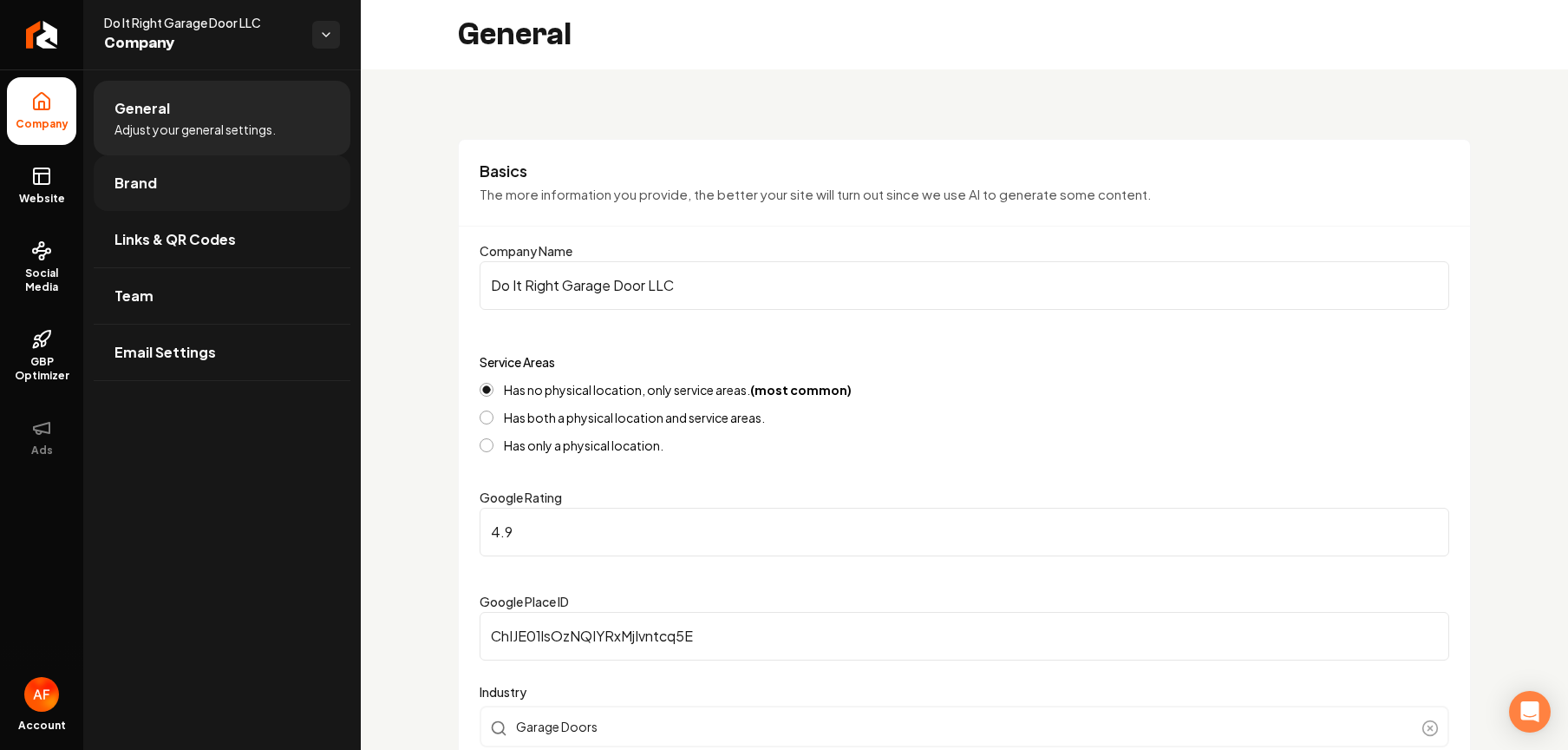
click at [179, 185] on link "Brand" at bounding box center [222, 182] width 257 height 55
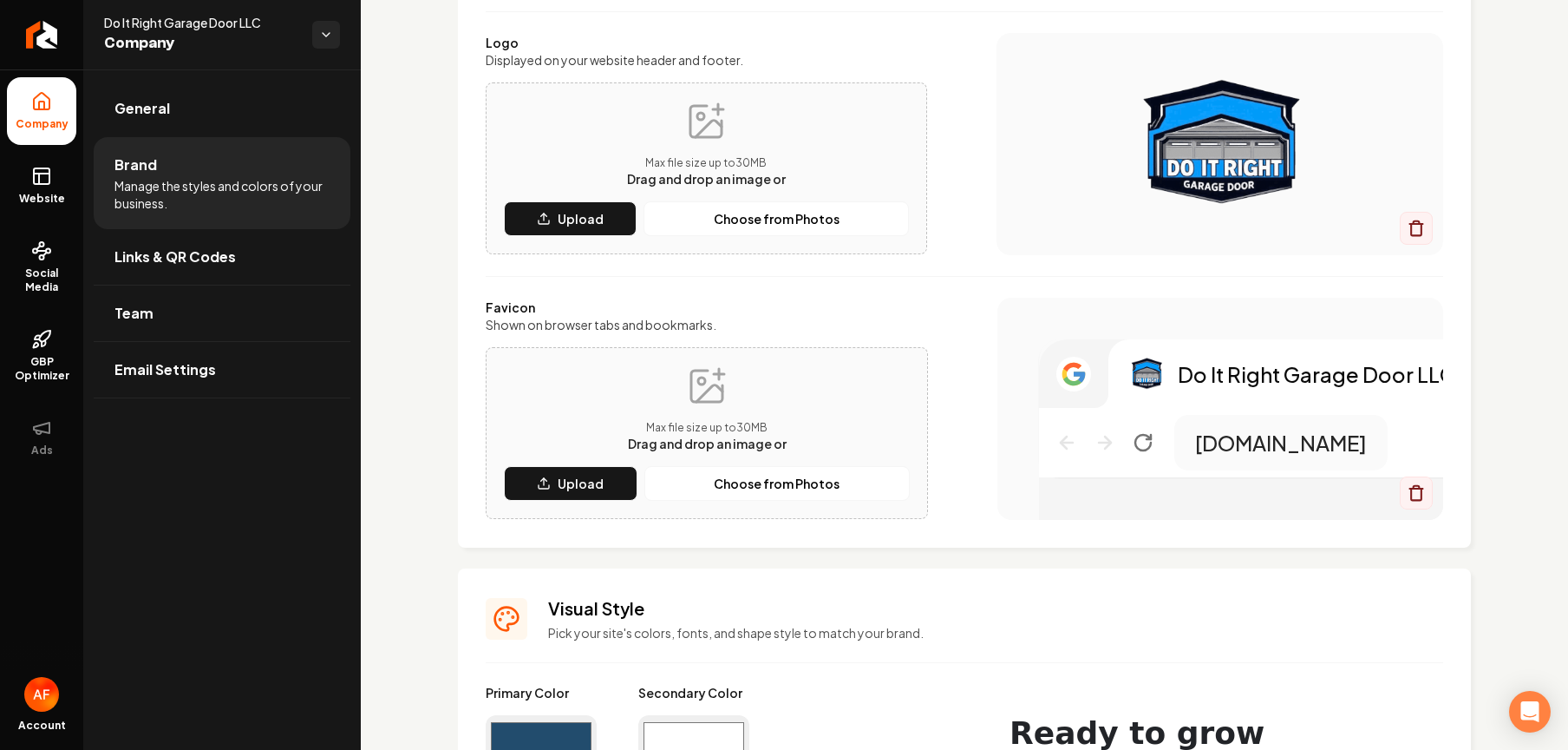
scroll to position [197, 0]
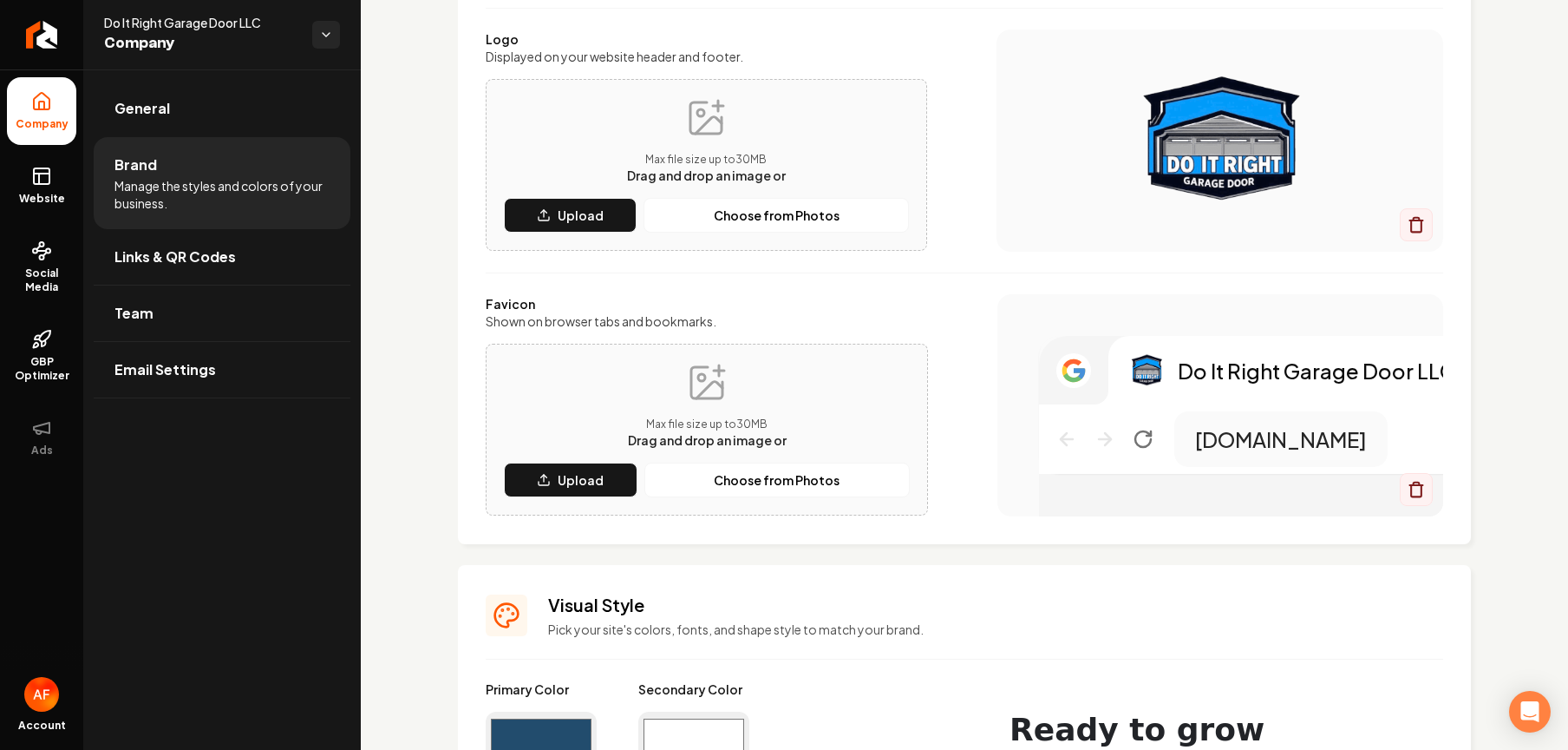
click at [516, 738] on input "#224c6d" at bounding box center [540, 736] width 111 height 49
type input "#219bf9"
click at [976, 273] on div "Logo Displayed on your website header and footer. Max file size up to 30 MB Dra…" at bounding box center [964, 273] width 958 height 486
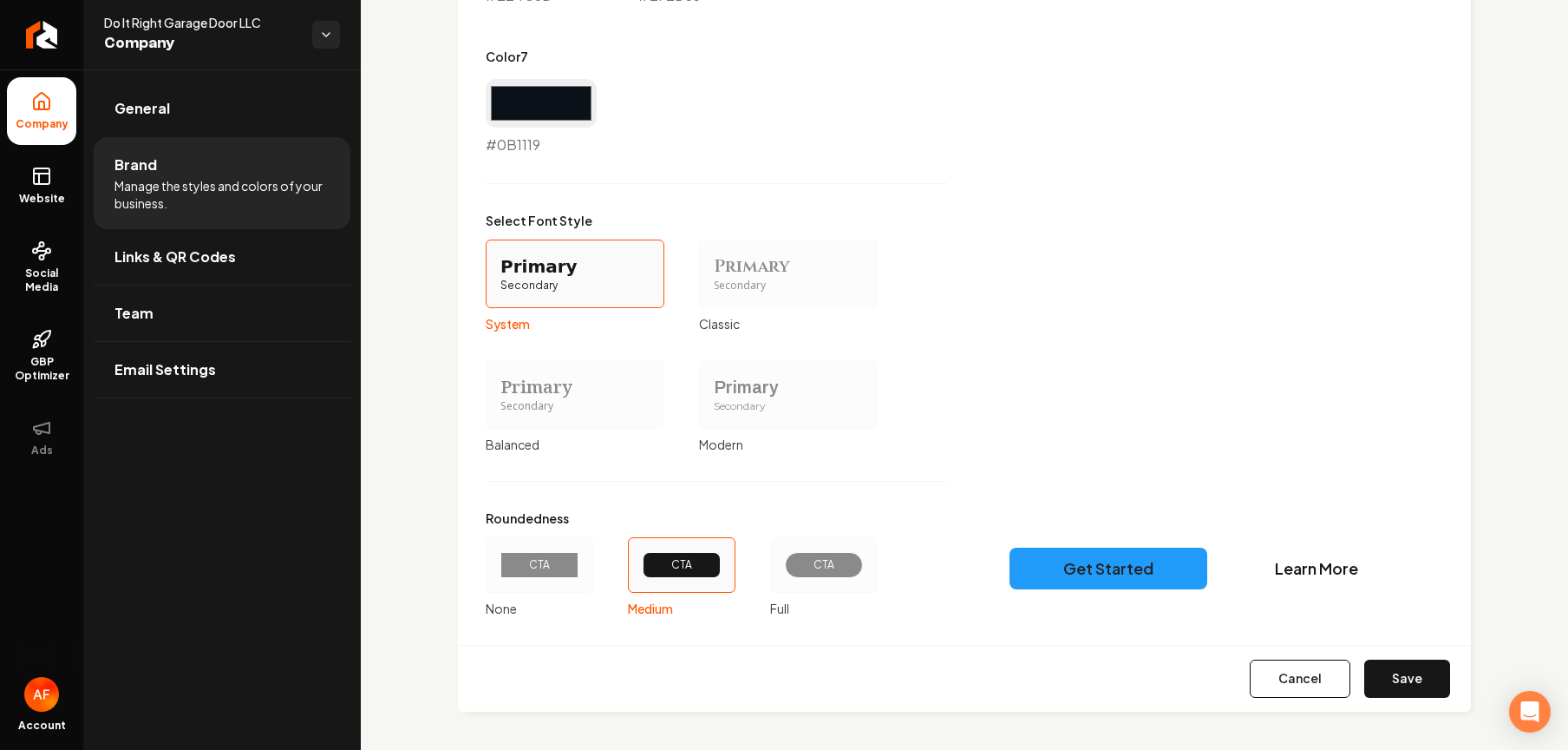
scroll to position [1473, 0]
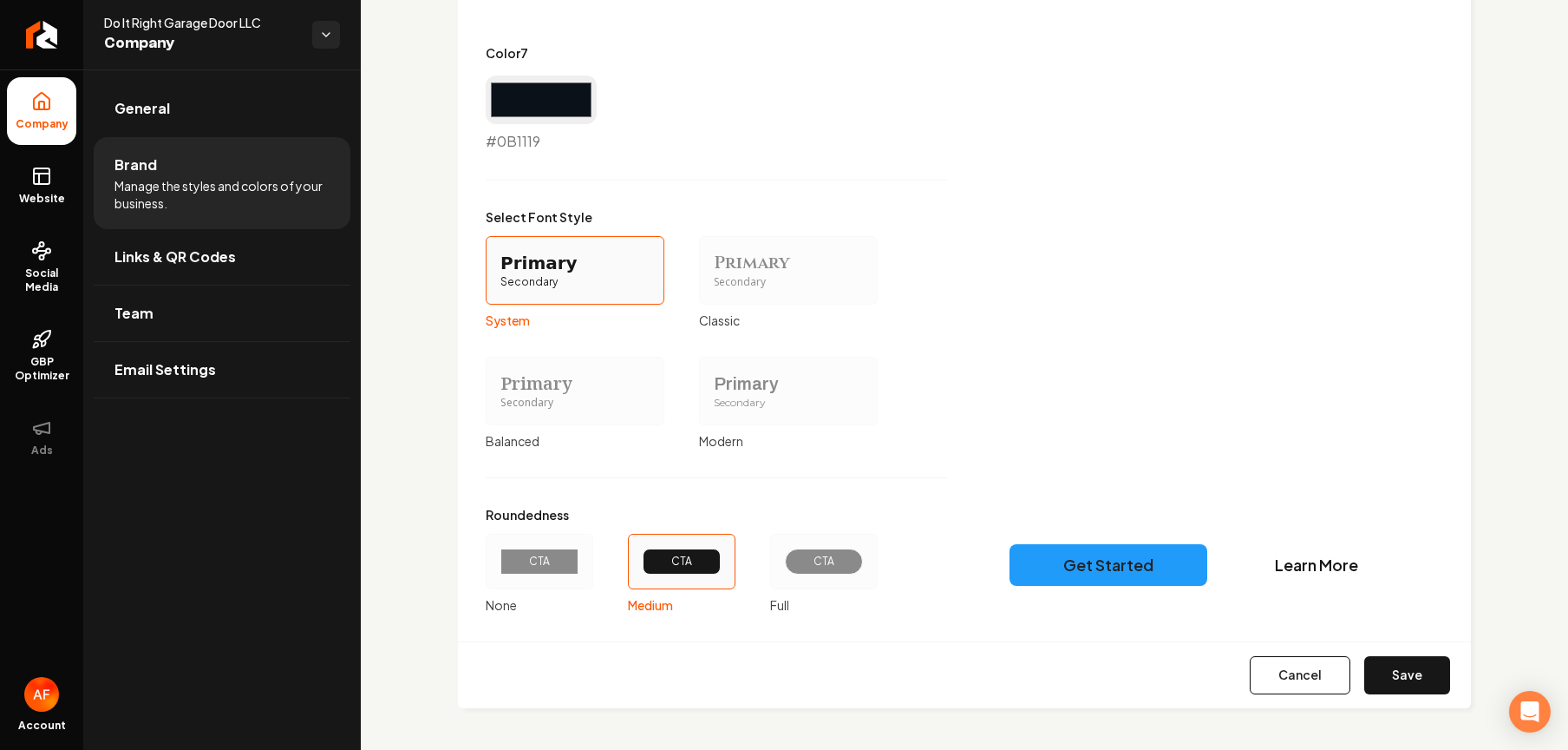
drag, startPoint x: 840, startPoint y: 563, endPoint x: 900, endPoint y: 574, distance: 61.0
click at [840, 563] on div "CTA" at bounding box center [824, 561] width 49 height 14
click at [783, 563] on button "CTA Full" at bounding box center [776, 561] width 14 height 14
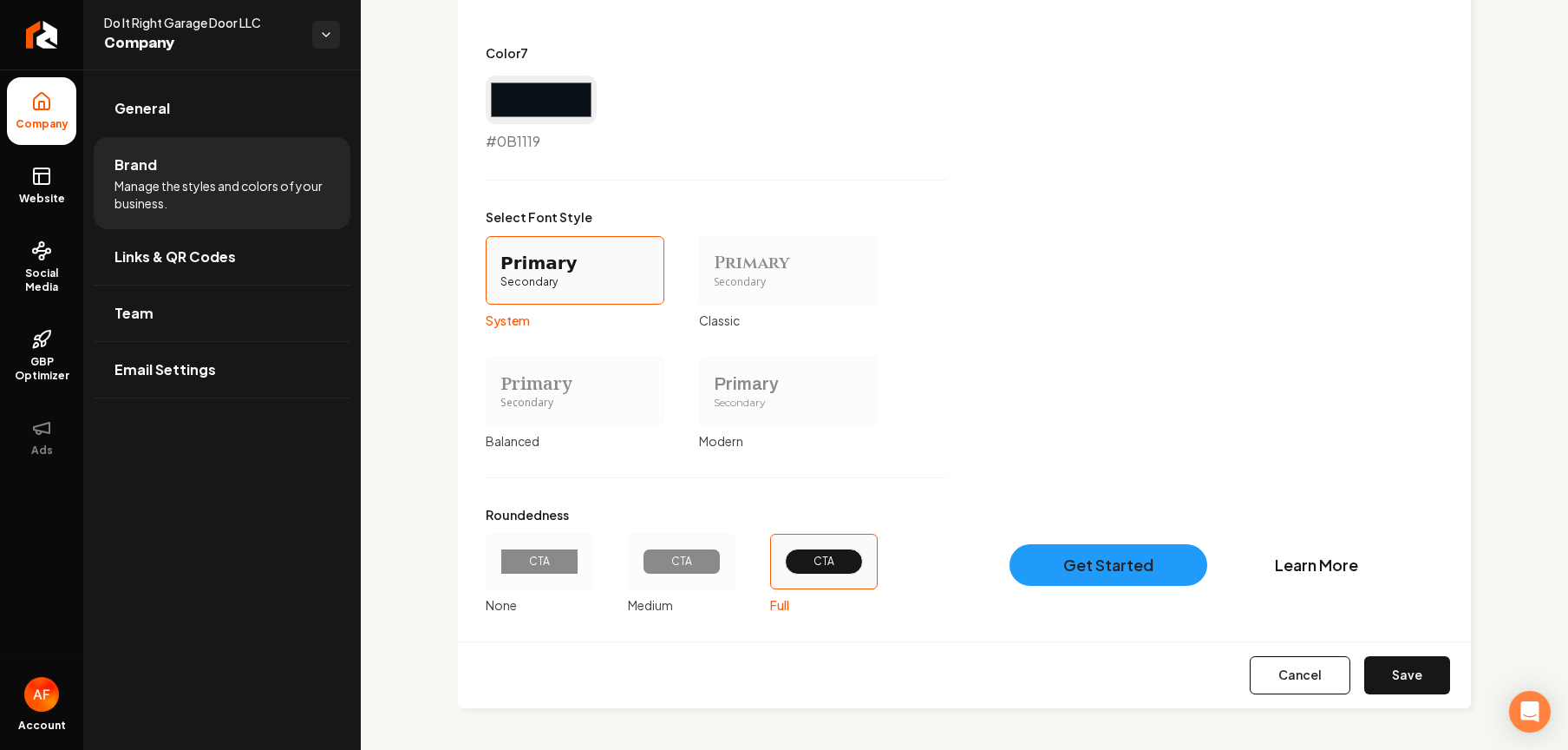
drag, startPoint x: 1405, startPoint y: 679, endPoint x: 1546, endPoint y: 470, distance: 252.1
click at [1150, 679] on button "Save" at bounding box center [1407, 675] width 86 height 38
type input "#eef1f4"
type input "#d9dee5"
type input "#d0d6dc"
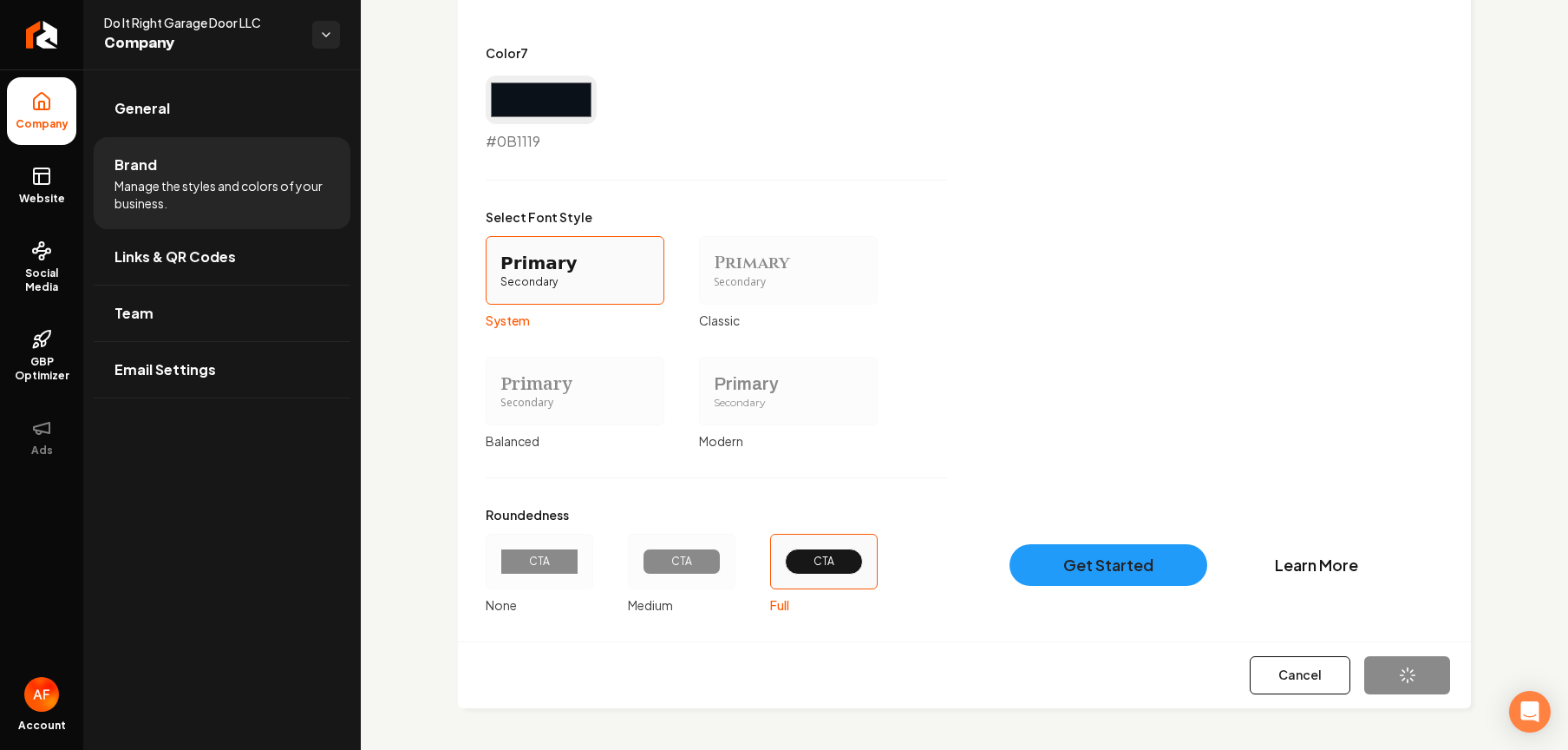
type input "#5d6d7d"
type input "#224c6d"
type input "#272d33"
type input "#0b1119"
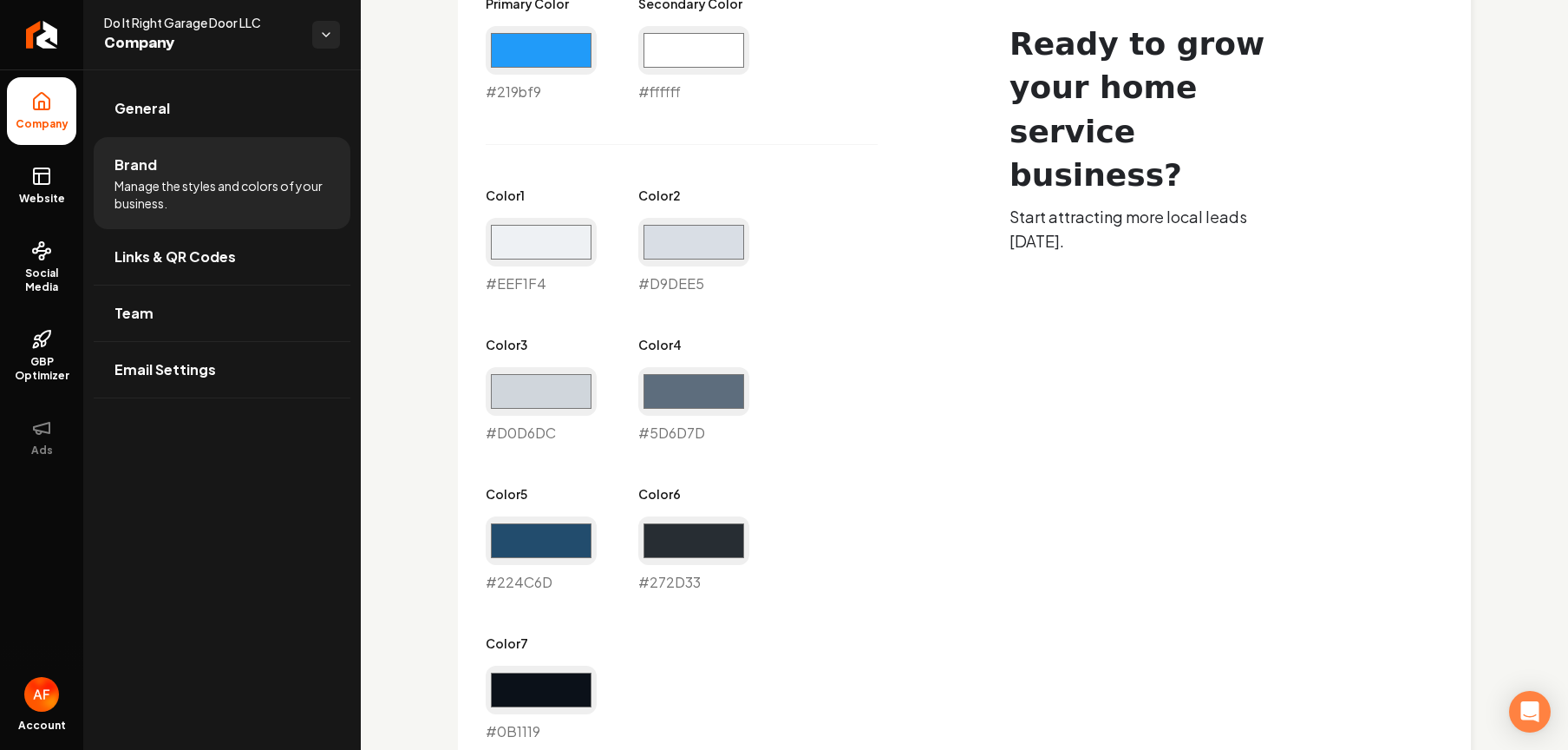
scroll to position [855, 0]
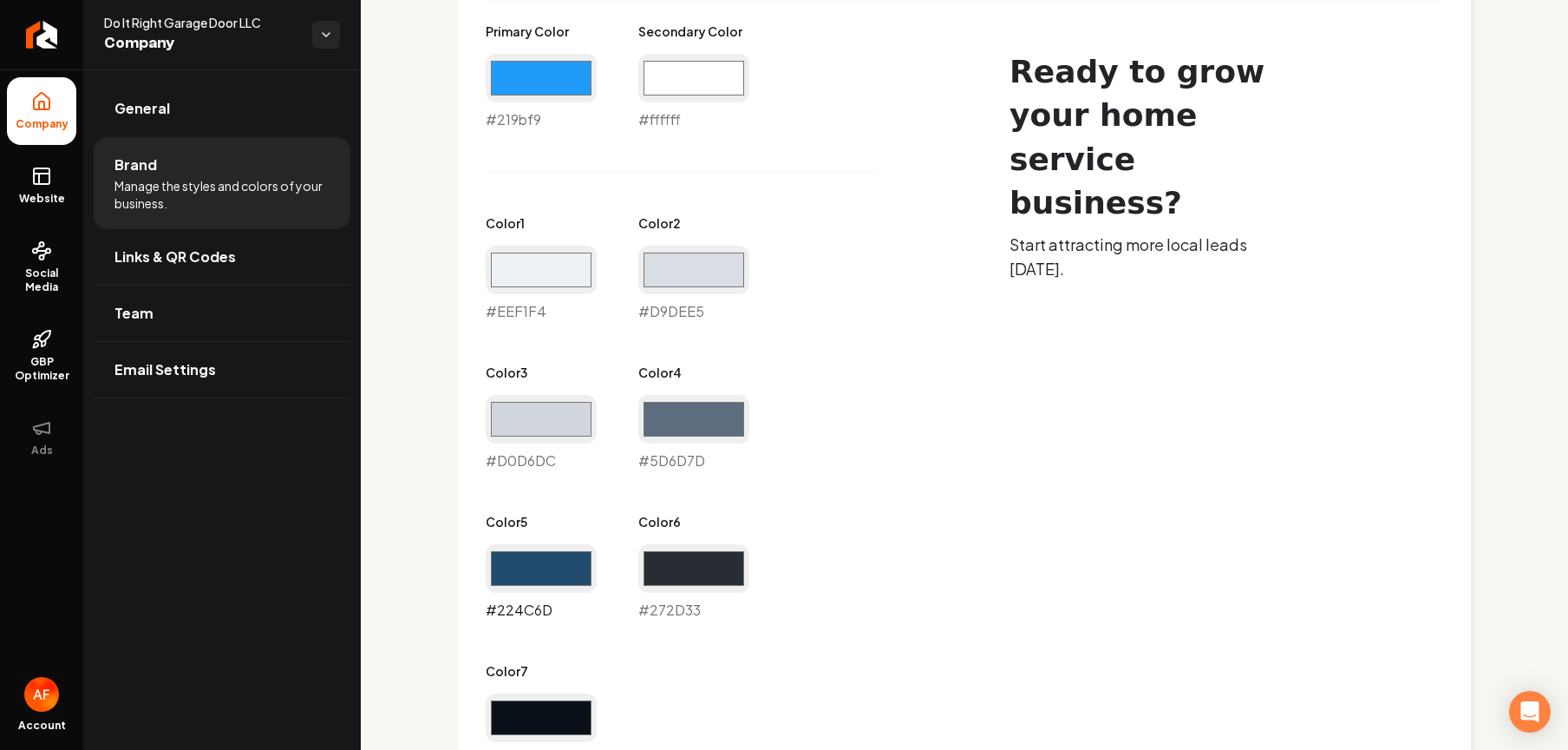
click at [527, 559] on input "#224c6d" at bounding box center [540, 569] width 111 height 49
type input "#219bf9"
click at [964, 303] on div "Primary Color #219bf9 #219bf9 Secondary Color #ffffff #ffffff Color 1 #eef1f4 #…" at bounding box center [964, 627] width 958 height 1209
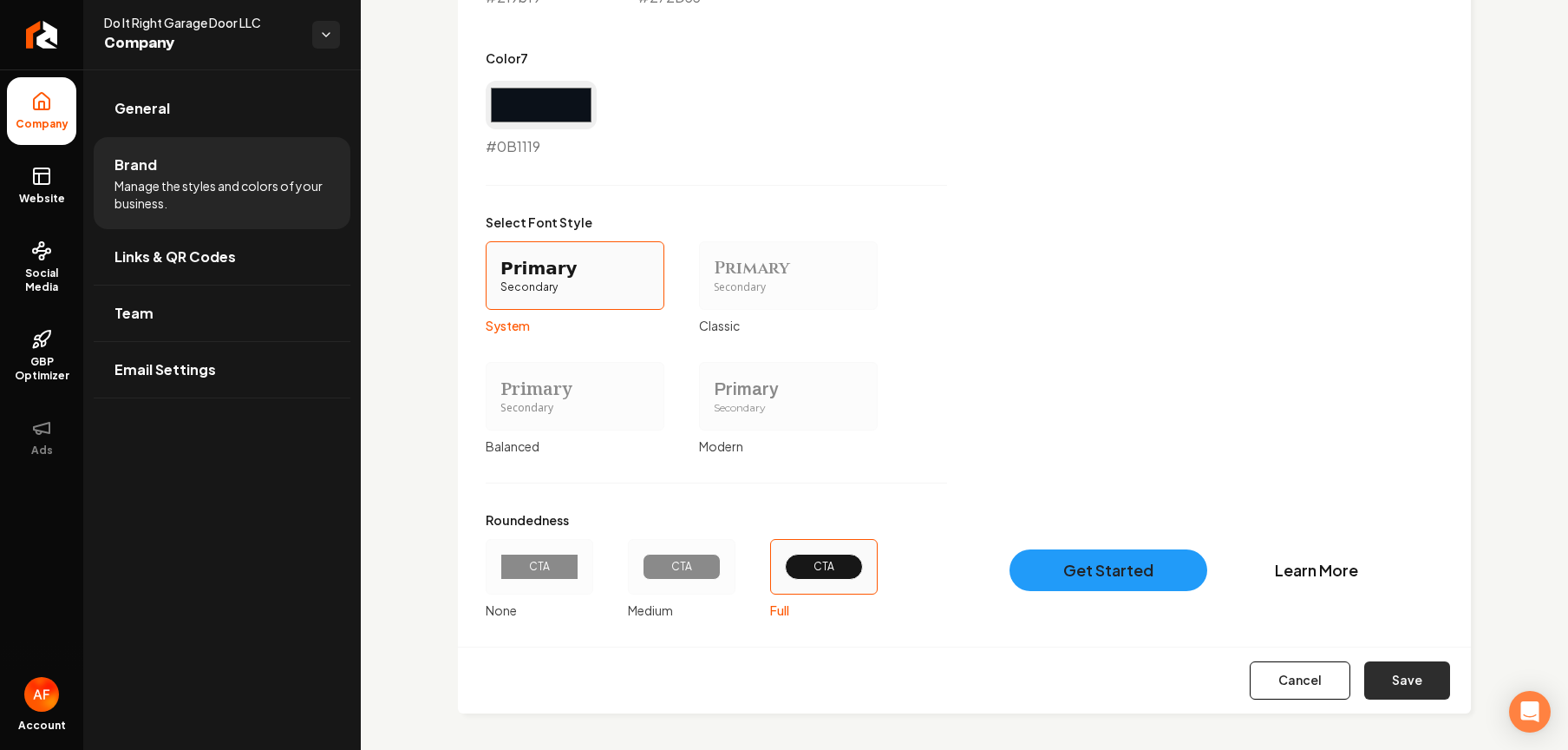
scroll to position [1470, 0]
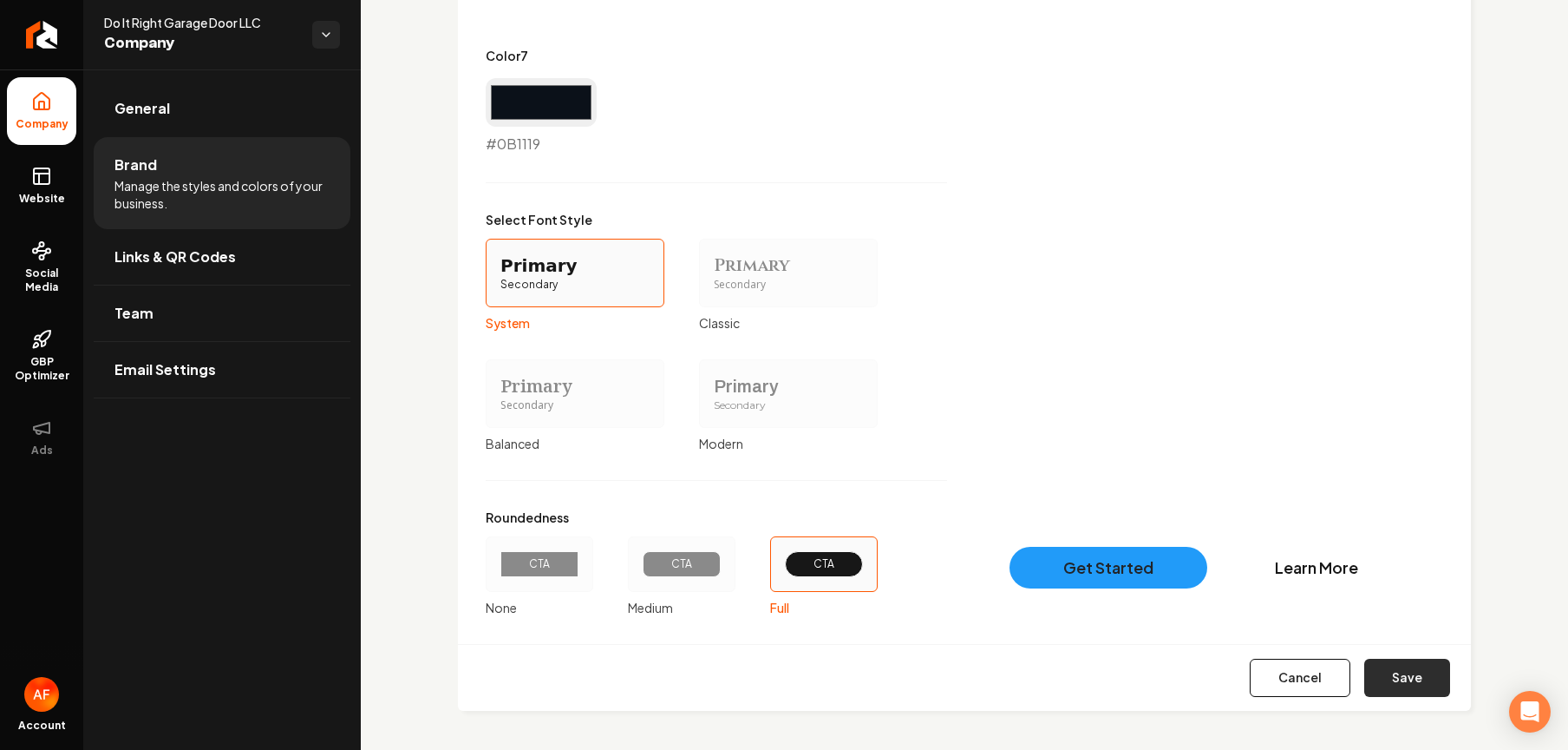
click at [1150, 693] on button "Save" at bounding box center [1407, 678] width 86 height 38
type input "#eef1f4"
type input "#d9dee5"
type input "#d0d6dc"
type input "#5d6d7d"
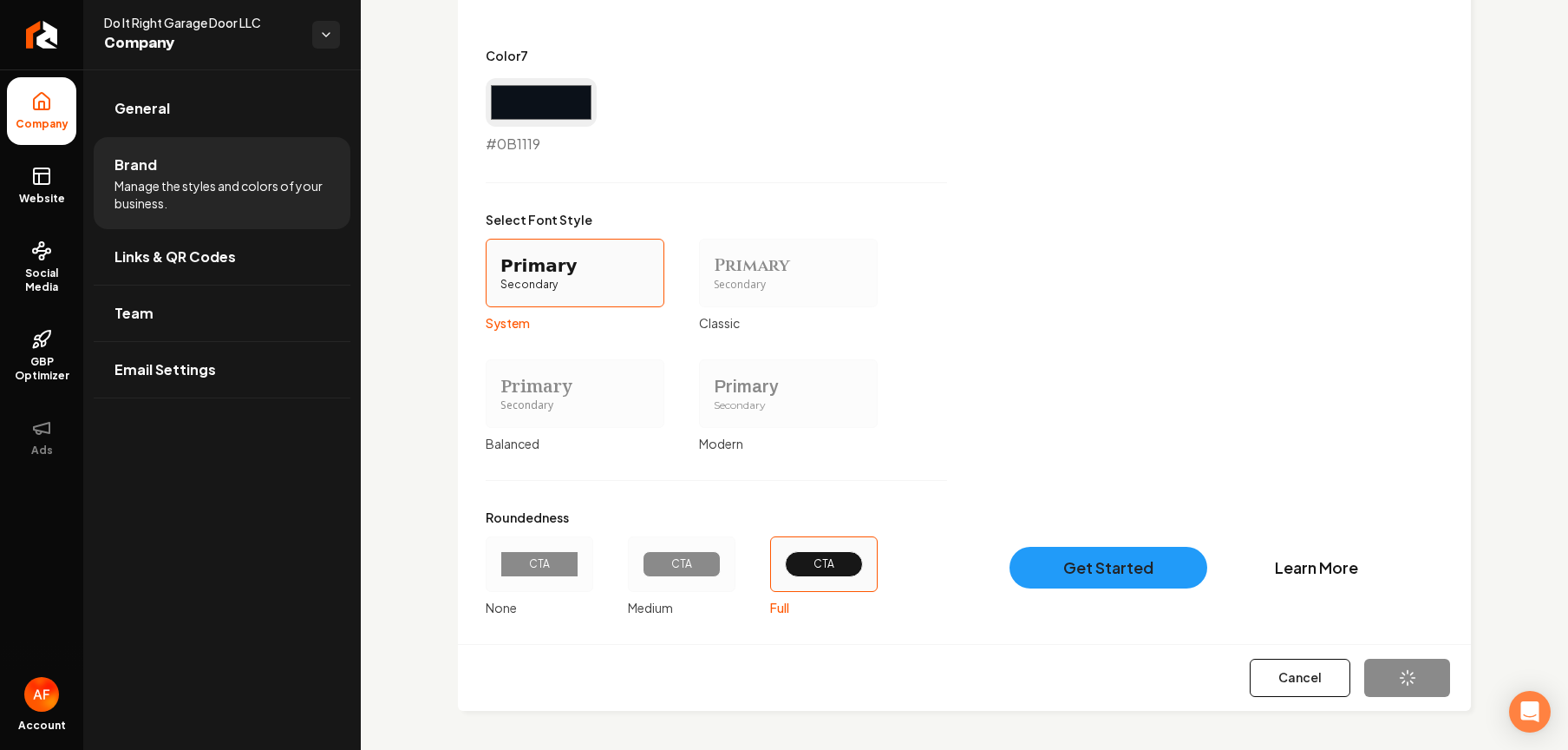
type input "#272d33"
type input "#0b1119"
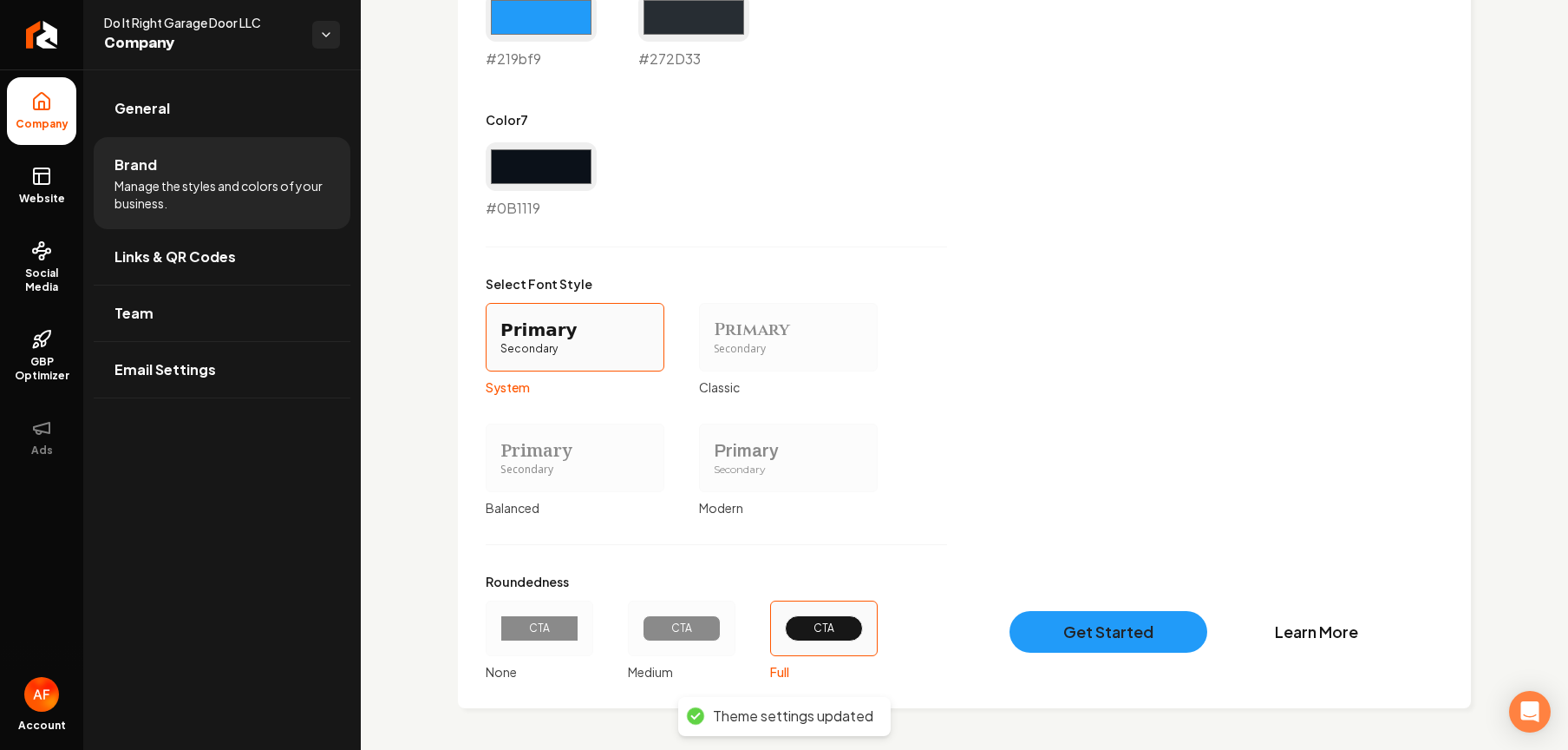
scroll to position [1406, 0]
click at [49, 36] on icon "Return to dashboard" at bounding box center [42, 34] width 28 height 28
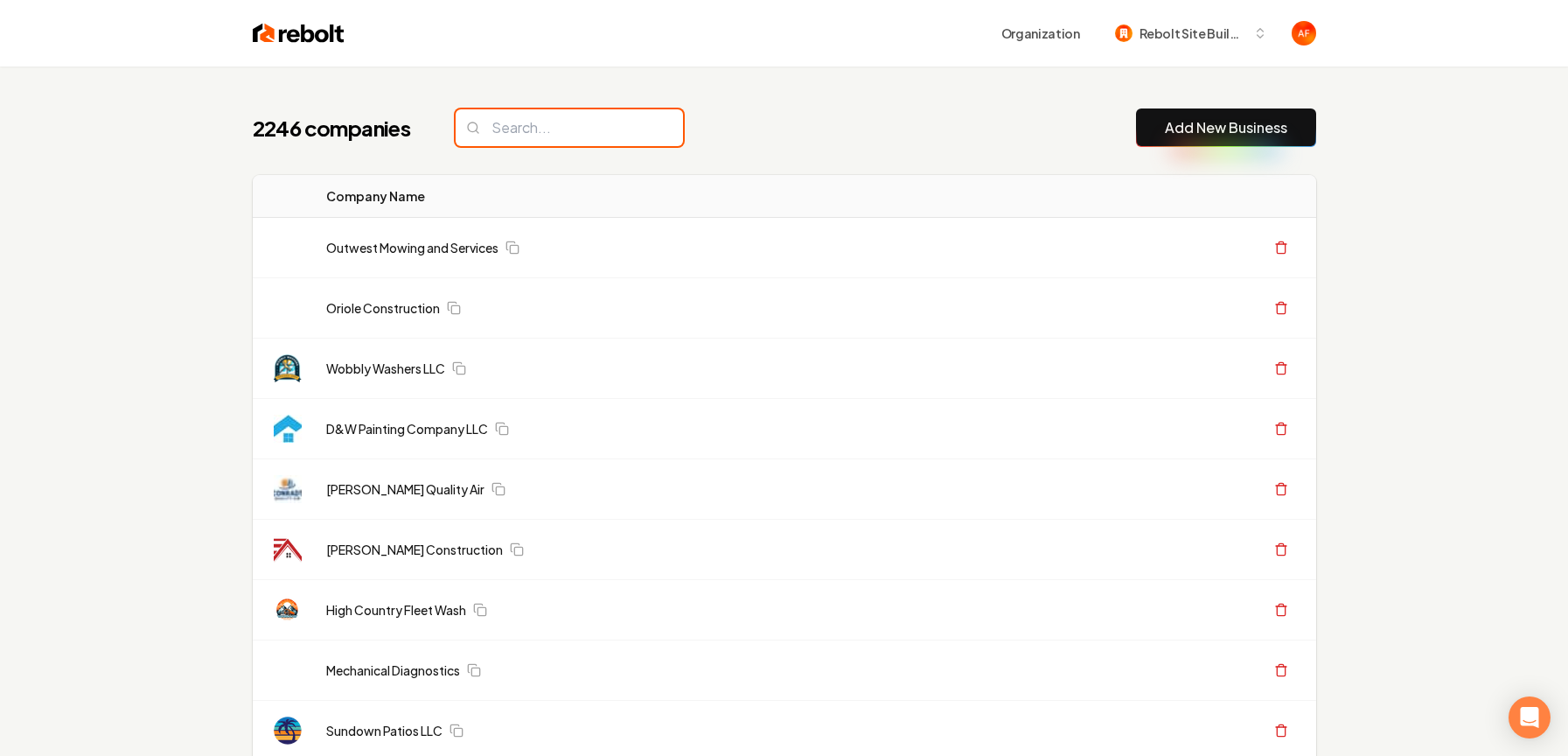
click at [570, 129] on input "search" at bounding box center [569, 128] width 227 height 37
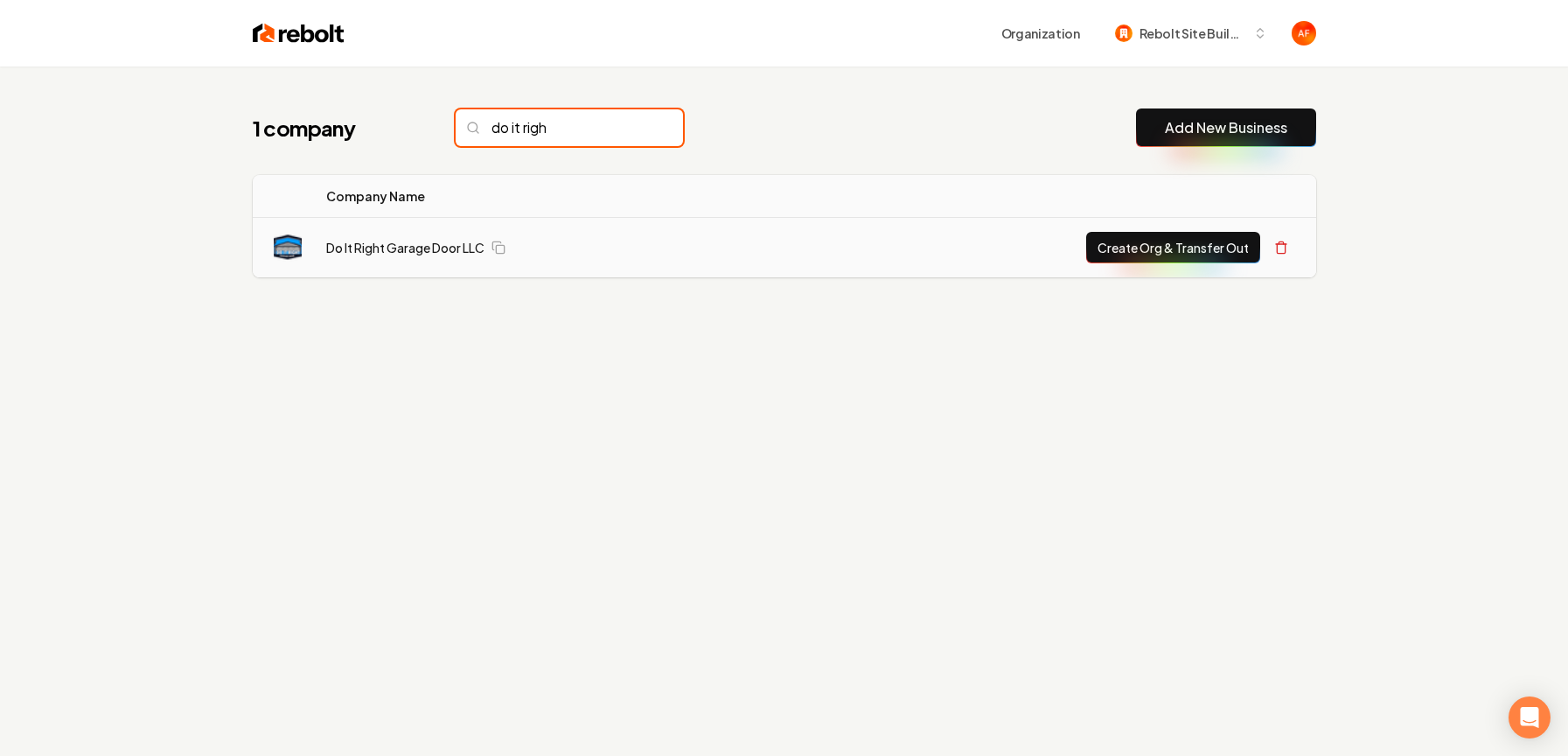
type input "do it righ"
click at [1159, 258] on button "Create Org & Transfer Out" at bounding box center [1173, 247] width 174 height 31
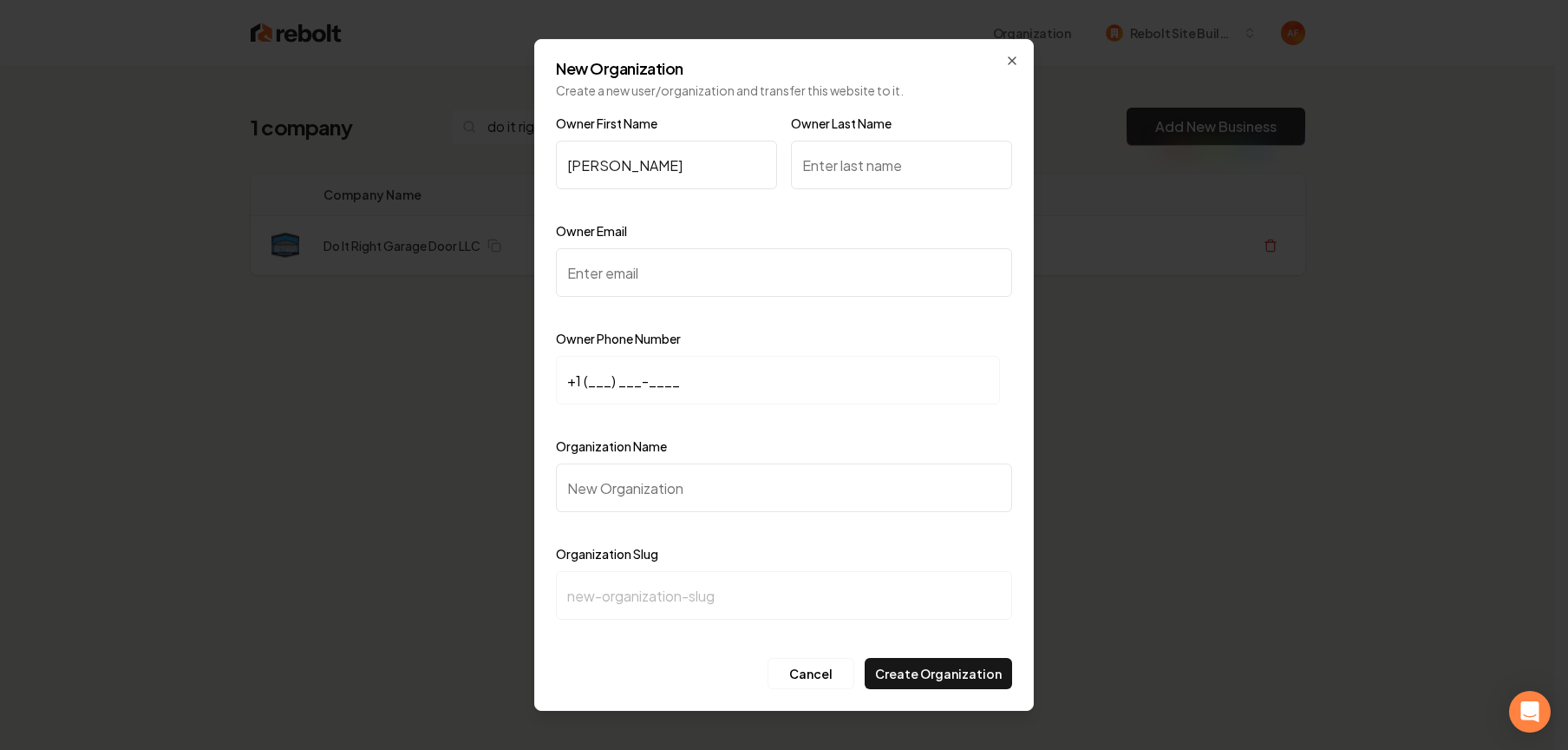
click at [573, 168] on input "edwin" at bounding box center [666, 165] width 221 height 49
type input "Edwin"
click at [810, 160] on input "Owner Last Name" at bounding box center [902, 165] width 221 height 49
click at [811, 165] on input "espinosa" at bounding box center [902, 165] width 221 height 49
type input "Espinosa"
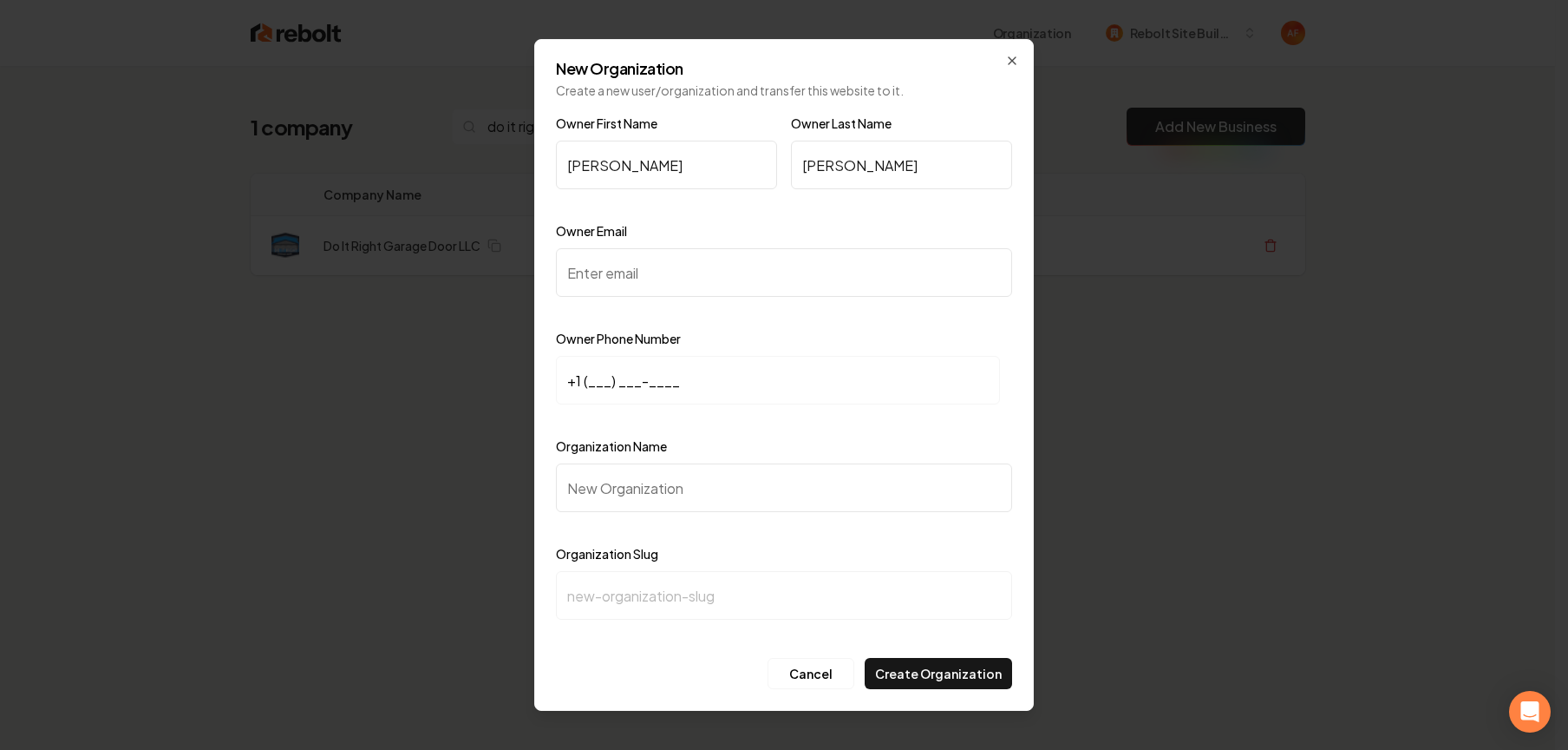
click at [776, 268] on input "Owner Email" at bounding box center [784, 273] width 456 height 49
paste input "doitrightgaragedoor@gmail.com"
type input "doitrightgaragedoor@gmail.com"
click at [592, 379] on input "+1 (___) ___-____" at bounding box center [778, 380] width 445 height 49
click at [588, 380] on input "+1 (___) ___-____" at bounding box center [778, 380] width 445 height 49
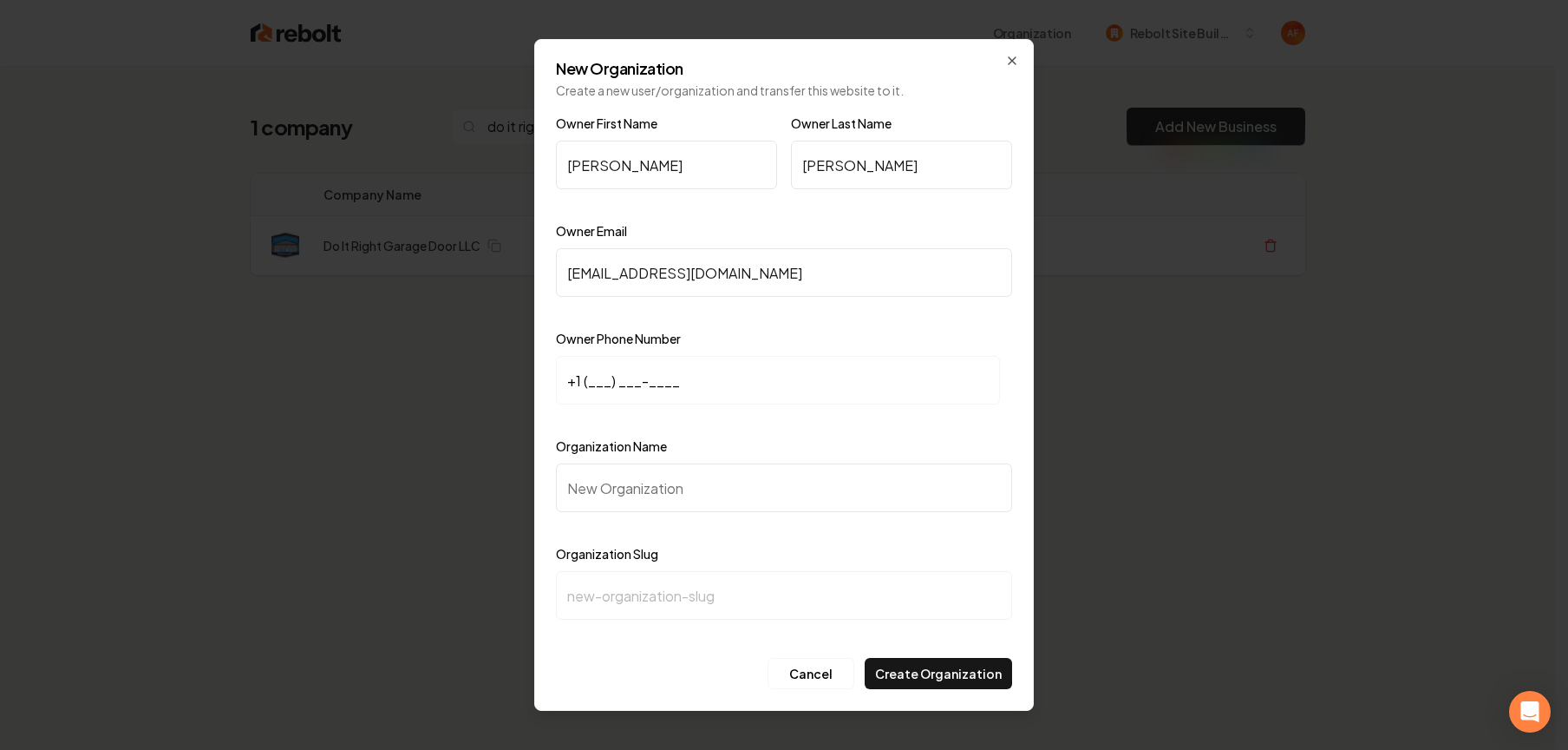
paste input "832) 983-4042"
type input "+1 (832) 983-4042"
click at [604, 487] on input "Organization Name" at bounding box center [784, 488] width 456 height 49
type input "D"
type input "d"
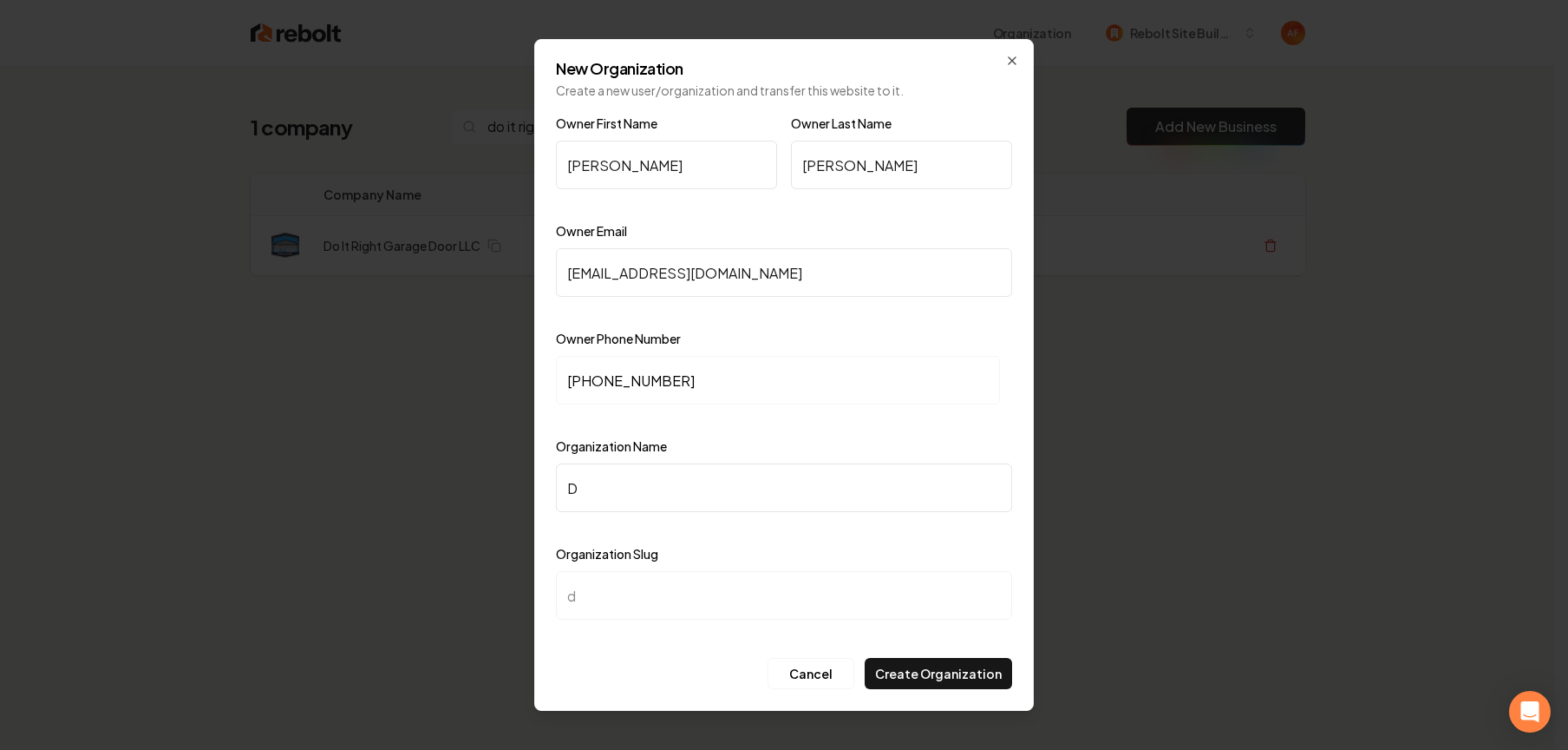
type input "Do"
type input "do"
type input "Do i"
type input "do-i"
type input "Do it"
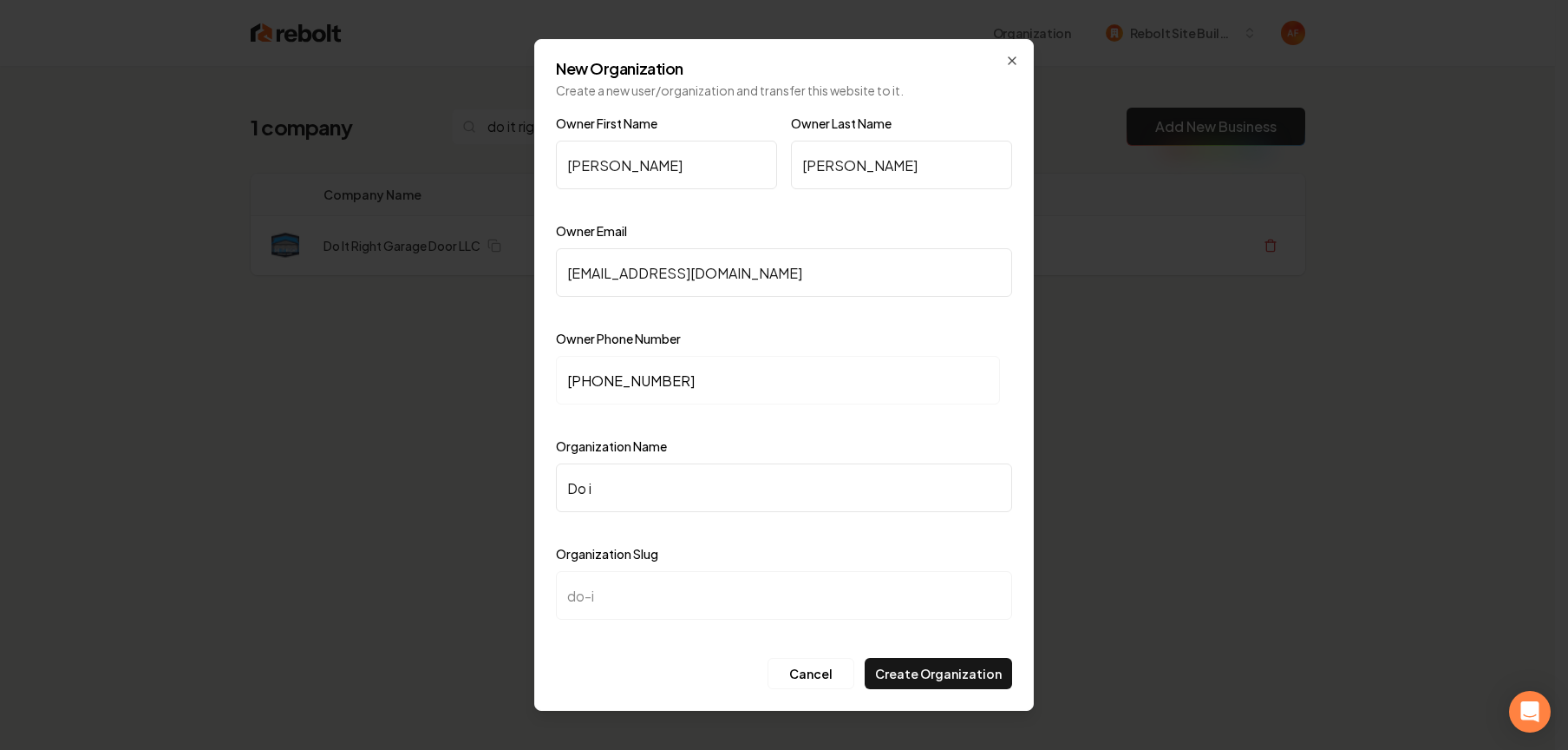
type input "do-it"
type input "Do it r"
type input "do-it-r"
type input "Do it ri"
type input "do-it-ri"
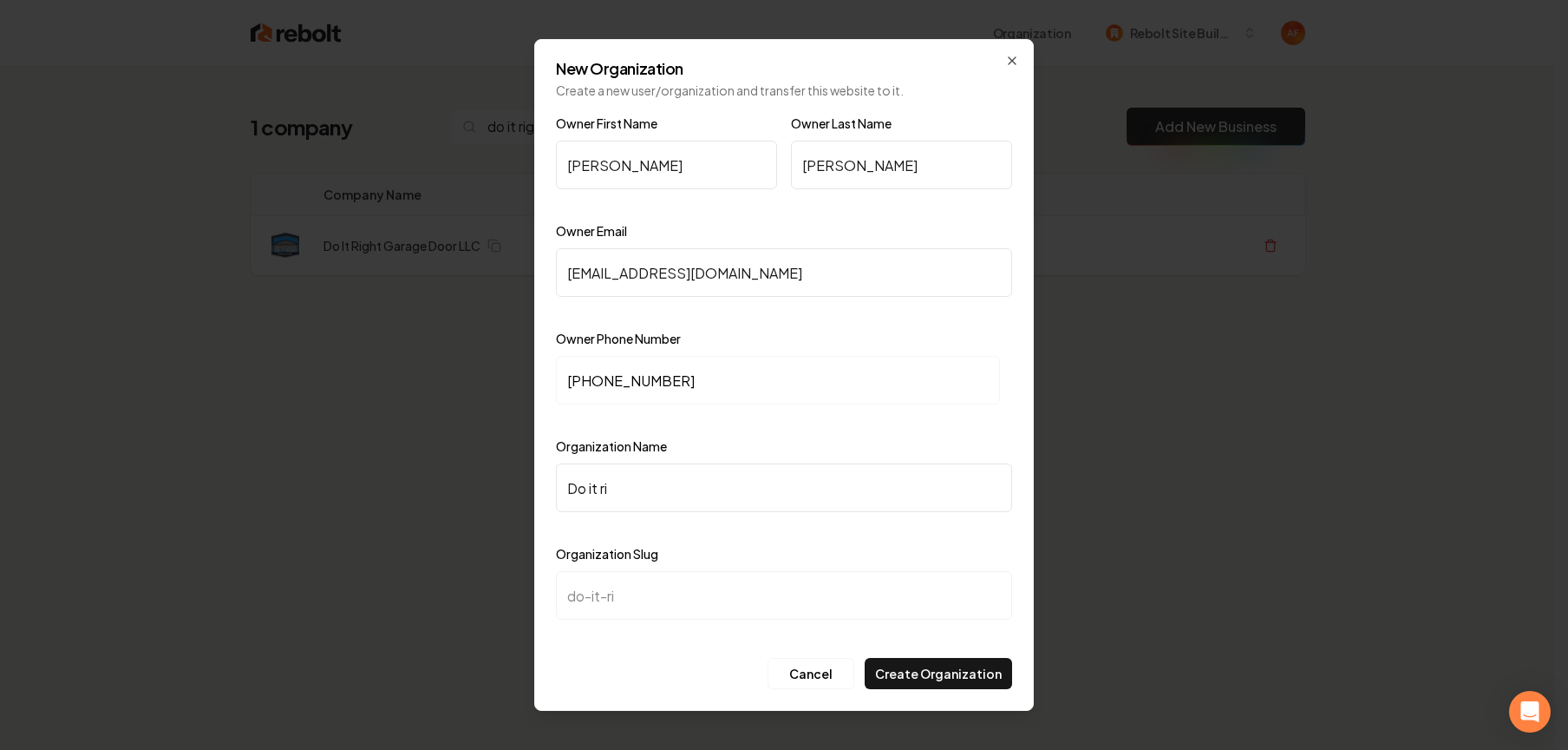
type input "Do it rig"
type input "do-it-rig"
type input "Do it righ"
type input "do-it-righ"
type input "Do it right"
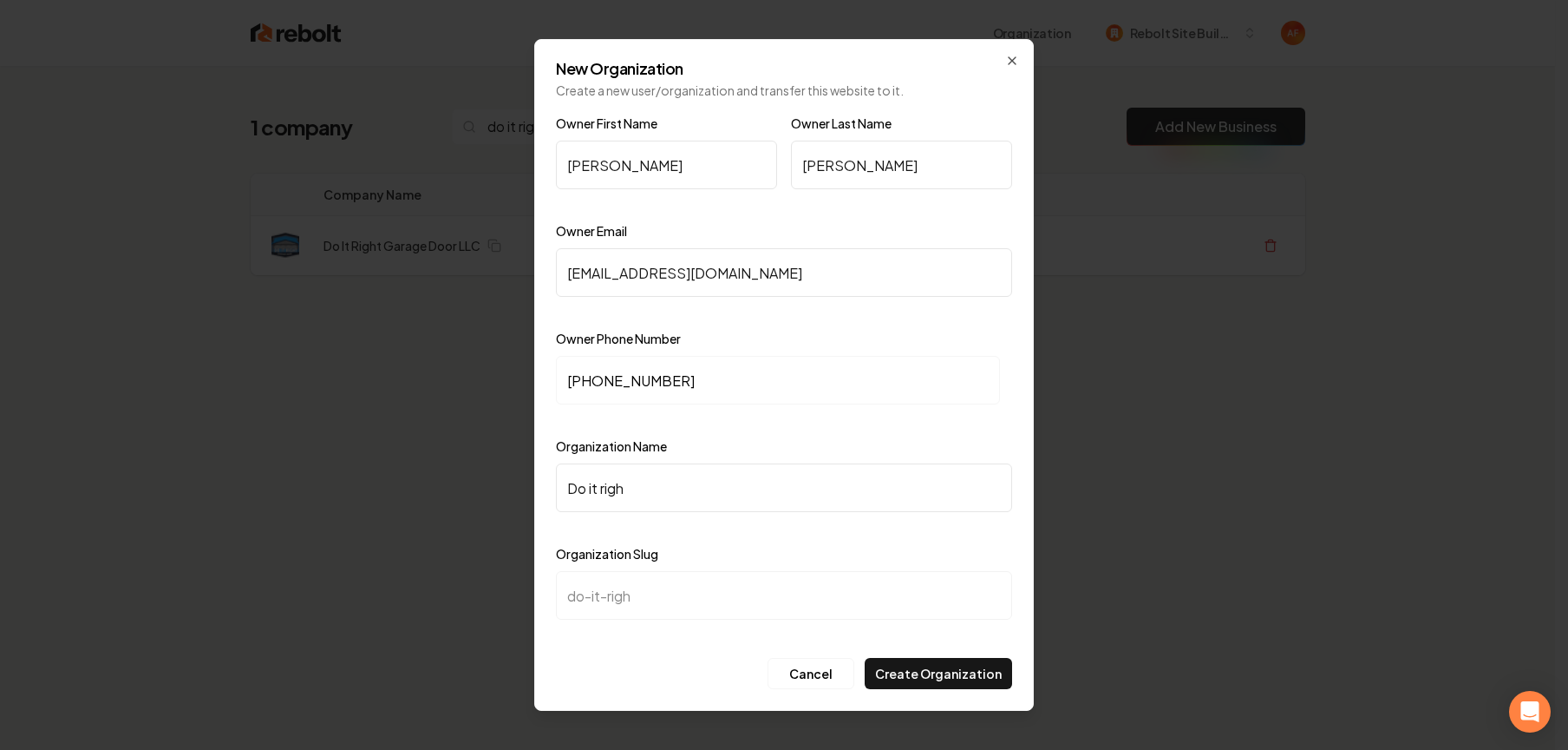
type input "do-it-right"
type input "Do t right"
type input "do-t-right"
type input "Do It right"
type input "do-it-right"
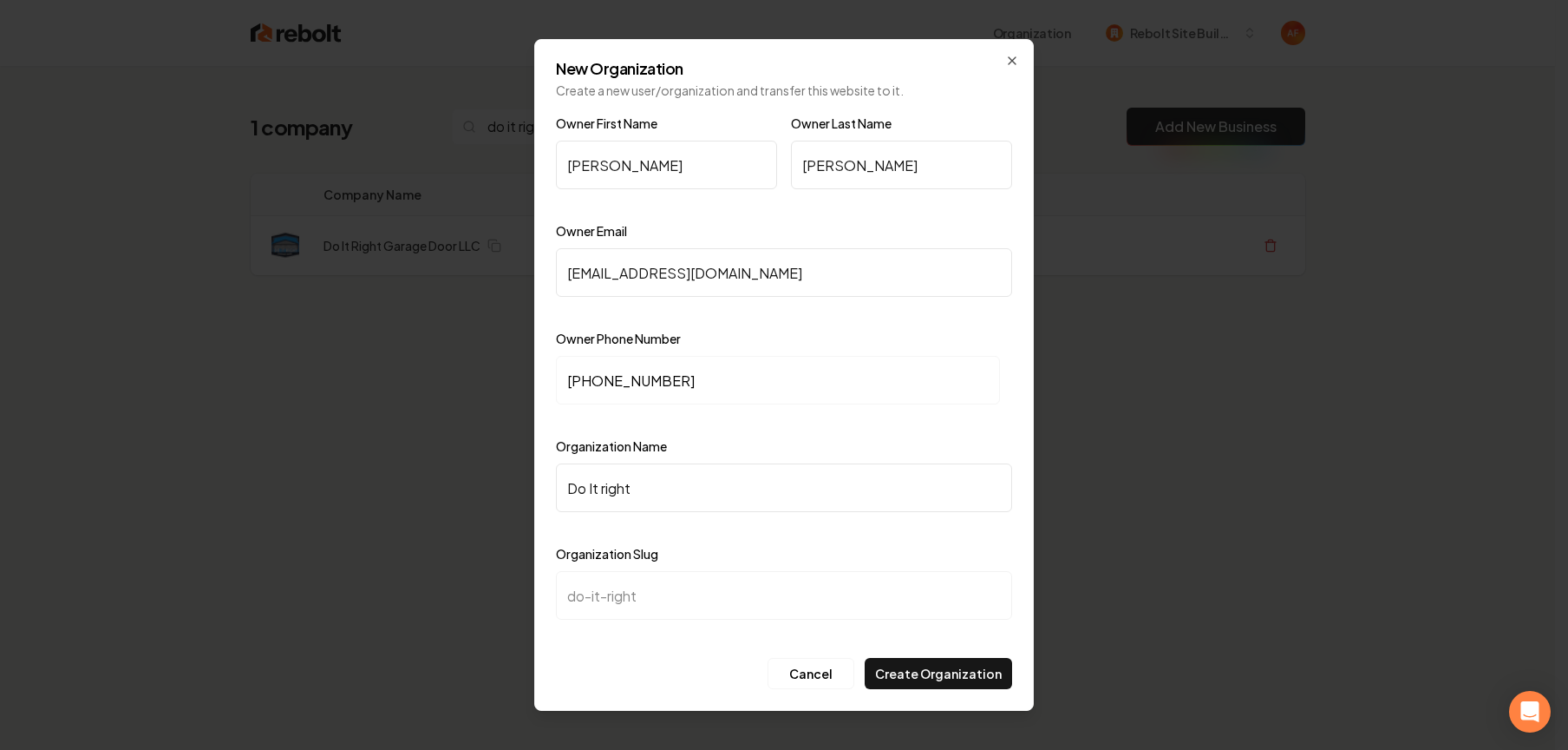
type input "Do It ight"
type input "do-it-ight"
type input "Do It Right"
type input "do-it-right"
type input "Do It Right G"
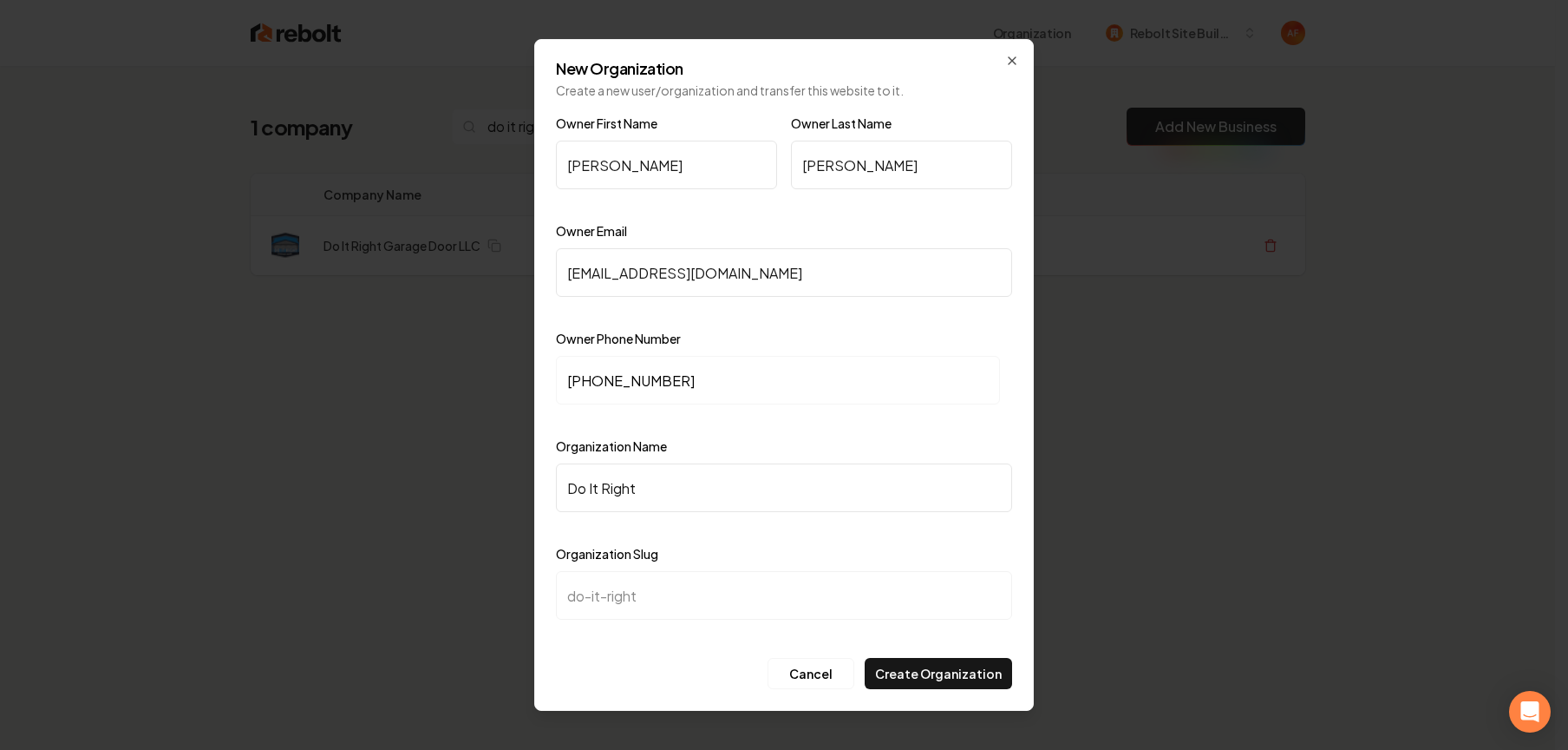
type input "do-it-right-g"
type input "Do It Right Ga"
type input "do-it-right-ga"
type input "Do It Right Gar"
type input "do-it-right-gar"
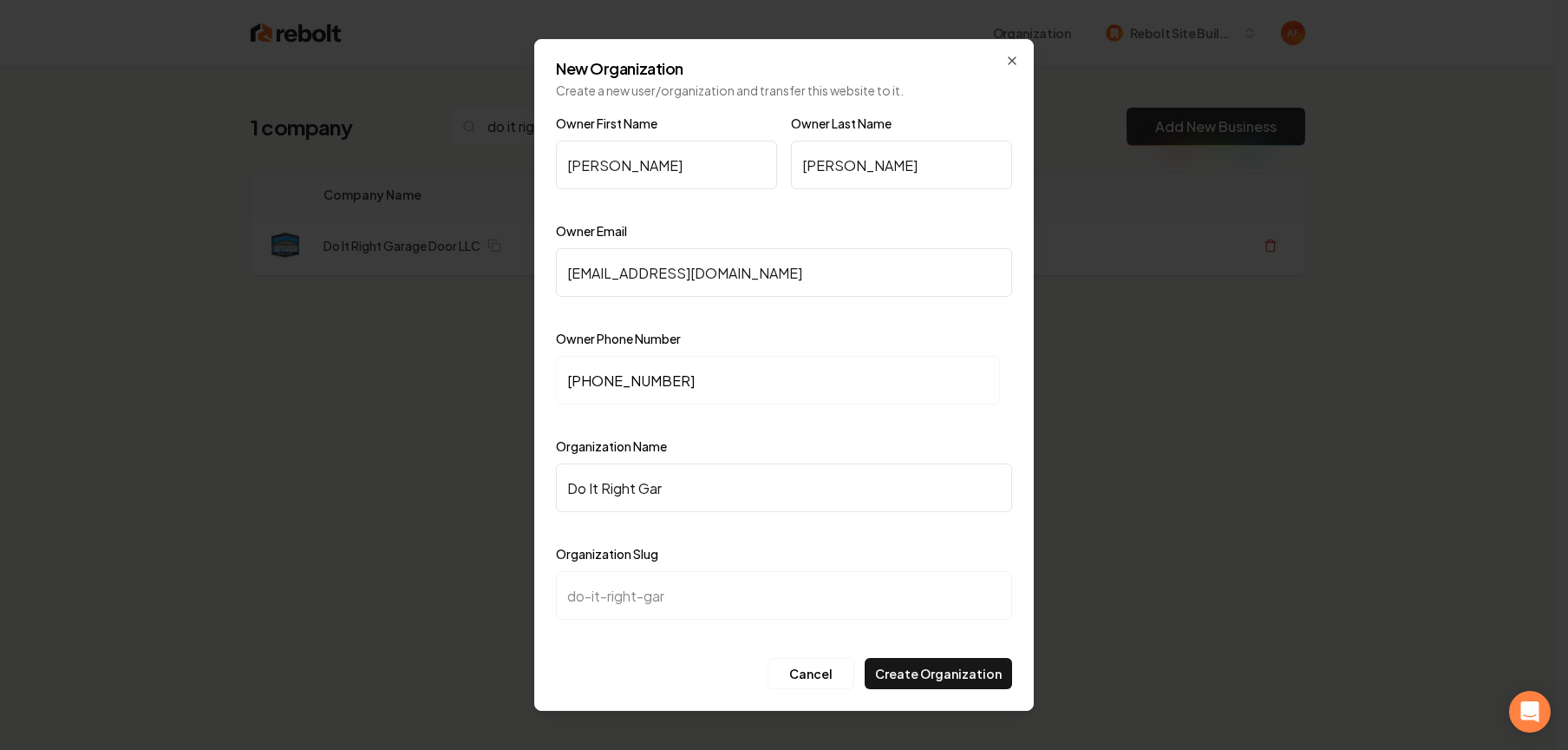
type input "Do It Right Gara"
type input "do-it-right-gara"
type input "Do It Right Garag"
type input "do-it-right-garag"
type input "Do It Right Garage"
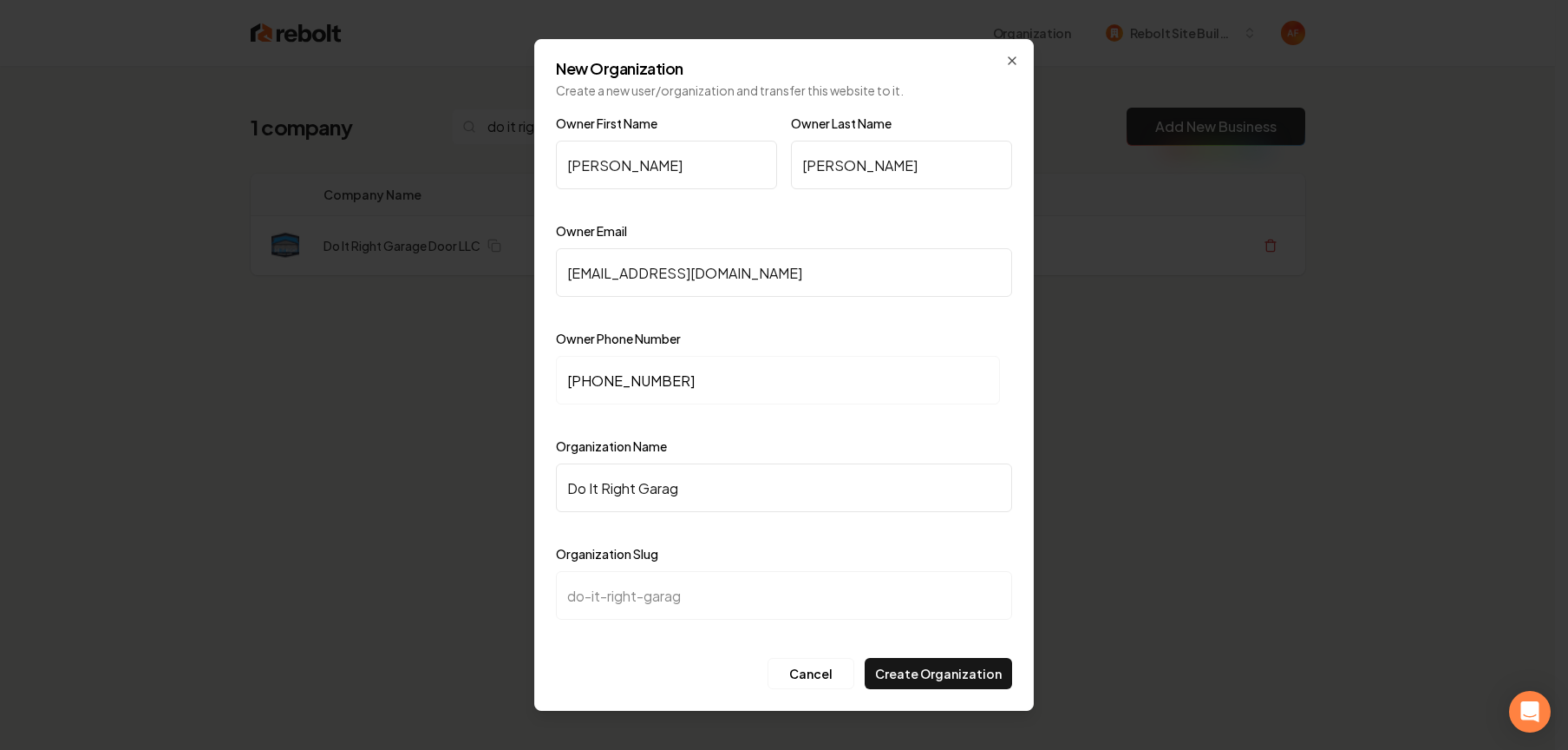
type input "do-it-right-garage"
type input "Do It Right Garage D"
type input "do-it-right-garage-d"
type input "Do It Right Garage Do"
type input "do-it-right-garage-do"
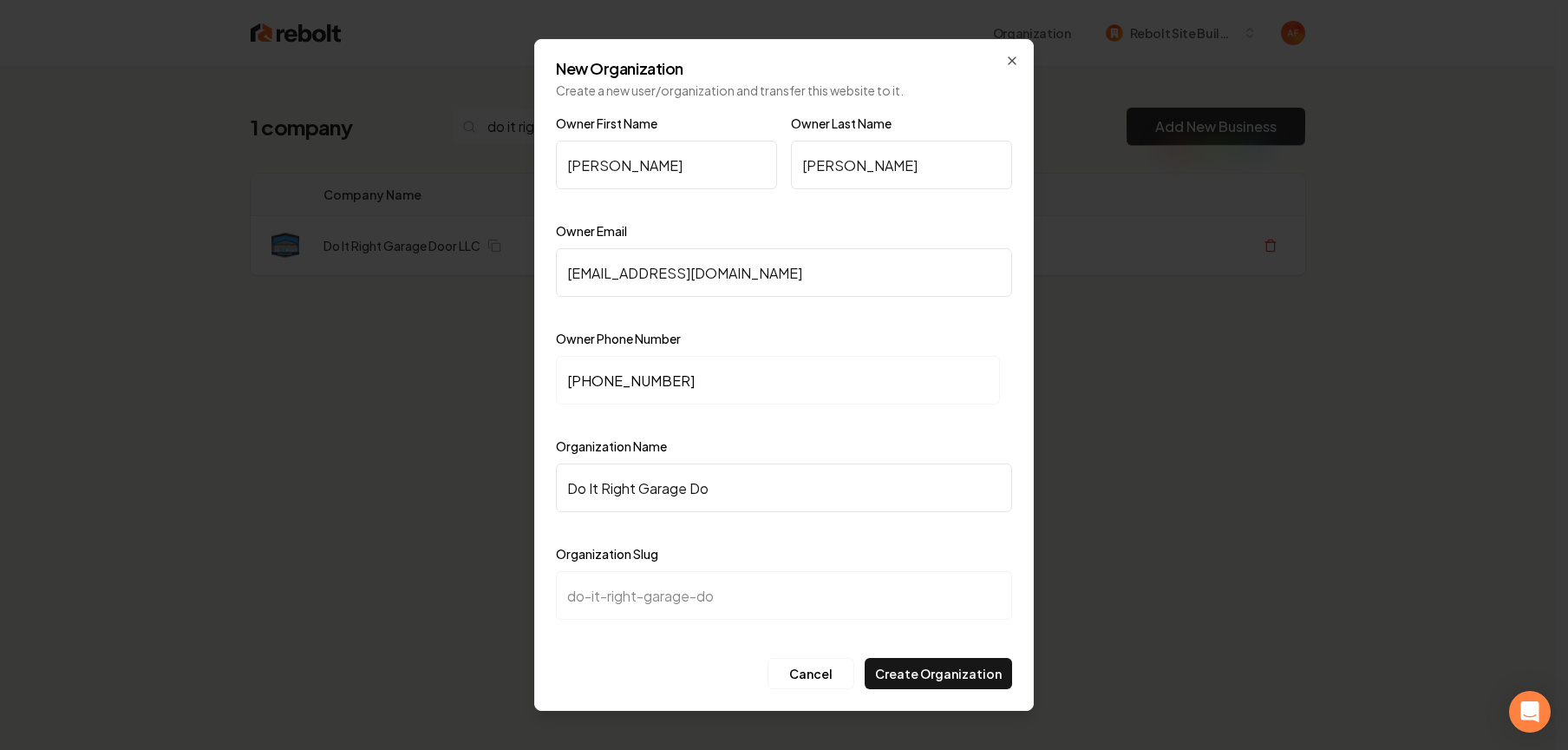
type input "Do It Right Garage Doo"
type input "do-it-right-garage-doo"
type input "Do It Right Garage Door"
type input "do-it-right-garage-door"
type input "Do It Right Garage Door"
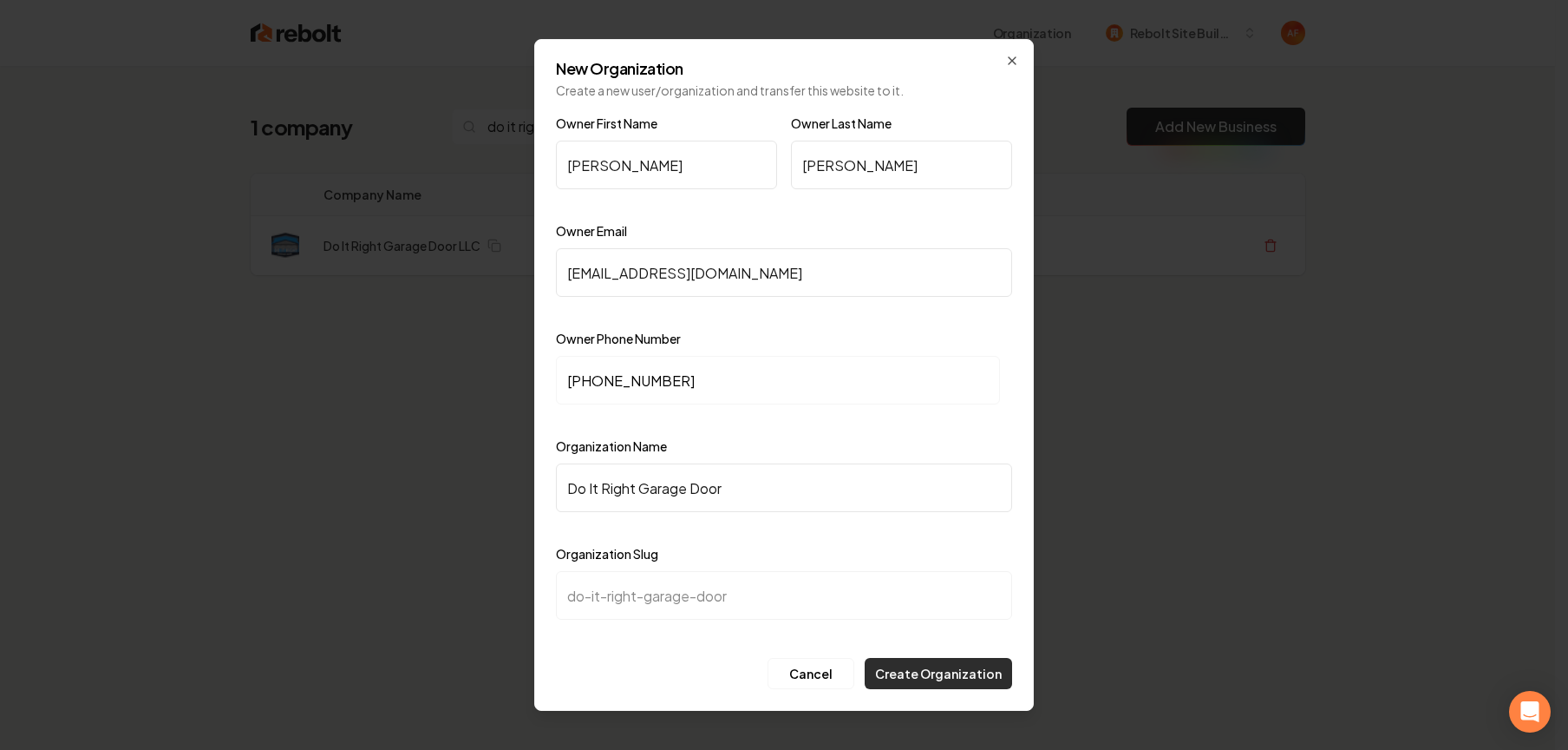
click at [913, 669] on button "Create Organization" at bounding box center [938, 673] width 148 height 31
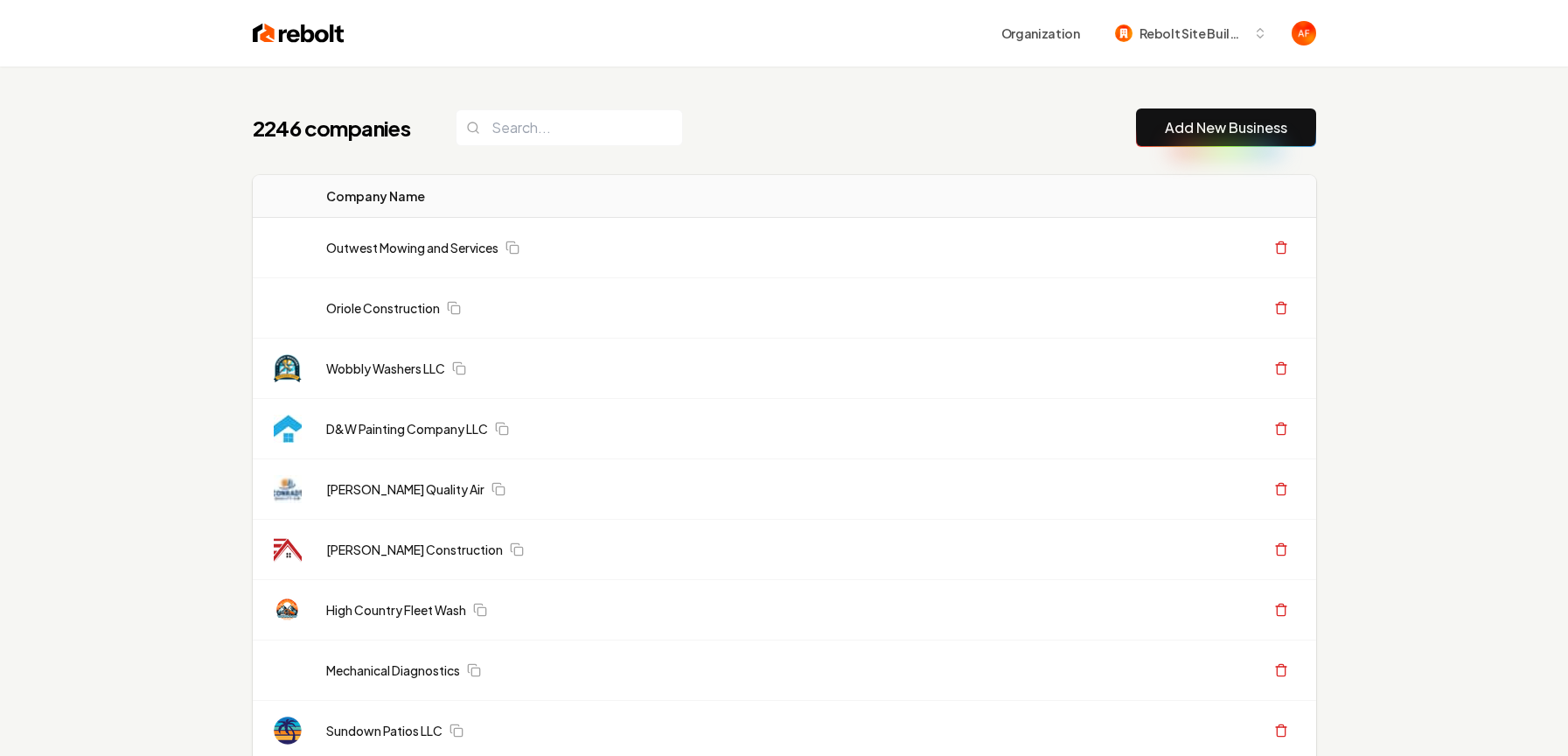
click at [286, 22] on img at bounding box center [298, 33] width 92 height 25
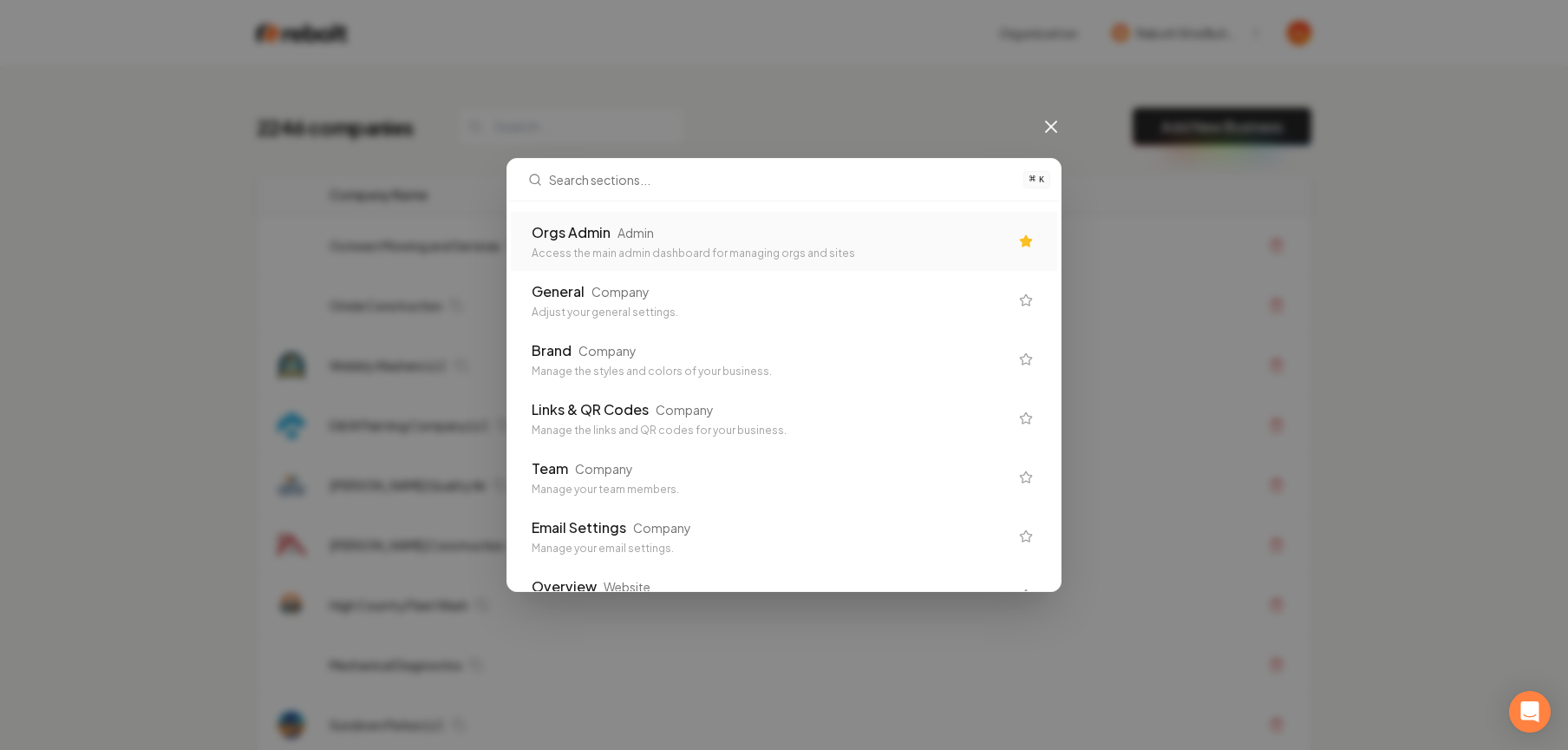
click at [667, 232] on div "Orgs Admin Admin" at bounding box center [770, 232] width 477 height 21
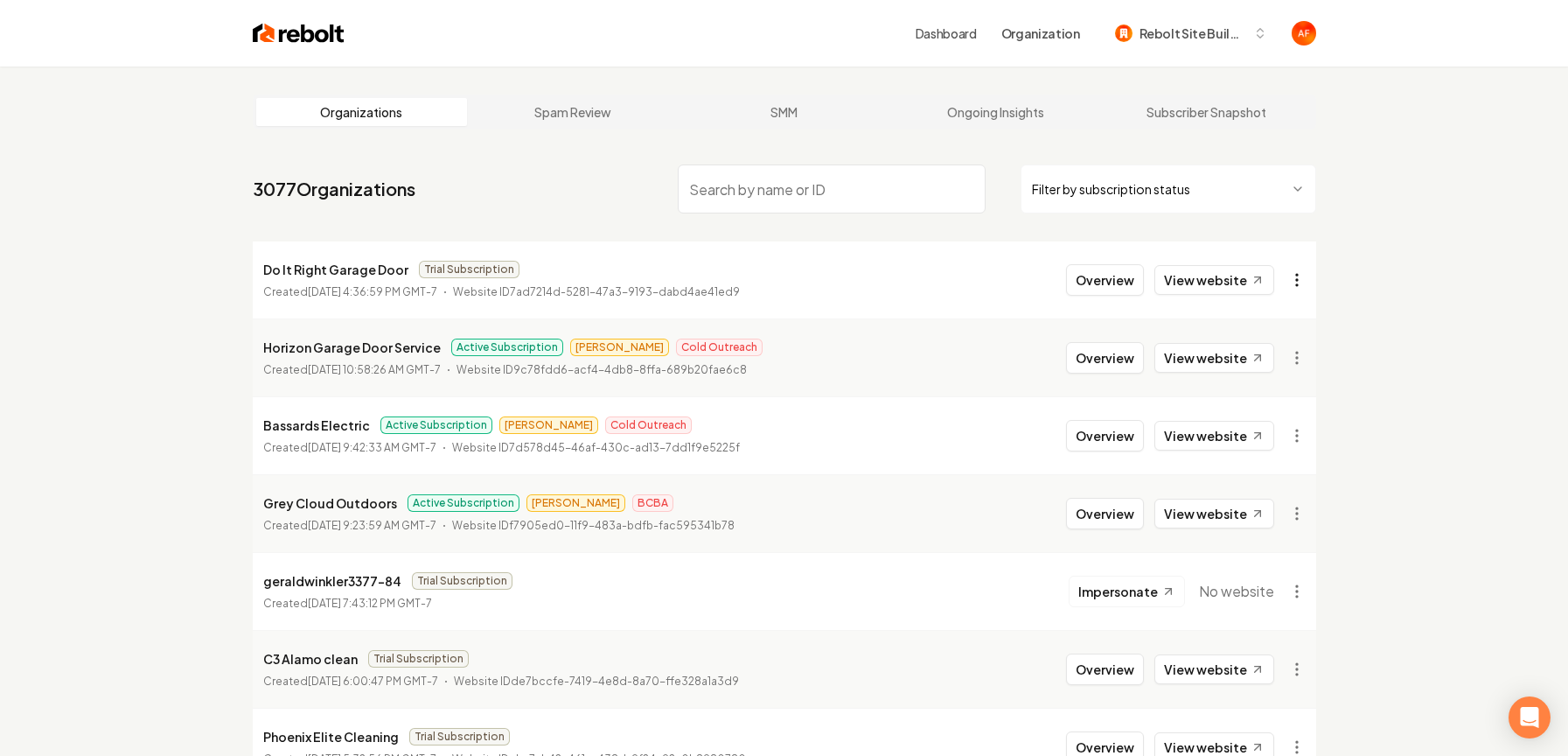
click at [1294, 277] on html "Dashboard Organization Rebolt Site Builder Organizations Spam Review SMM Ongoin…" at bounding box center [784, 378] width 1568 height 756
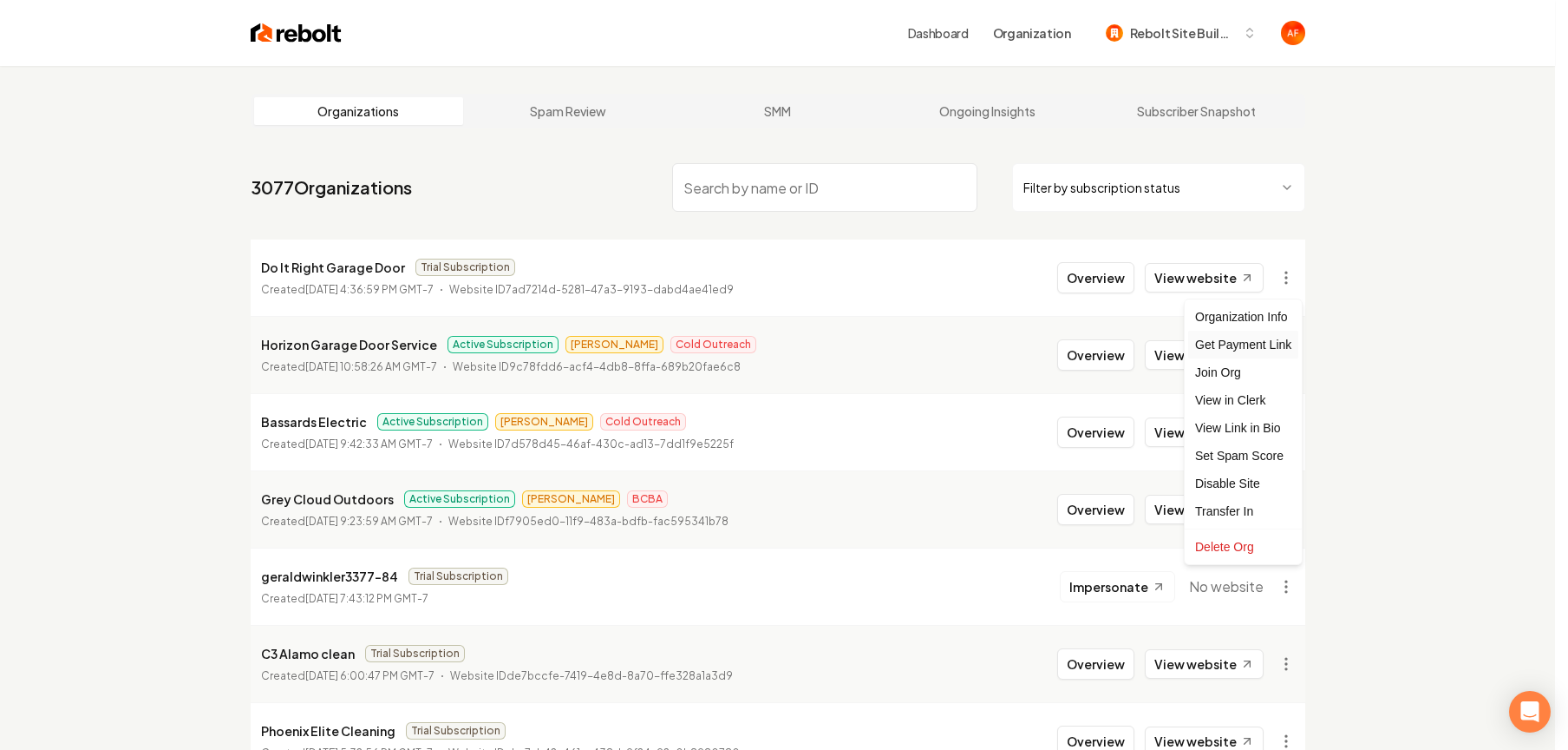
click at [1230, 351] on div "Get Payment Link" at bounding box center [1243, 344] width 110 height 28
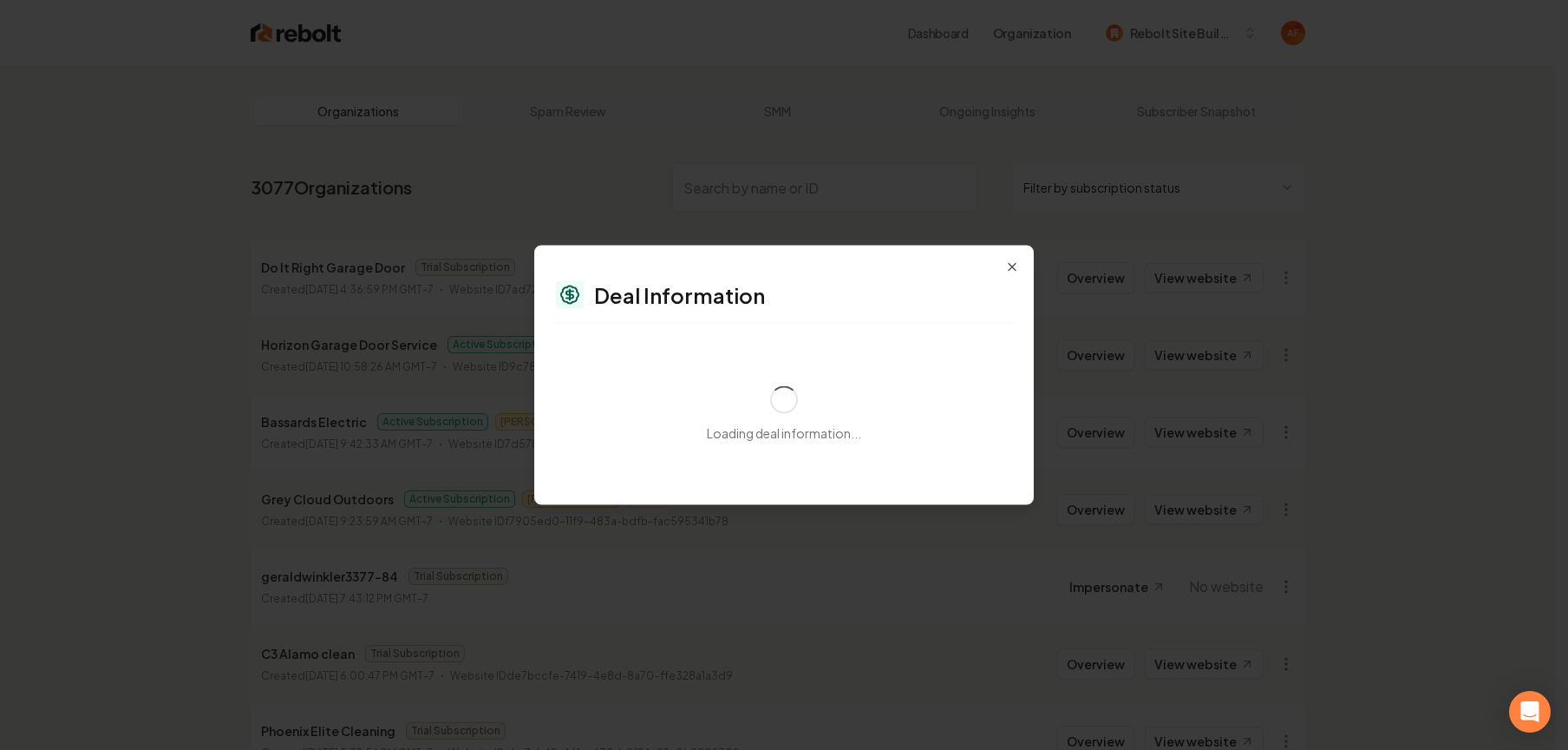
click at [830, 297] on div "Deal Information" at bounding box center [784, 294] width 456 height 28
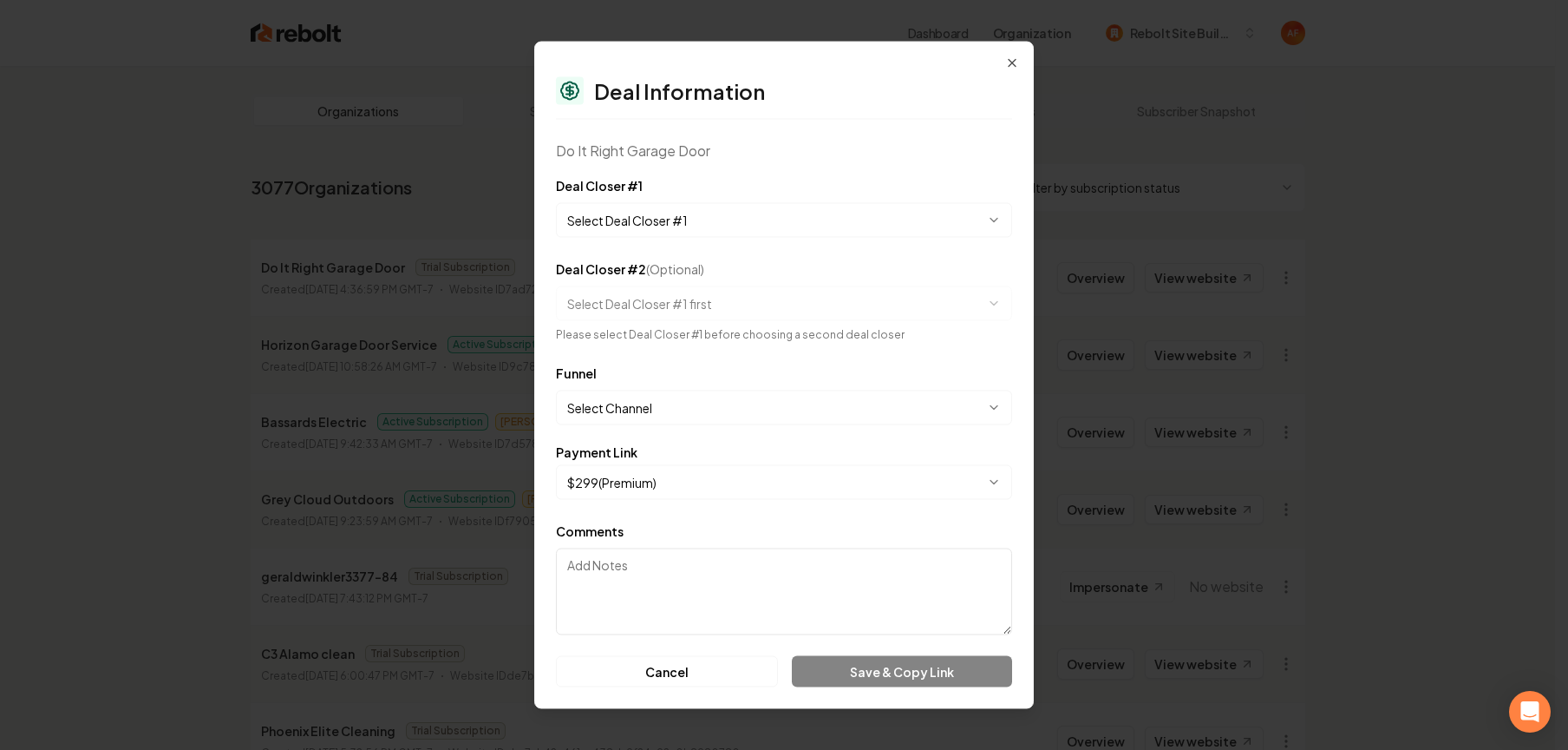
click at [828, 202] on body "Dashboard Organization Rebolt Site Builder Organizations Spam Review SMM Ongoin…" at bounding box center [778, 375] width 1555 height 750
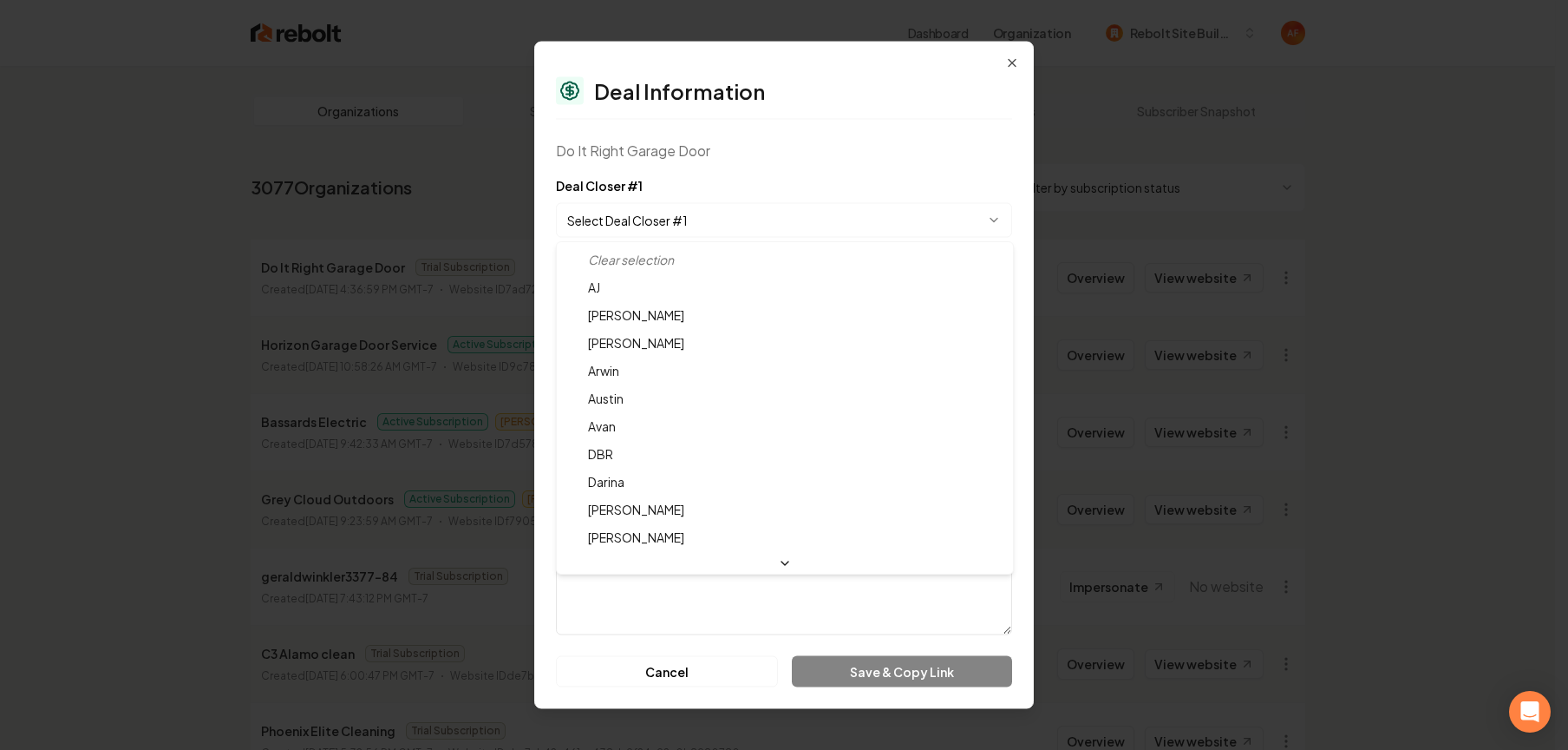
select select "**********"
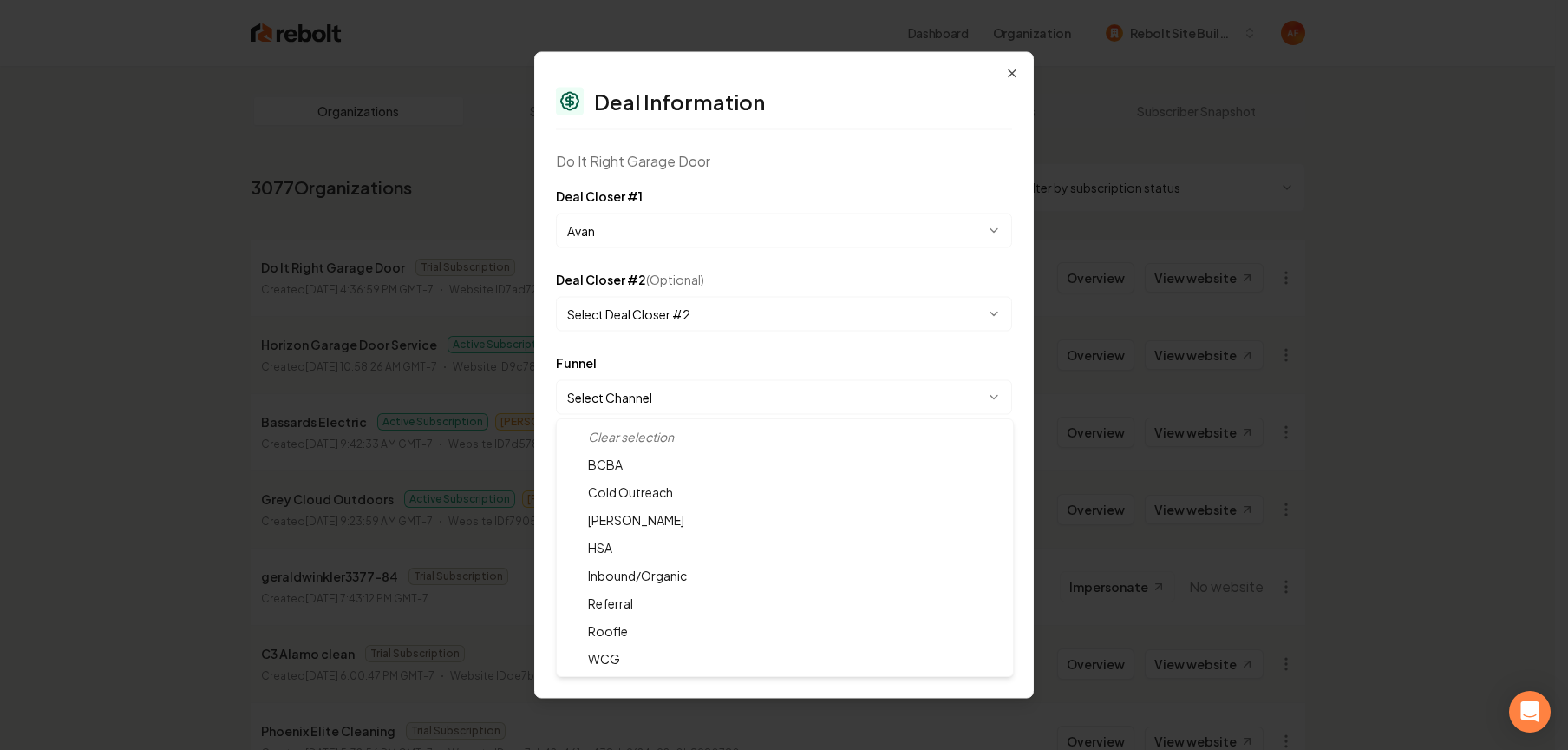
click at [711, 393] on body "Dashboard Organization Rebolt Site Builder Organizations Spam Review SMM Ongoin…" at bounding box center [778, 375] width 1555 height 750
select select "**********"
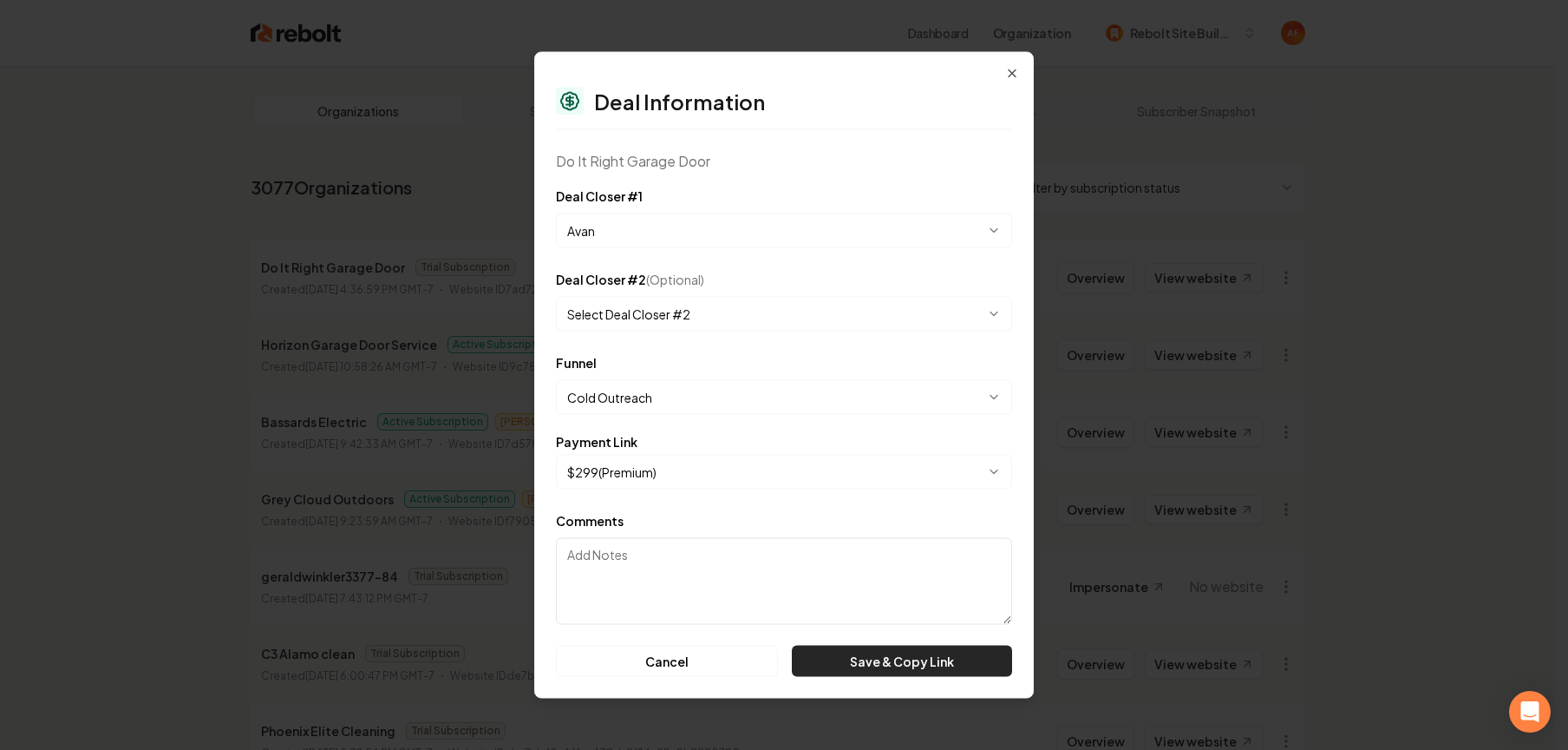
click at [919, 667] on button "Save & Copy Link" at bounding box center [902, 661] width 220 height 31
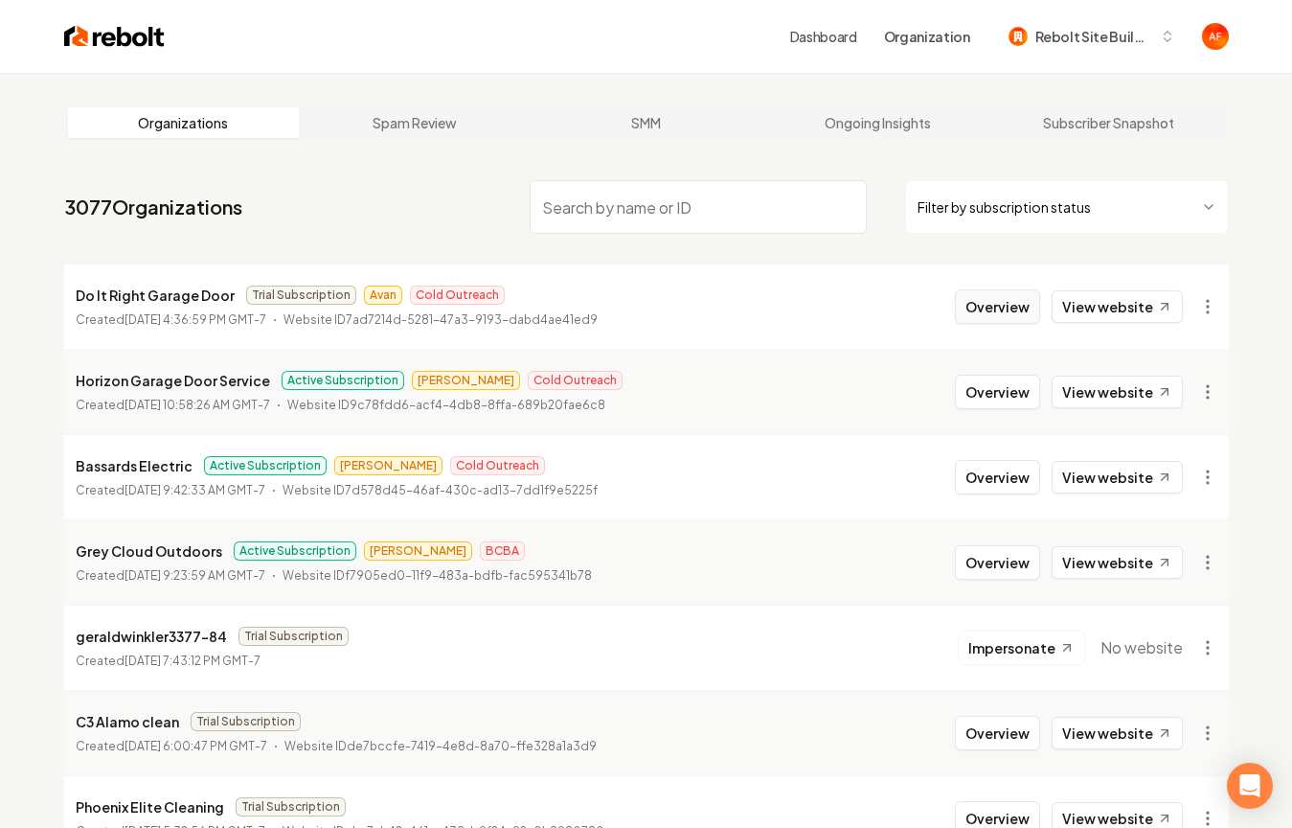
click at [993, 314] on button "Overview" at bounding box center [997, 306] width 85 height 34
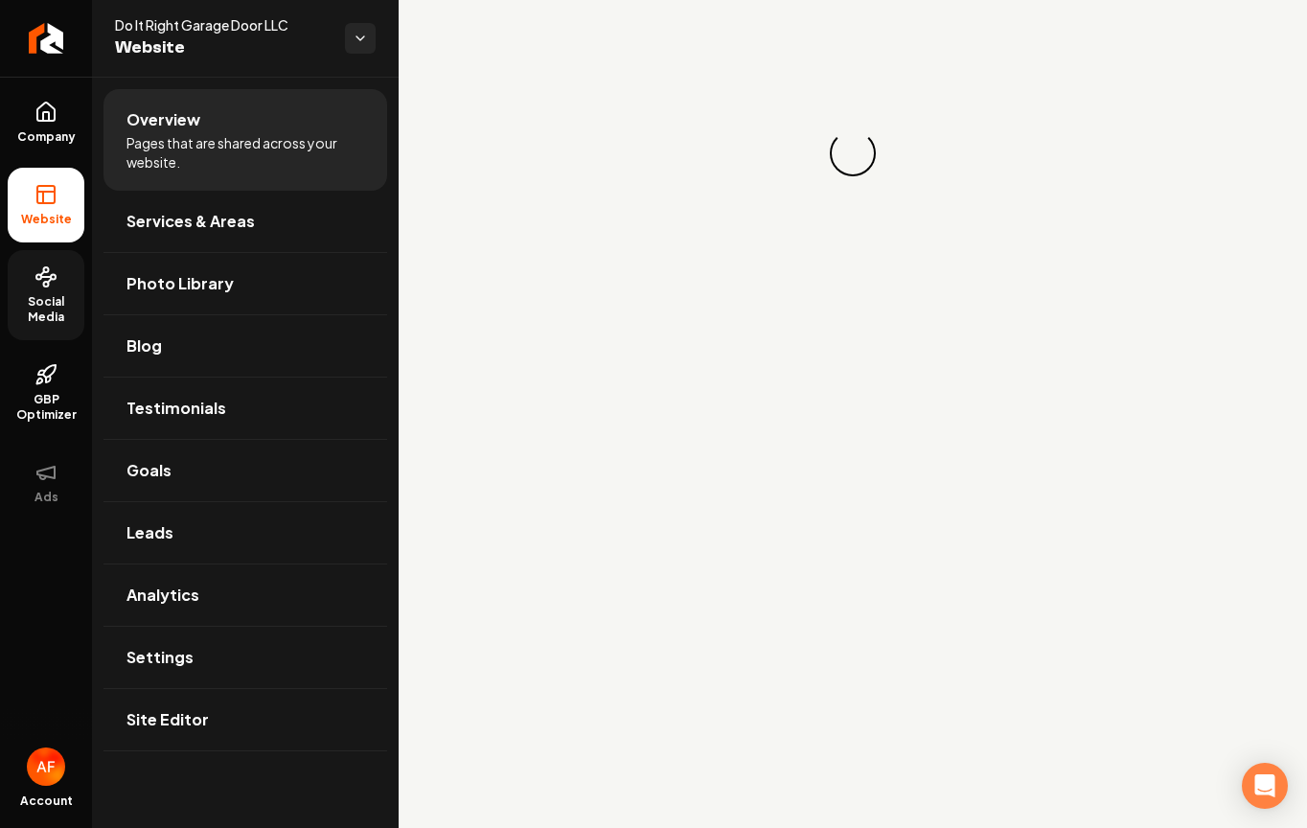
drag, startPoint x: 73, startPoint y: 334, endPoint x: 53, endPoint y: 337, distance: 20.3
click at [71, 336] on link "Social Media" at bounding box center [46, 295] width 77 height 90
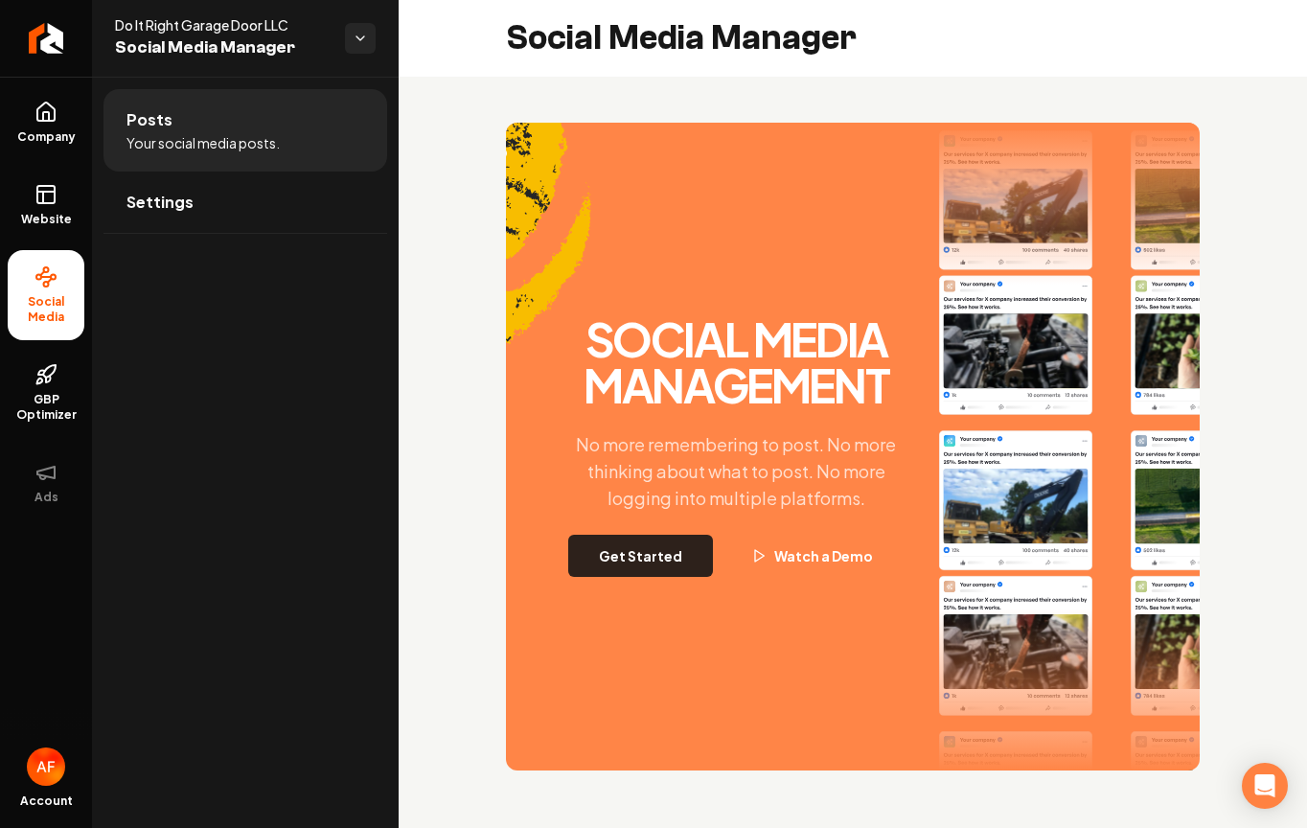
click at [604, 558] on button "Get Started" at bounding box center [640, 556] width 145 height 42
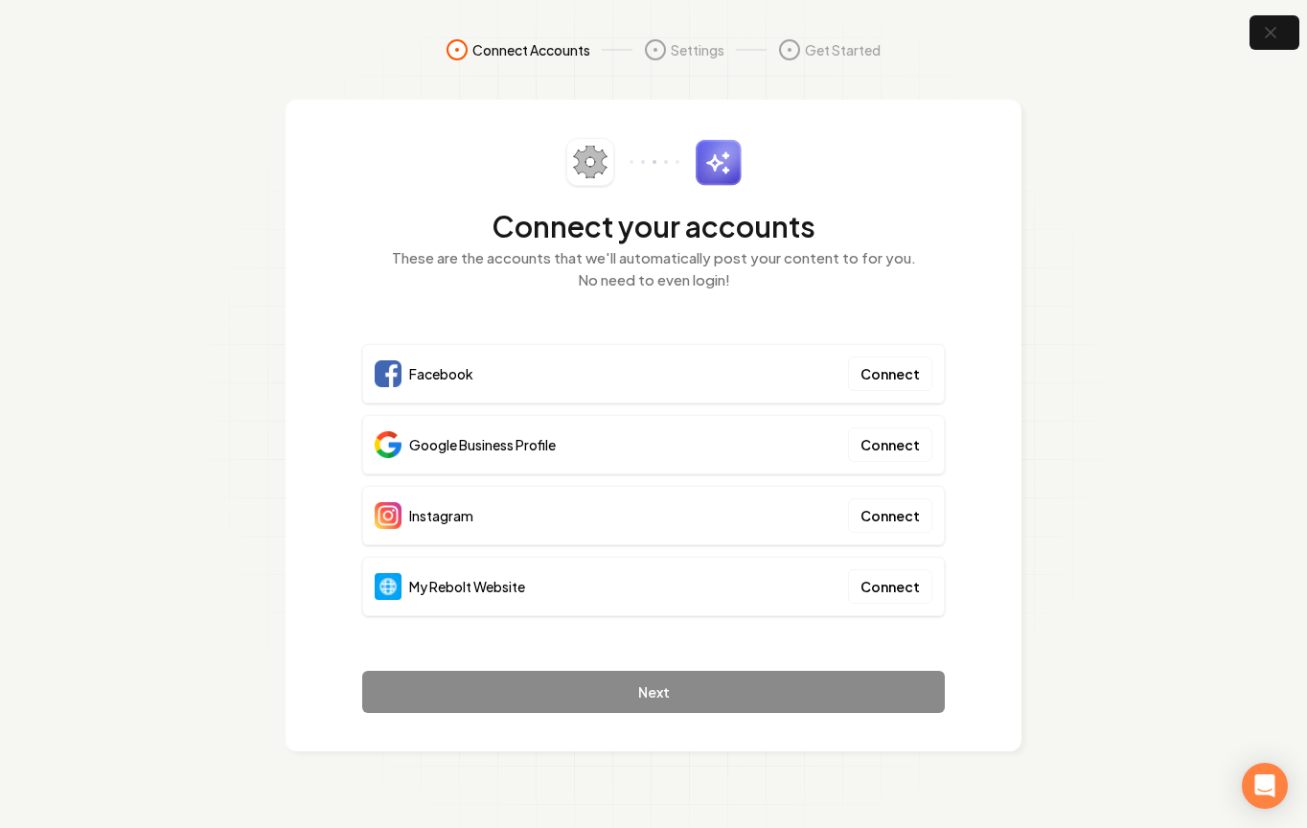
click at [909, 562] on div "My Rebolt Website Connect" at bounding box center [653, 586] width 582 height 59
click at [909, 579] on button "Connect" at bounding box center [890, 586] width 84 height 34
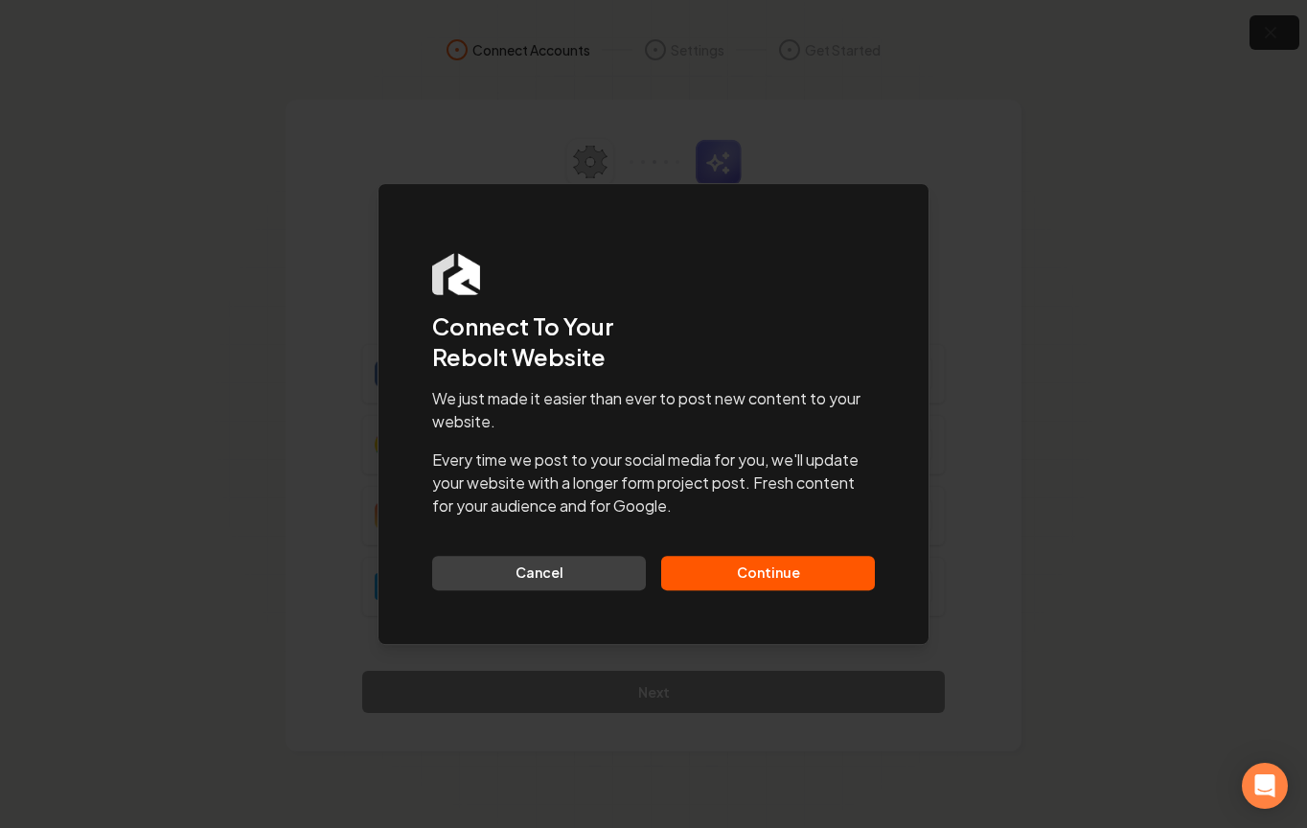
click at [807, 559] on button "Continue" at bounding box center [768, 573] width 214 height 34
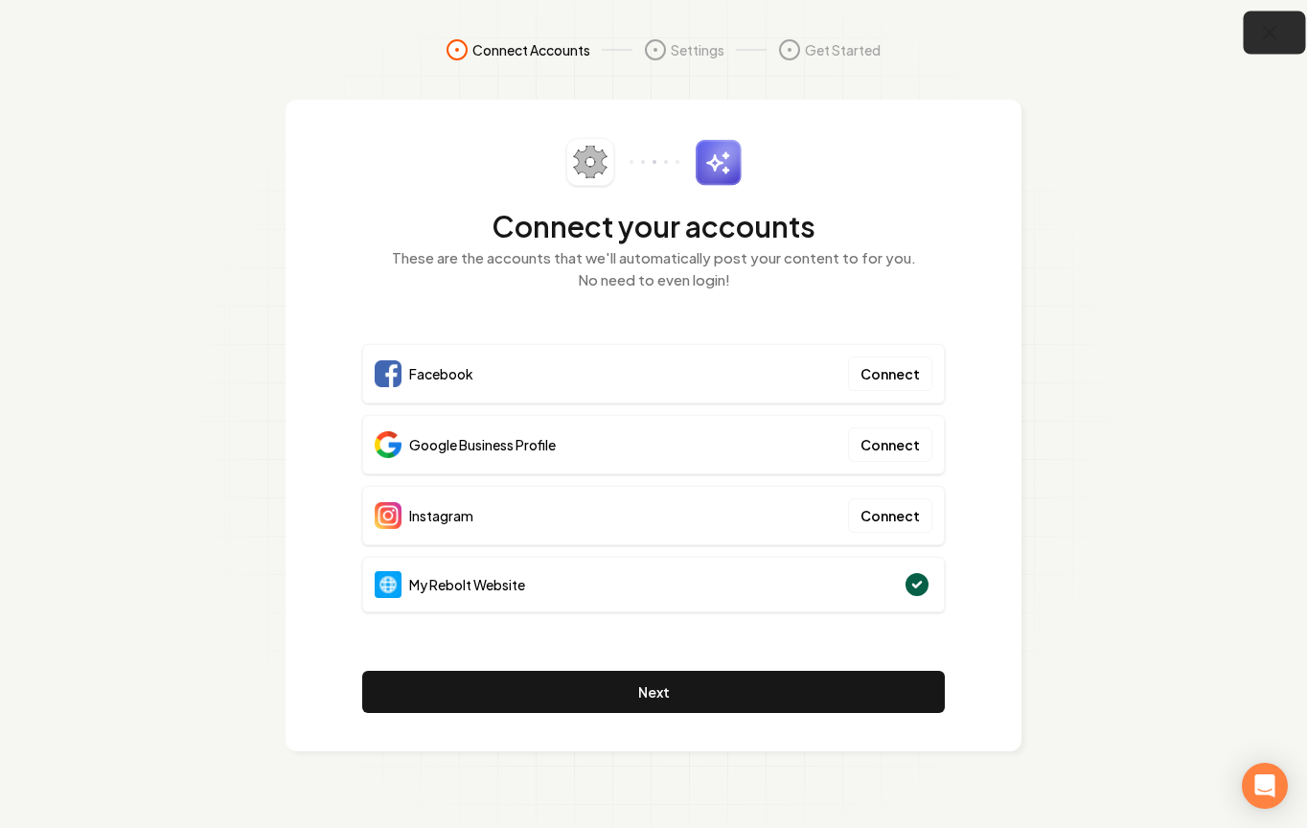
click at [1276, 27] on icon "button" at bounding box center [1270, 33] width 24 height 24
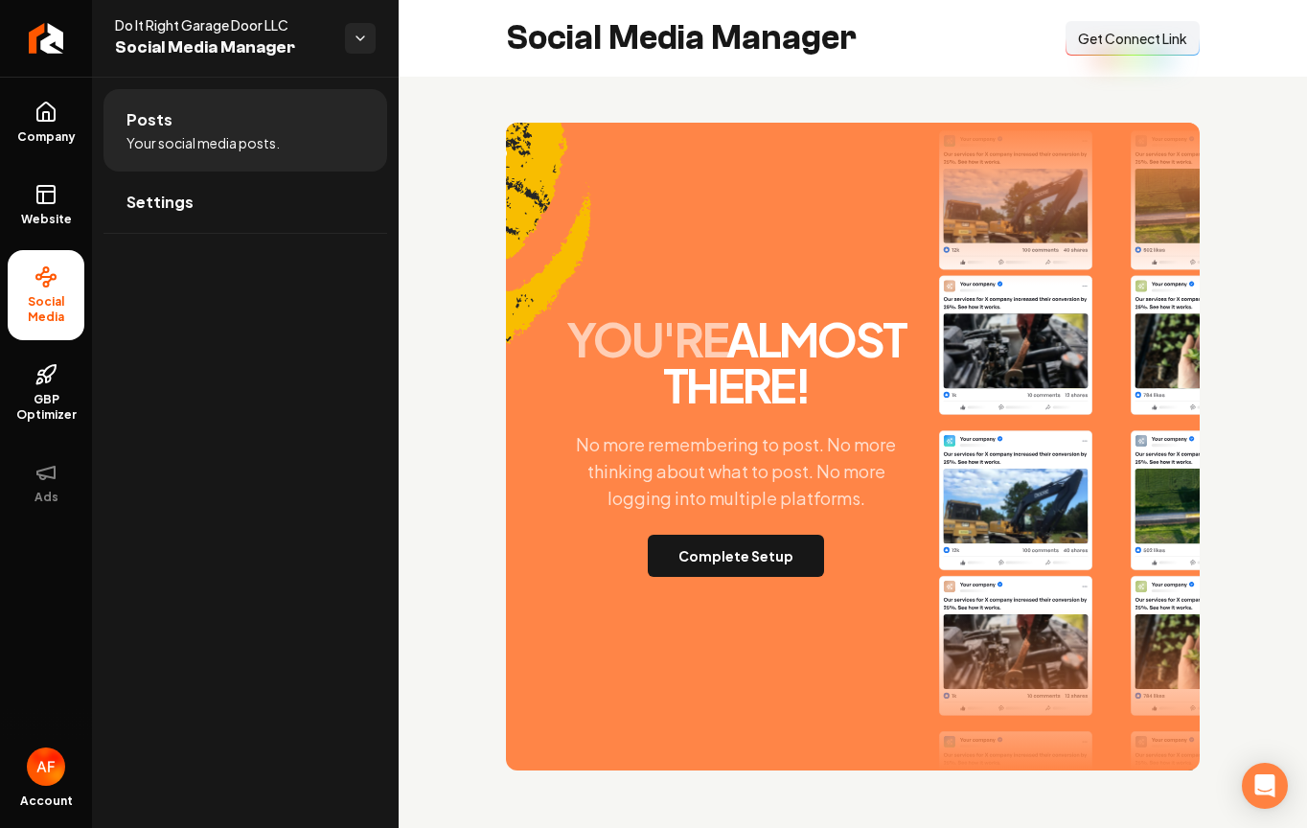
click at [1121, 41] on span "Get Connect Link" at bounding box center [1132, 38] width 109 height 19
click at [726, 568] on button "Complete Setup" at bounding box center [736, 556] width 176 height 42
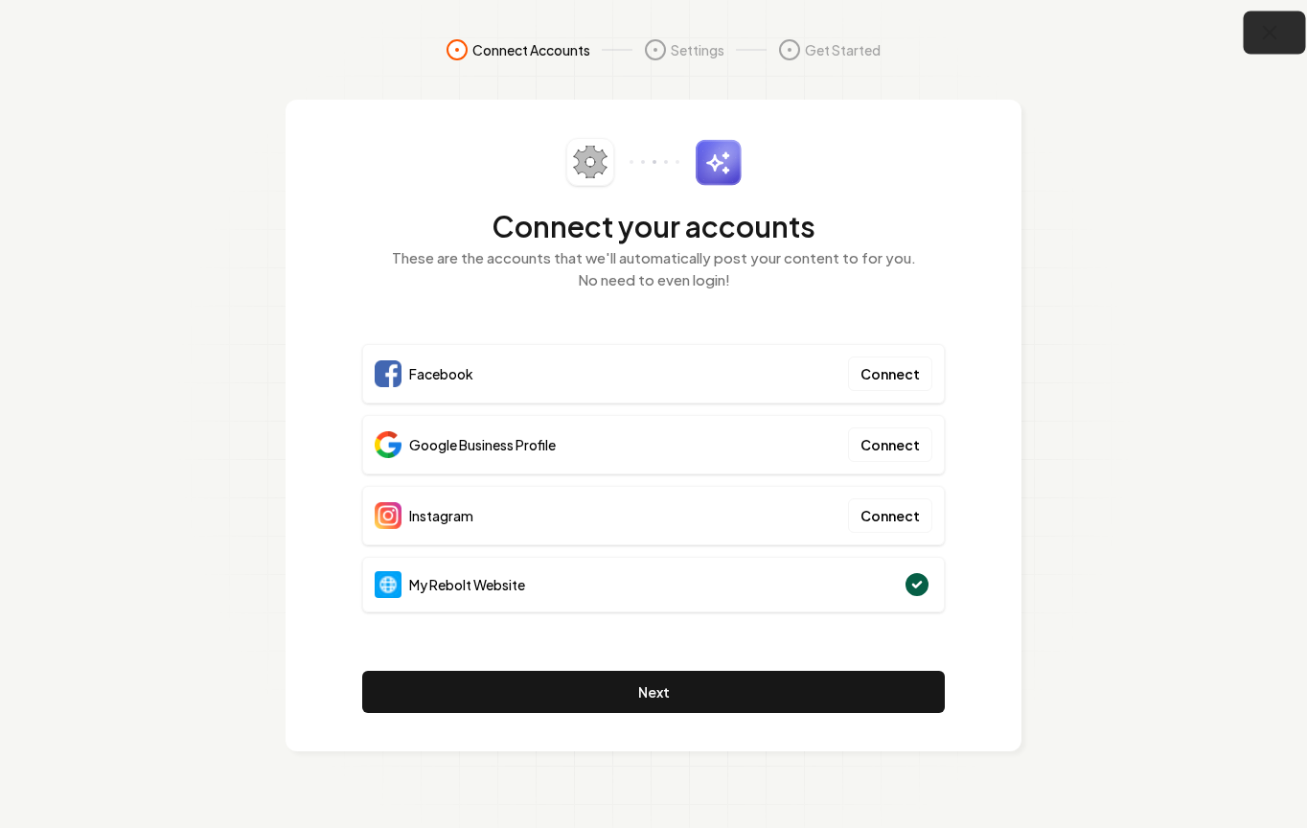
click at [1263, 34] on icon "button" at bounding box center [1270, 33] width 24 height 24
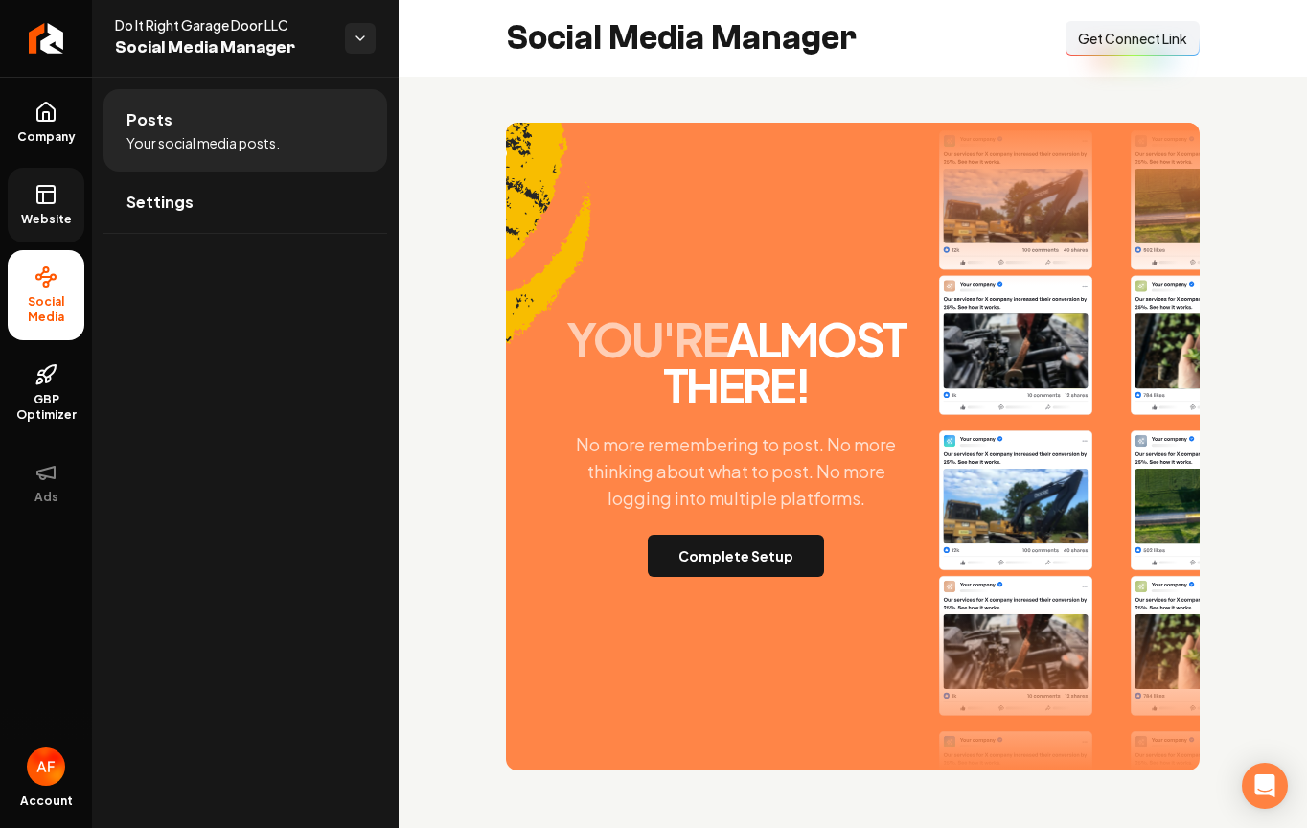
click at [52, 214] on span "Website" at bounding box center [46, 219] width 66 height 15
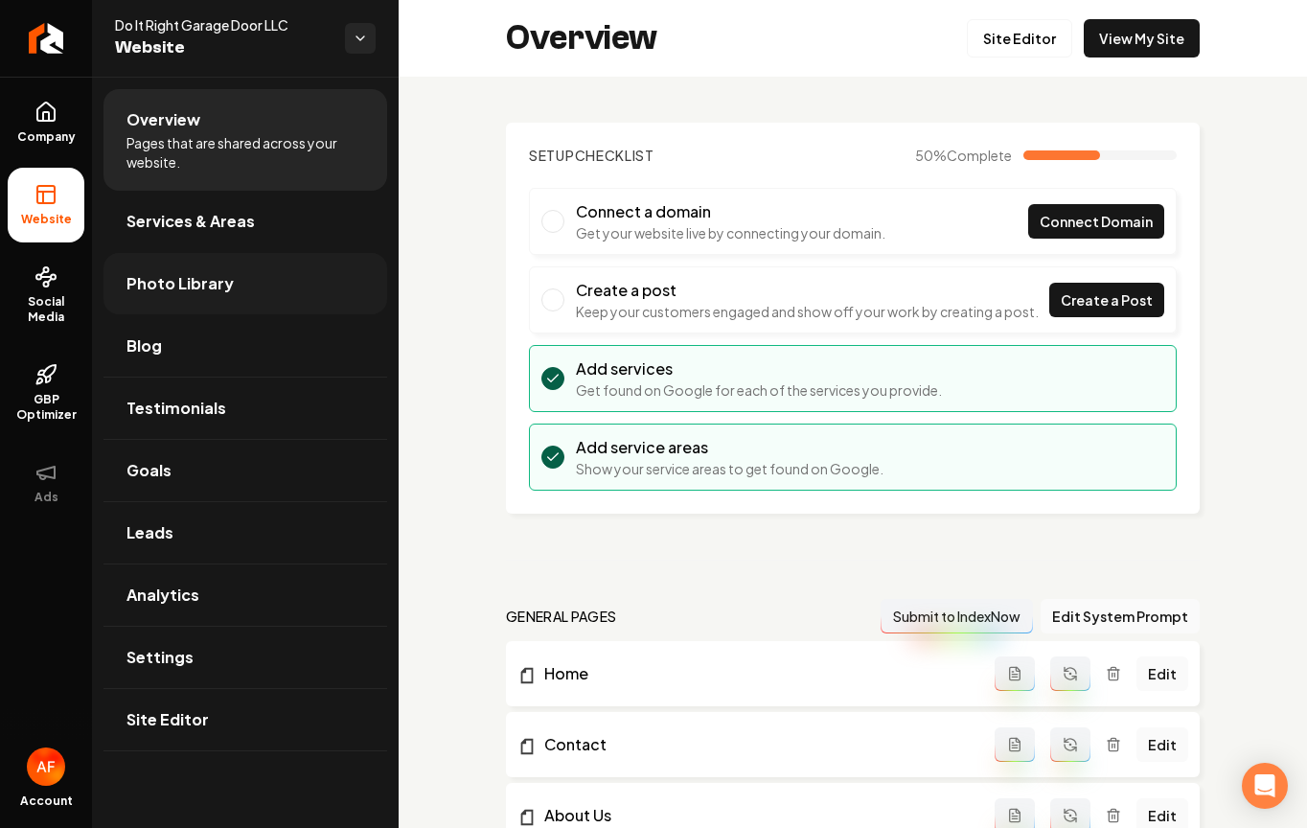
click at [261, 280] on link "Photo Library" at bounding box center [245, 283] width 284 height 61
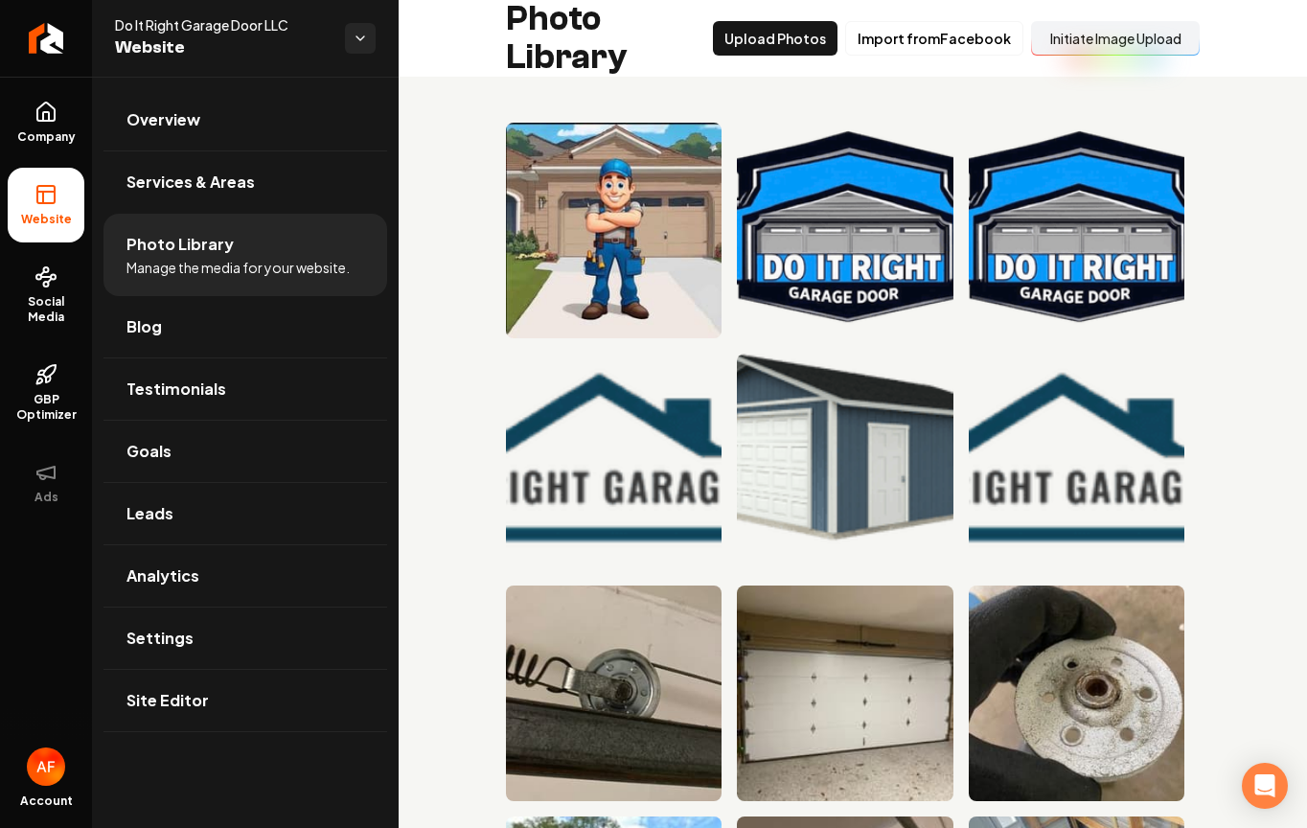
click at [1132, 41] on button "Initiate Image Upload" at bounding box center [1115, 38] width 169 height 34
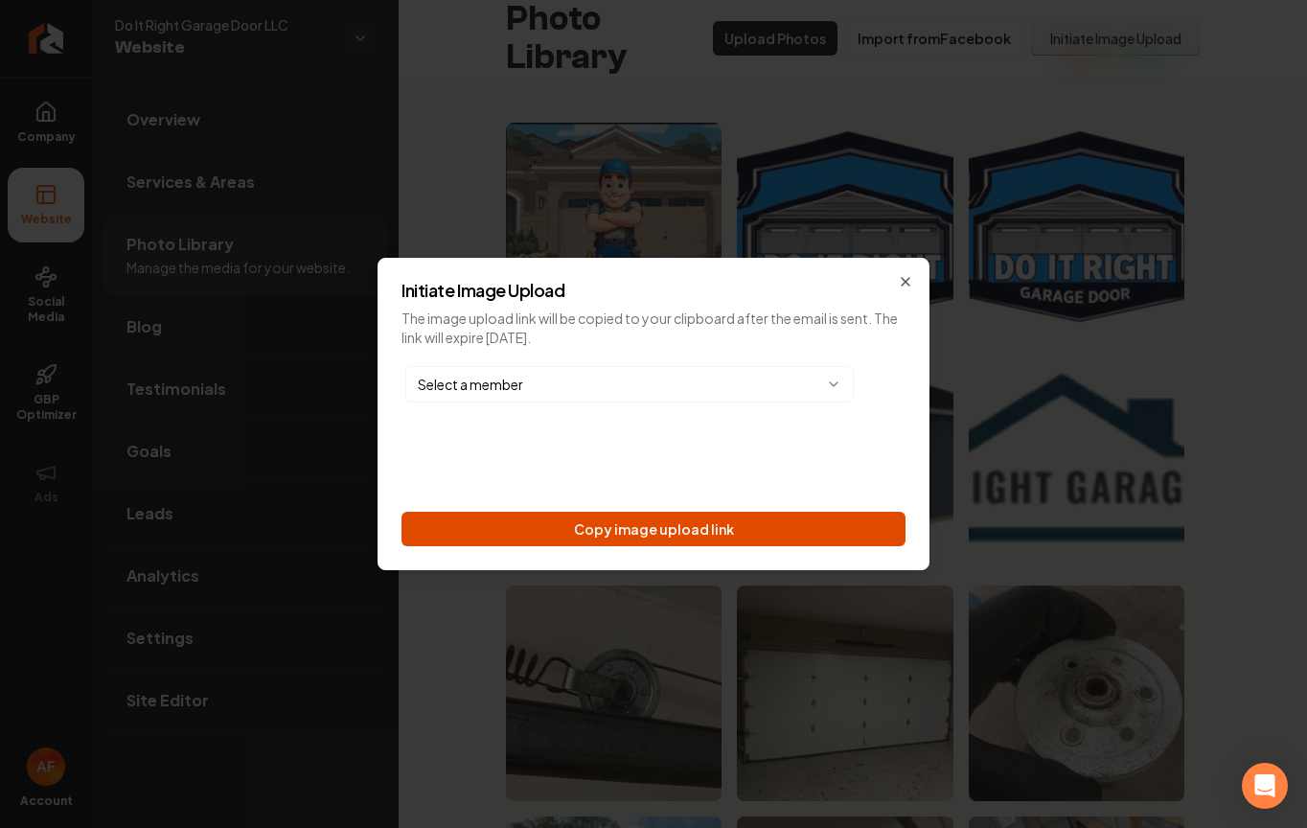
click at [697, 519] on button "Copy image upload link" at bounding box center [653, 529] width 504 height 34
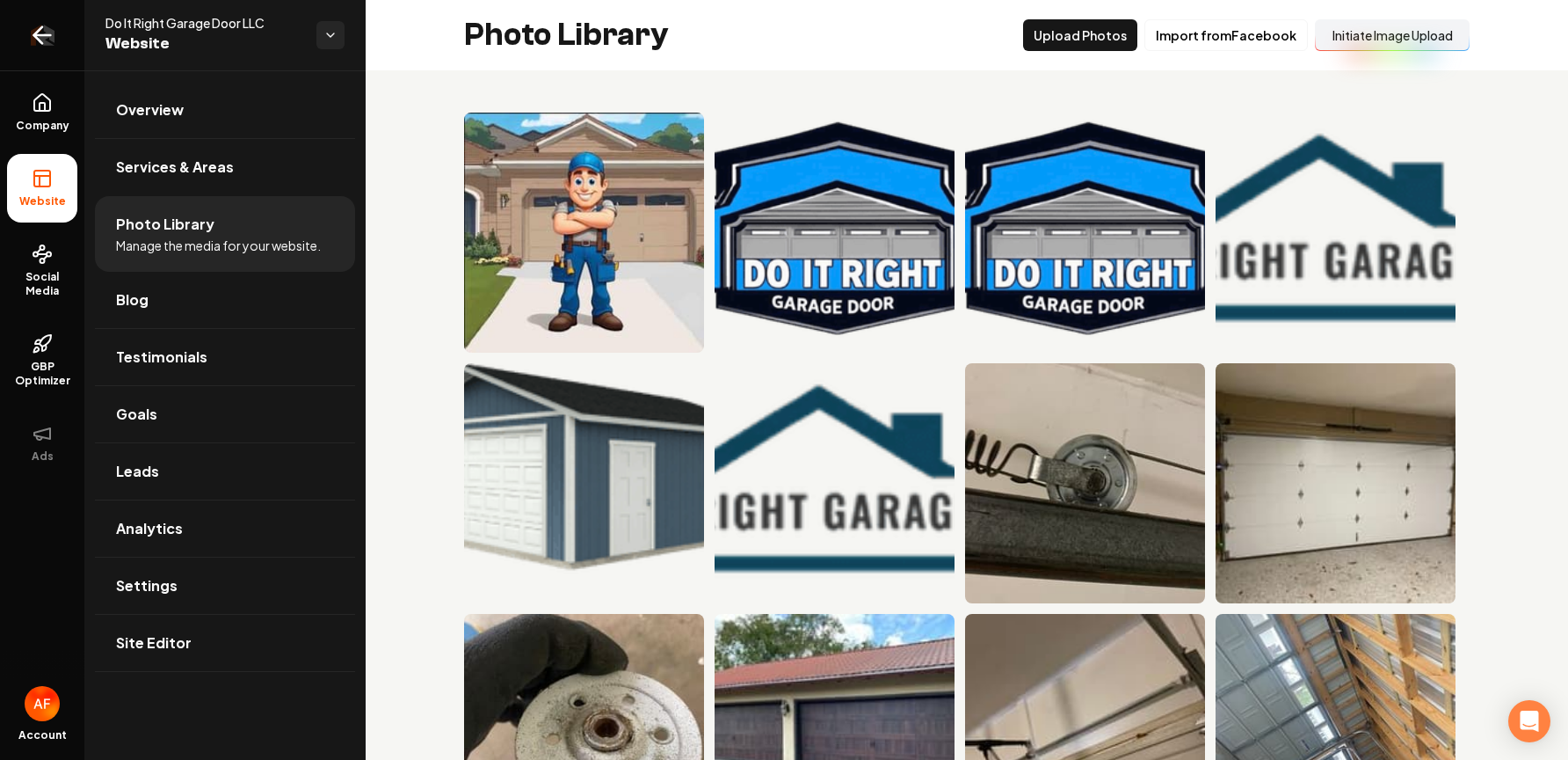
click at [27, 32] on link "Return to dashboard" at bounding box center [42, 35] width 84 height 71
